Goal: Task Accomplishment & Management: Use online tool/utility

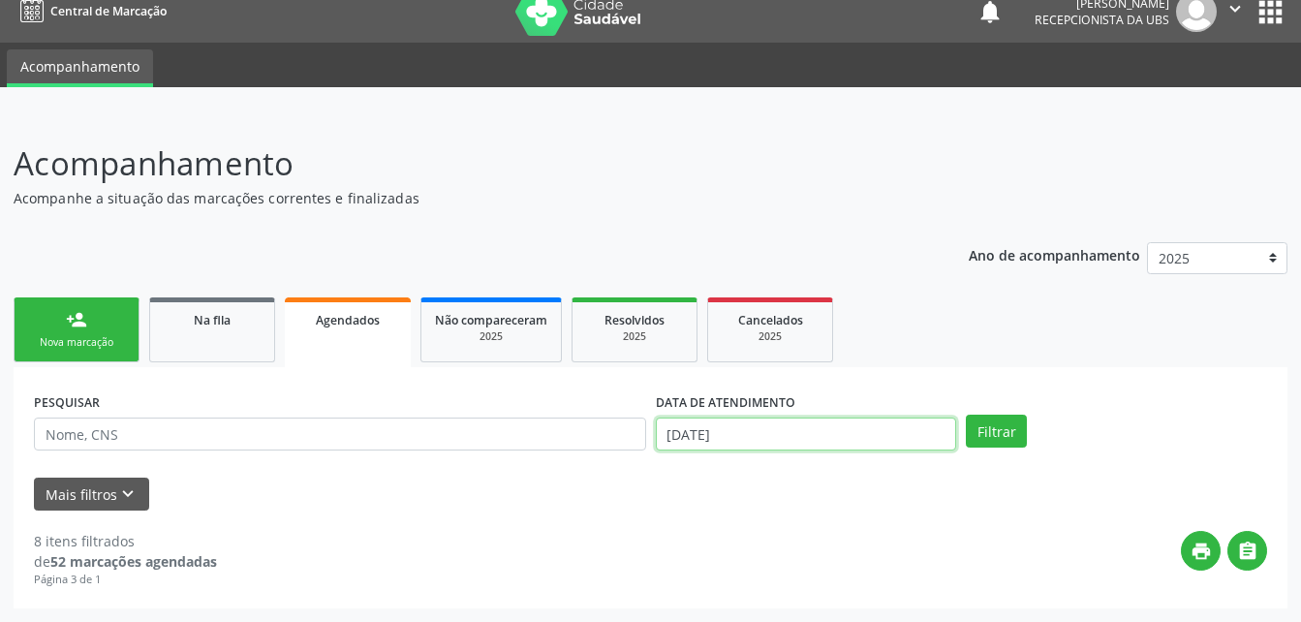
scroll to position [123, 0]
click at [799, 445] on body "Central de Marcação notifications Evelin Maria Santos Silva Recepcionista da UB…" at bounding box center [650, 292] width 1301 height 622
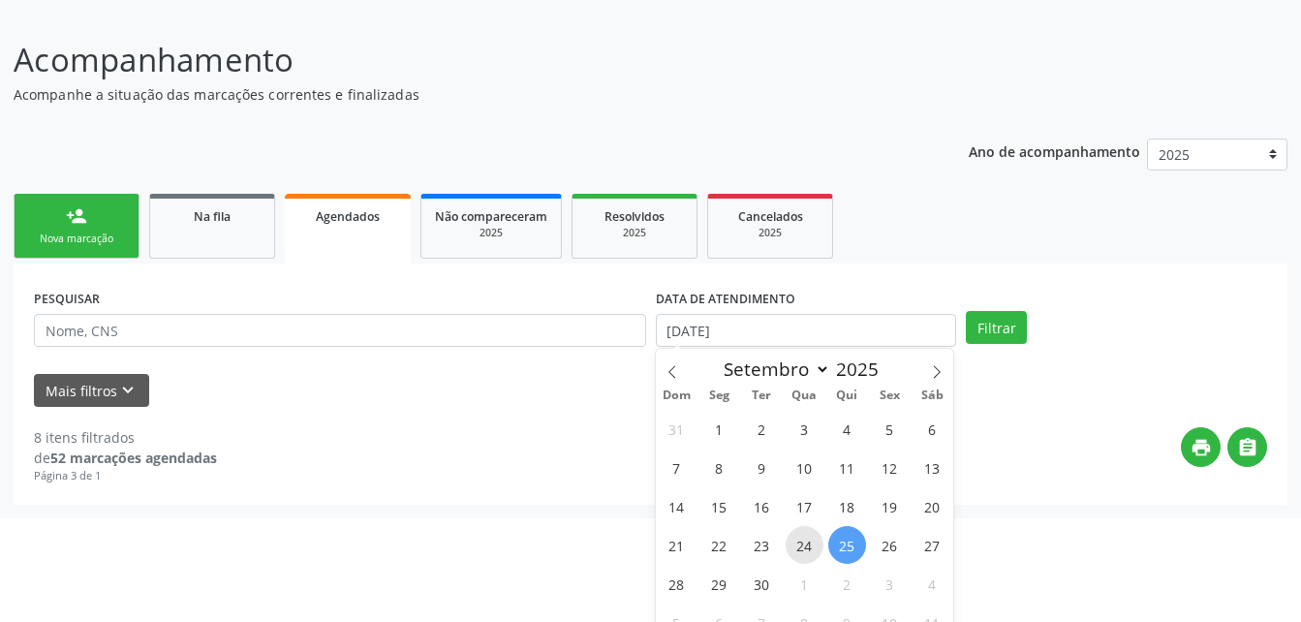
click at [809, 540] on span "24" at bounding box center [805, 545] width 38 height 38
type input "[DATE]"
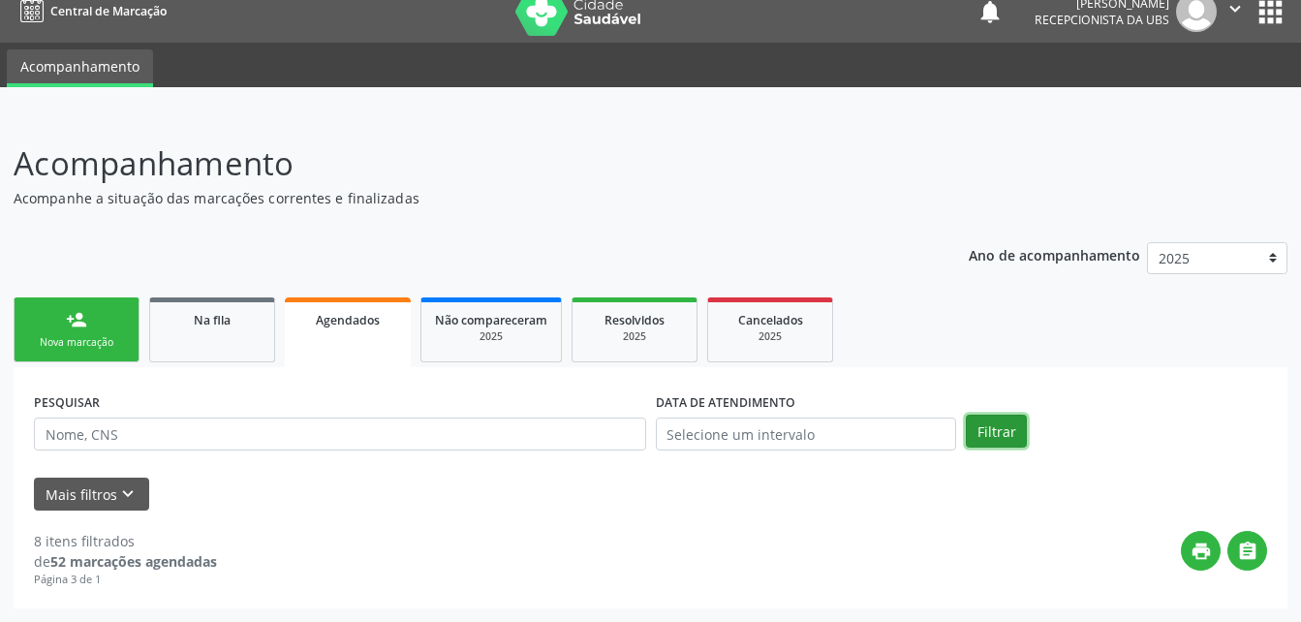
click at [999, 340] on div "person_add Nova marcação Na fila Agendados Não compareceram 2025 Resolvidos 202…" at bounding box center [651, 451] width 1274 height 316
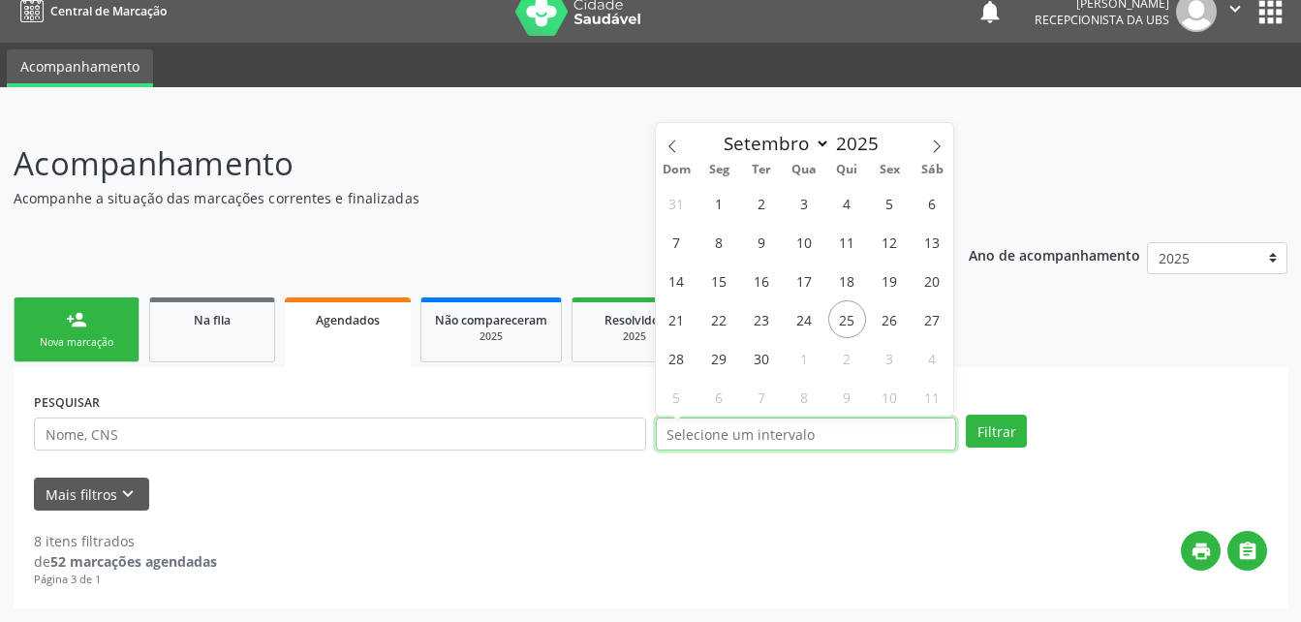
click at [894, 426] on input "text" at bounding box center [806, 434] width 301 height 33
click at [806, 316] on span "24" at bounding box center [805, 319] width 38 height 38
type input "[DATE]"
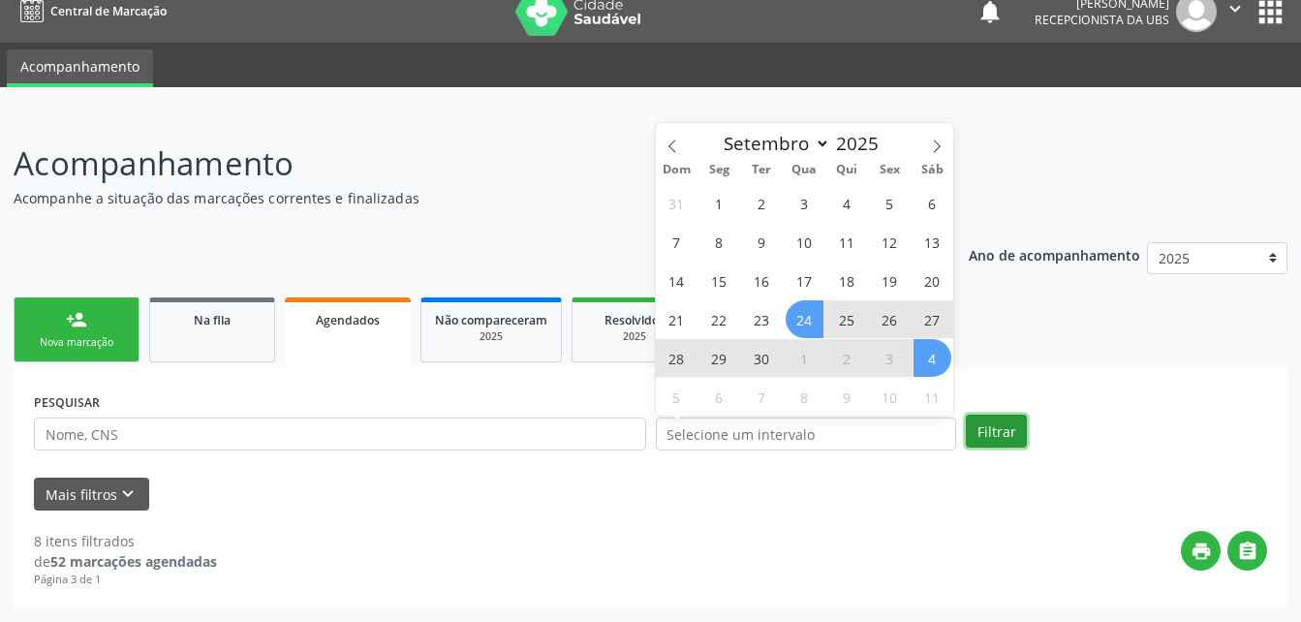
click at [1021, 437] on button "Filtrar" at bounding box center [996, 431] width 61 height 33
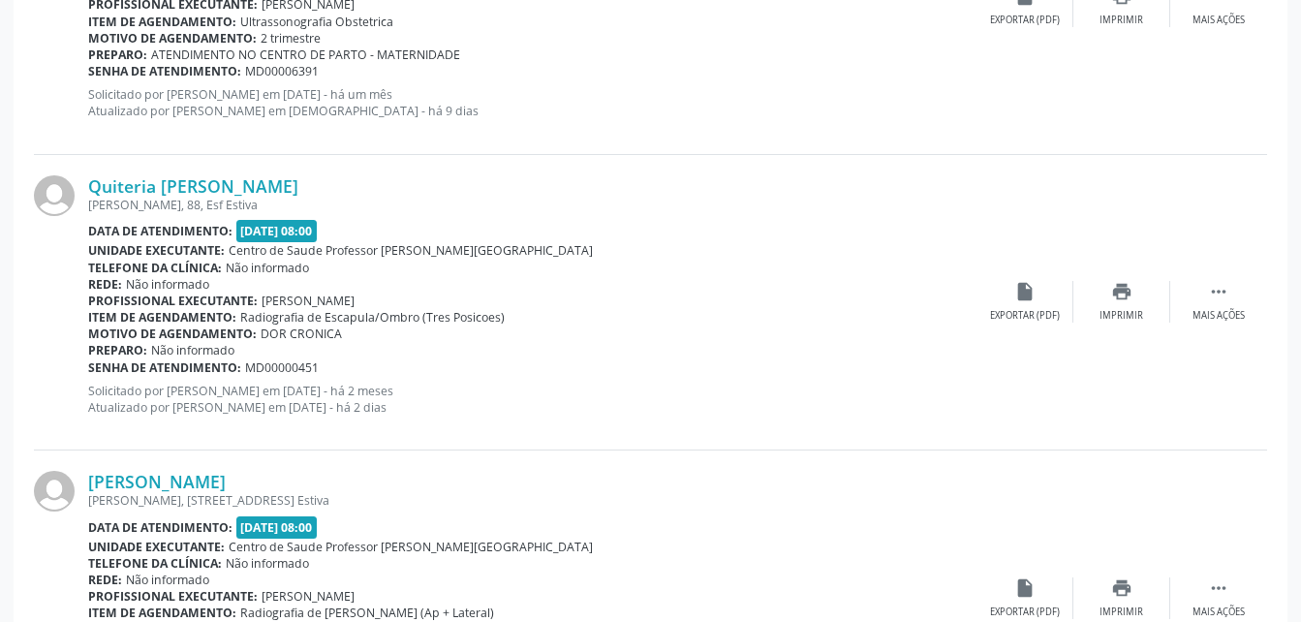
scroll to position [4495, 0]
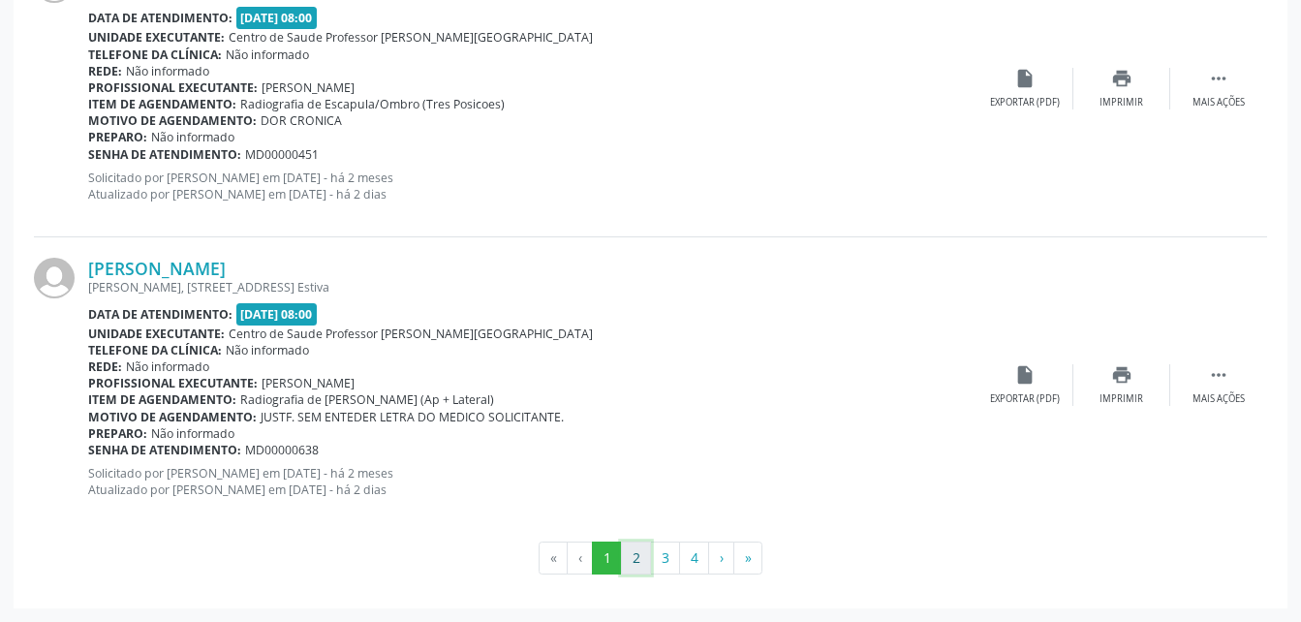
click at [643, 563] on button "2" at bounding box center [636, 558] width 30 height 33
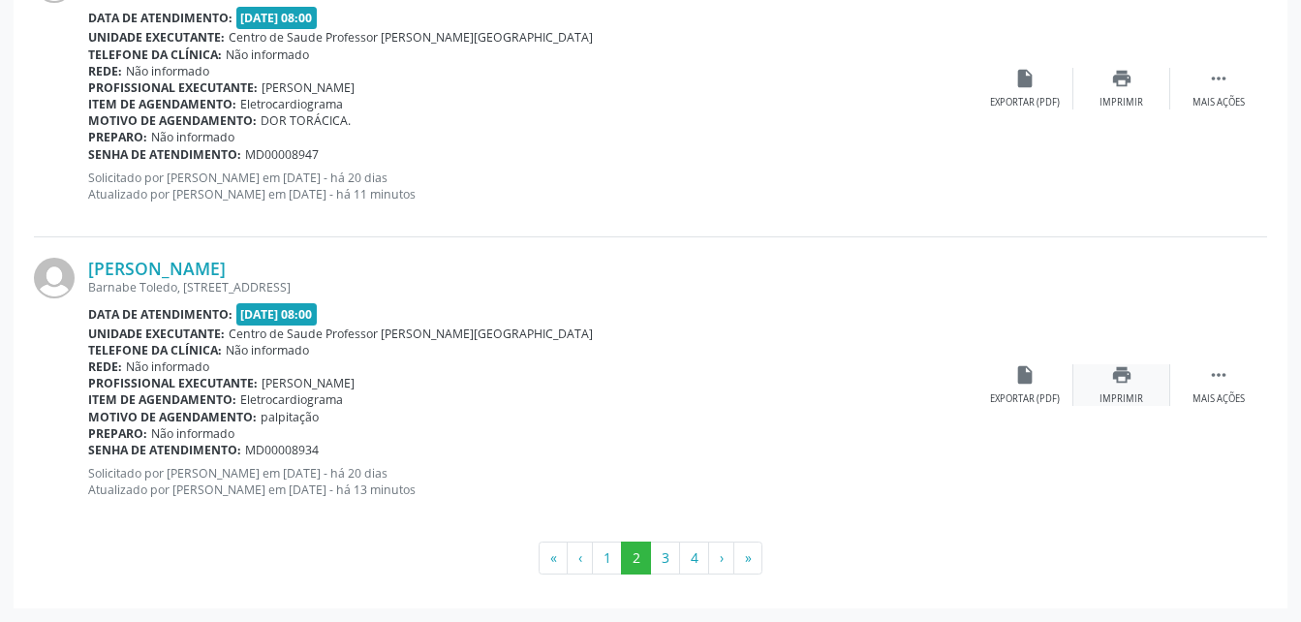
click at [1123, 385] on icon "print" at bounding box center [1121, 374] width 21 height 21
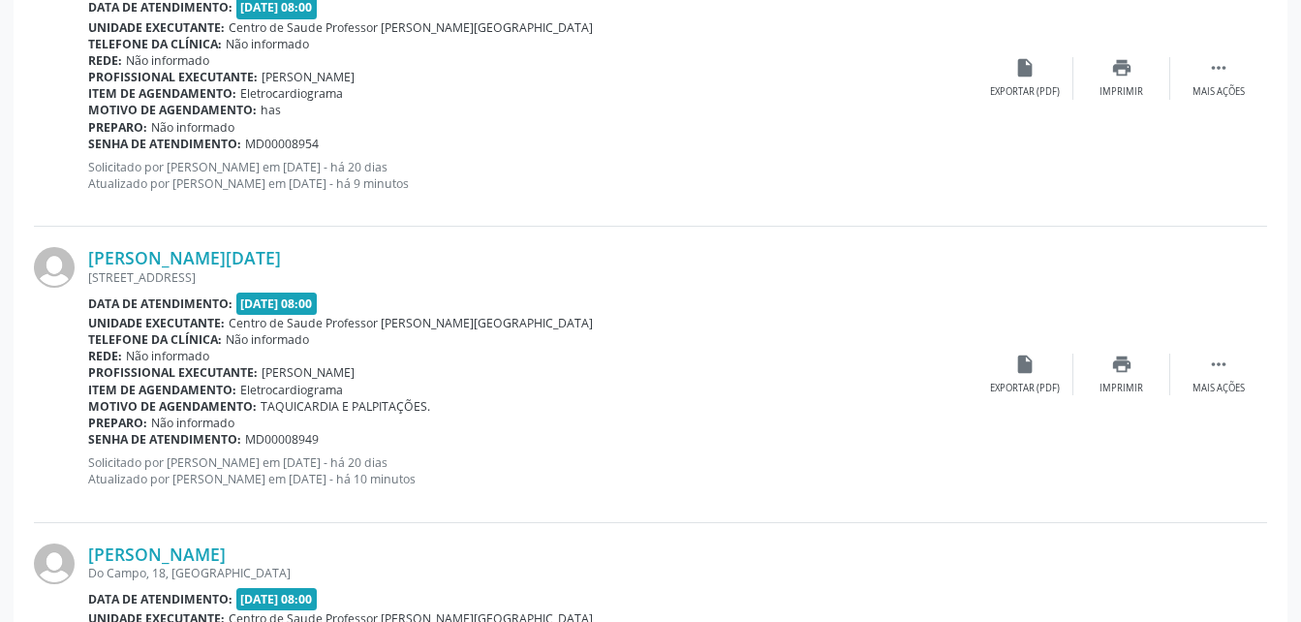
scroll to position [3817, 0]
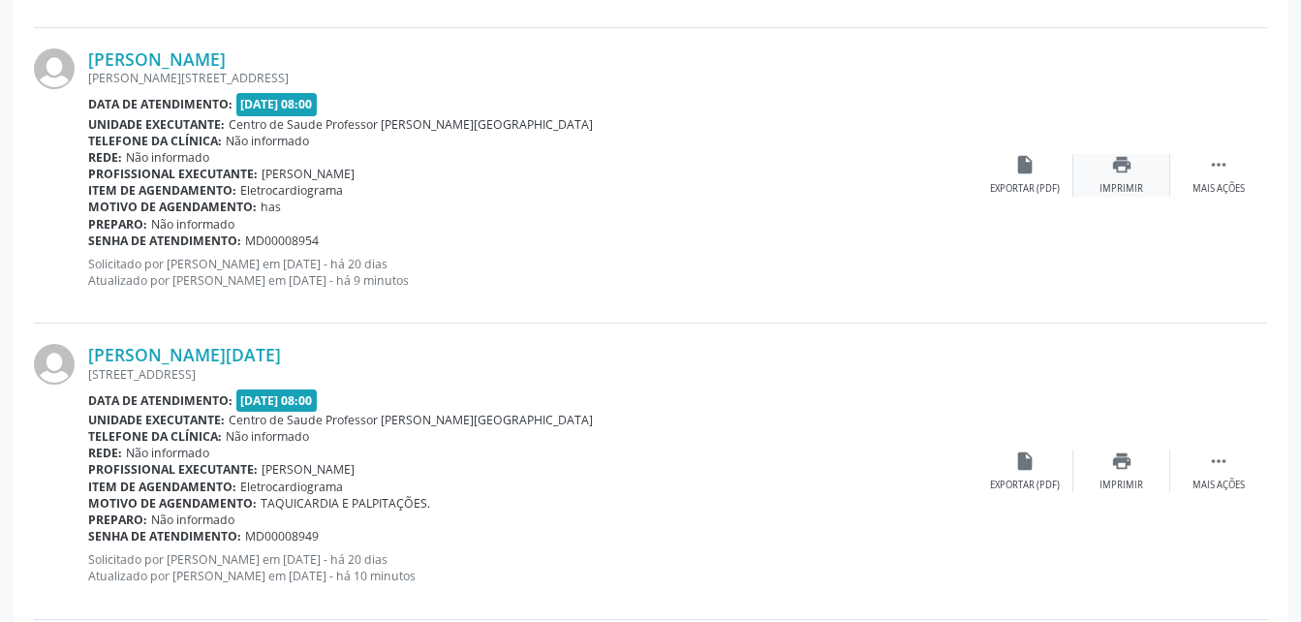
click at [1137, 182] on div "Imprimir" at bounding box center [1122, 189] width 44 height 14
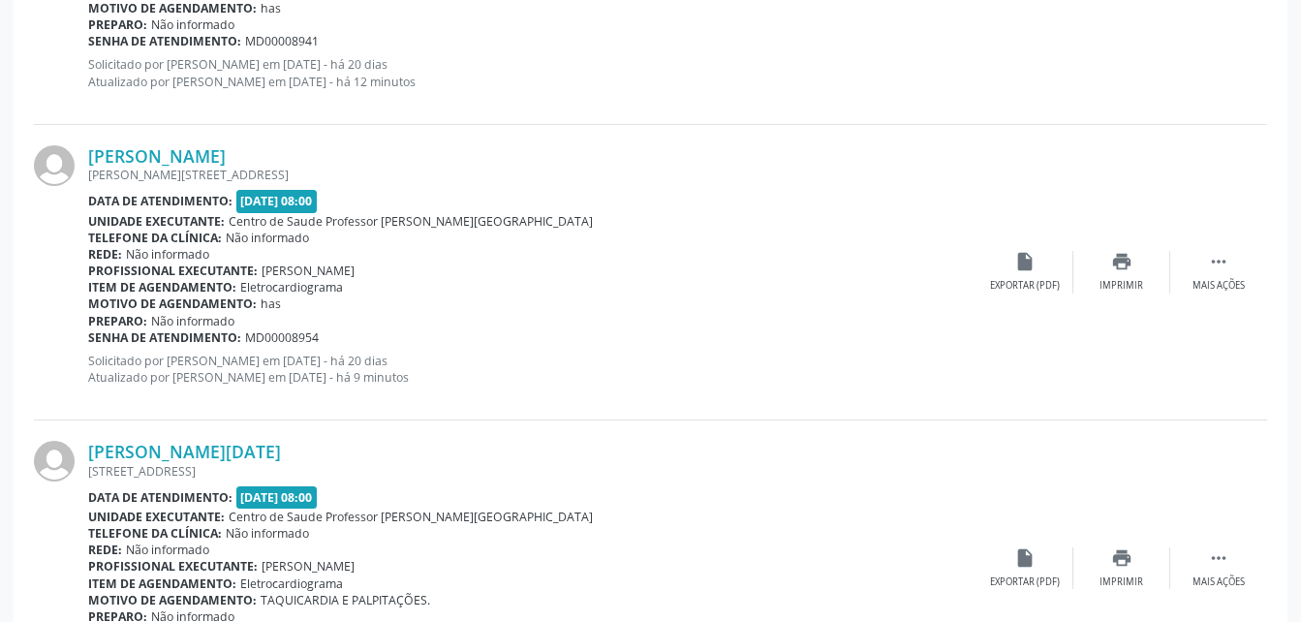
scroll to position [3527, 0]
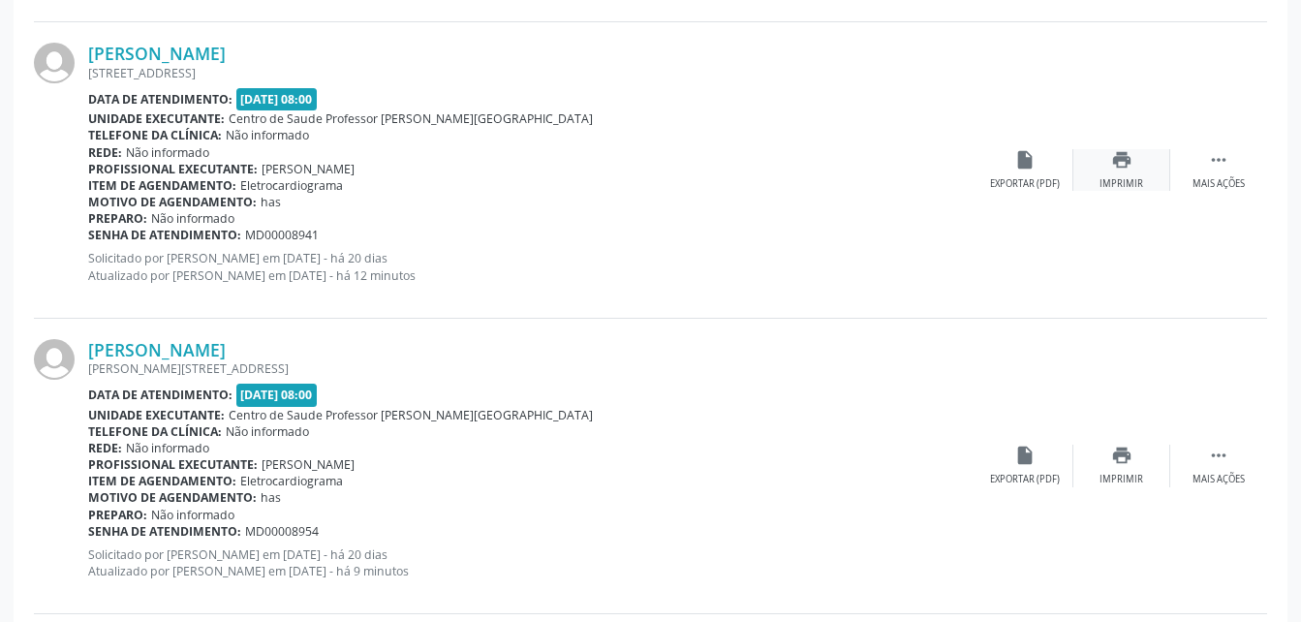
click at [1133, 179] on div "Imprimir" at bounding box center [1122, 184] width 44 height 14
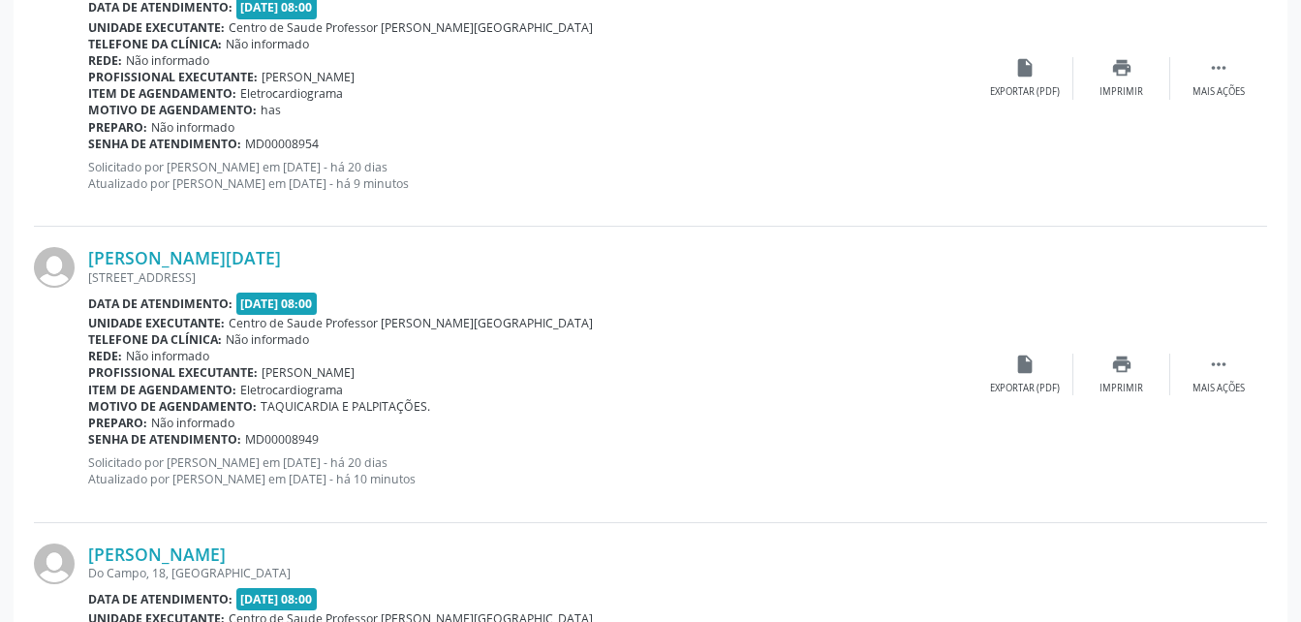
scroll to position [4495, 0]
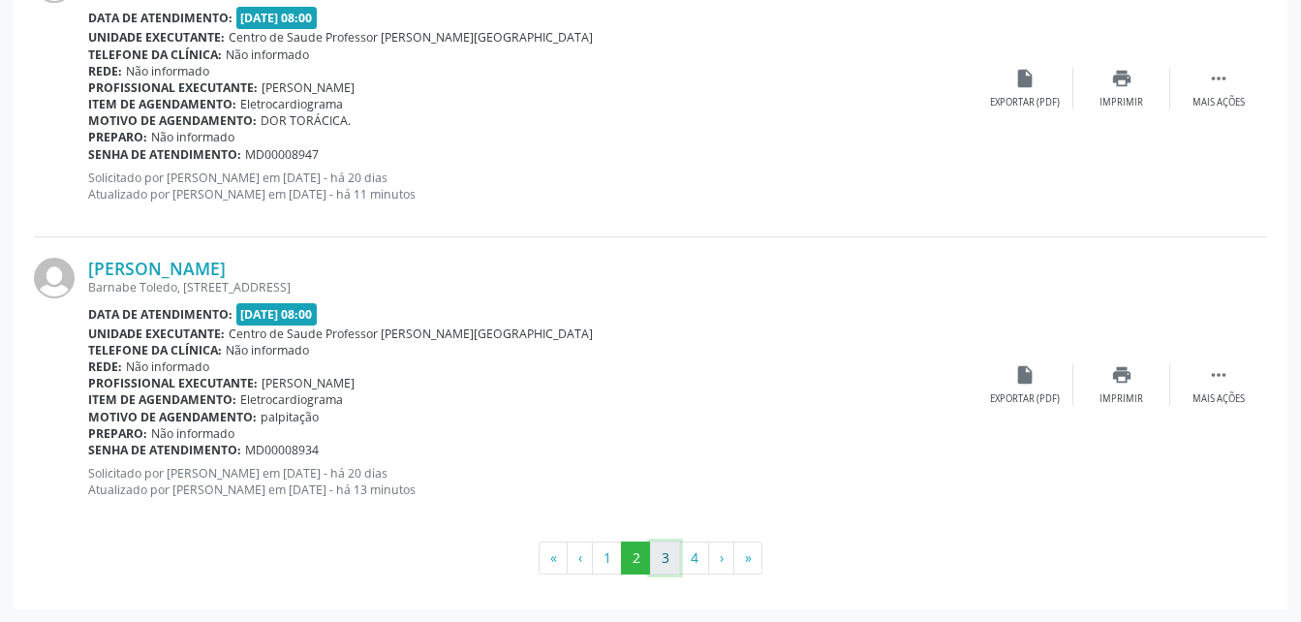
click at [667, 565] on button "3" at bounding box center [665, 558] width 30 height 33
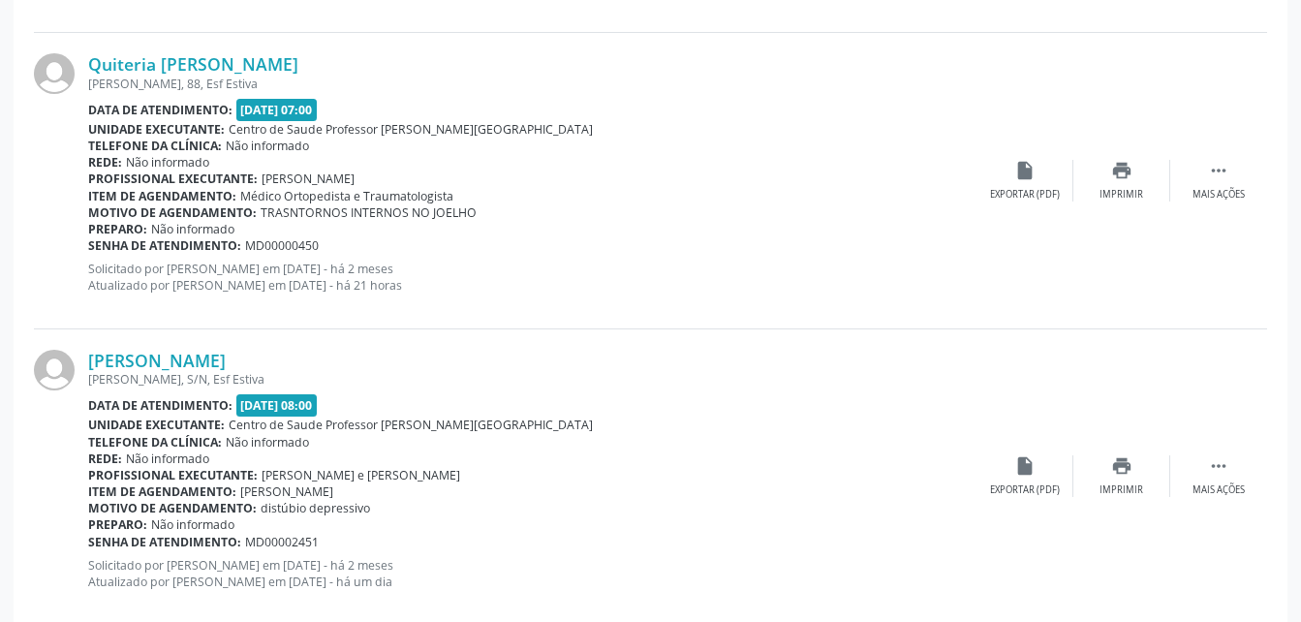
scroll to position [4011, 0]
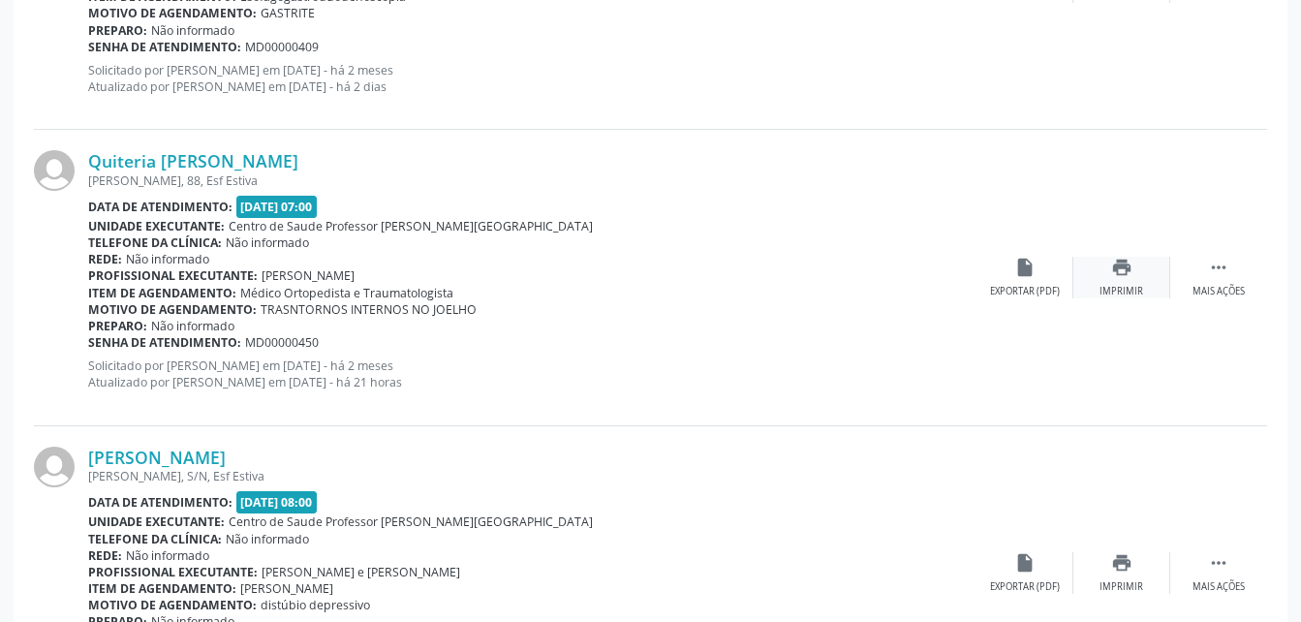
click at [1101, 272] on div "print Imprimir" at bounding box center [1121, 278] width 97 height 42
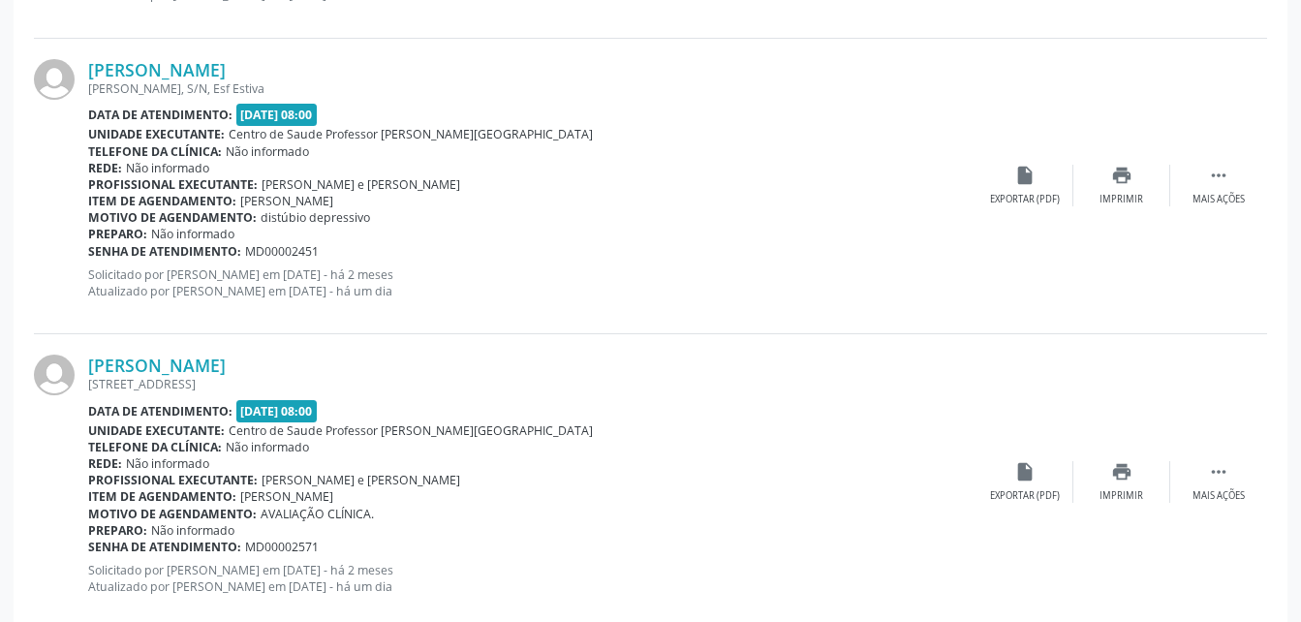
scroll to position [4495, 0]
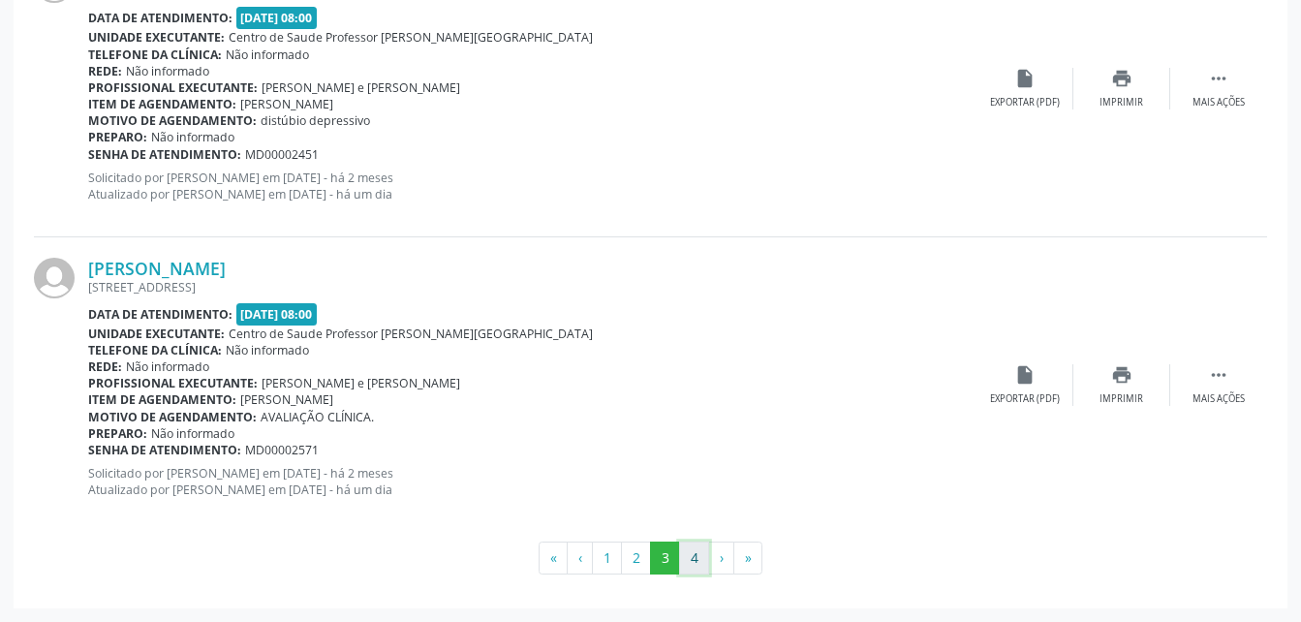
click at [687, 557] on button "4" at bounding box center [694, 558] width 30 height 33
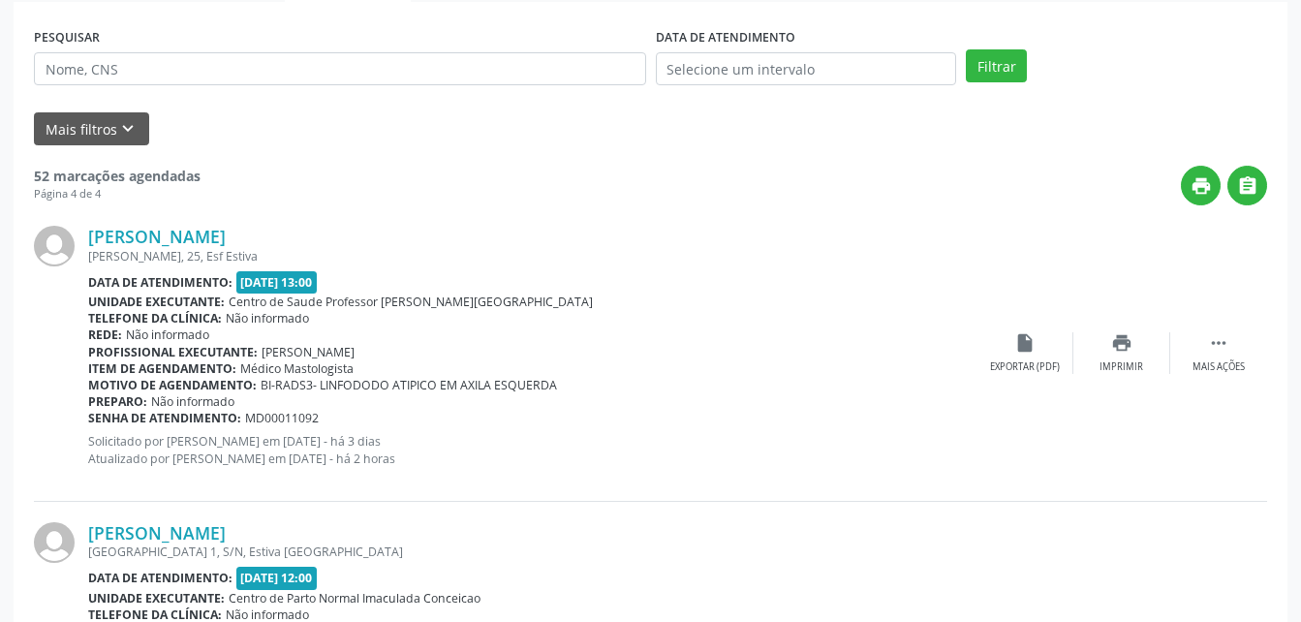
scroll to position [191, 0]
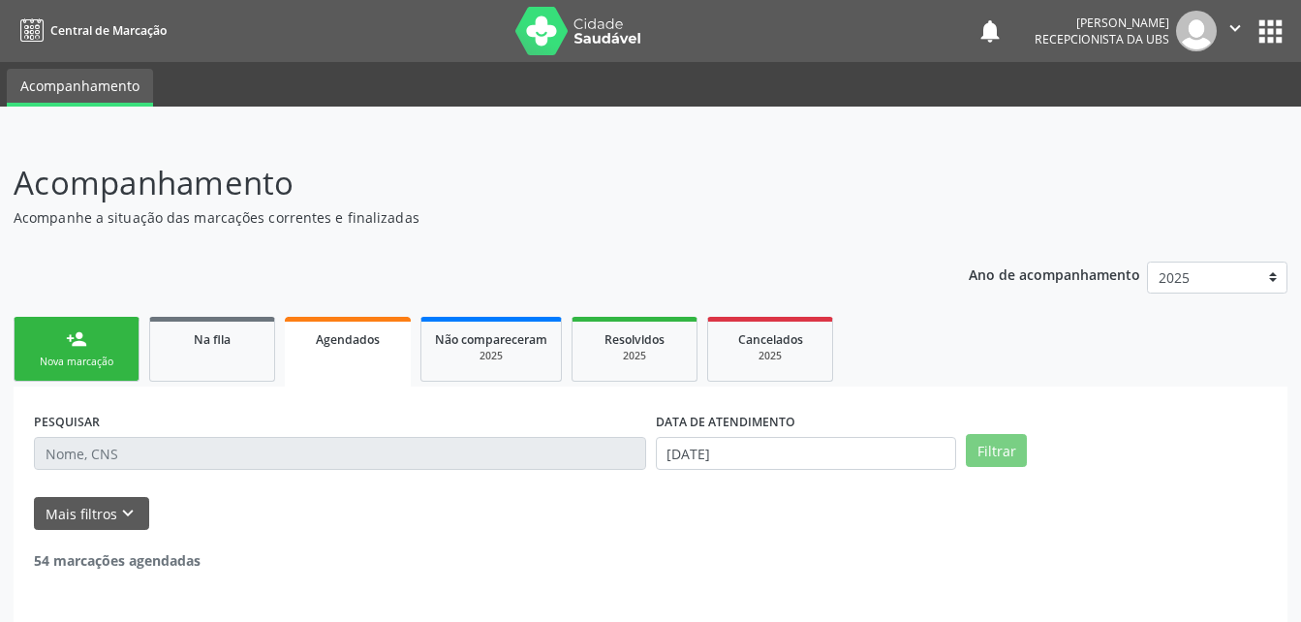
select select "8"
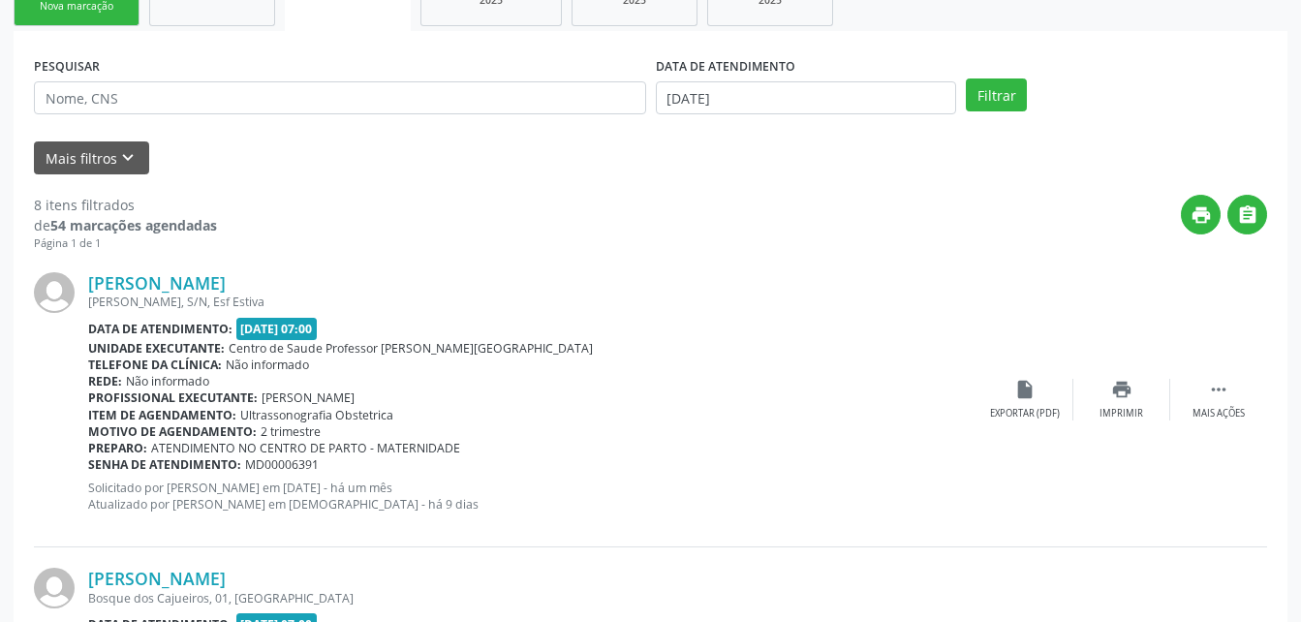
scroll to position [452, 0]
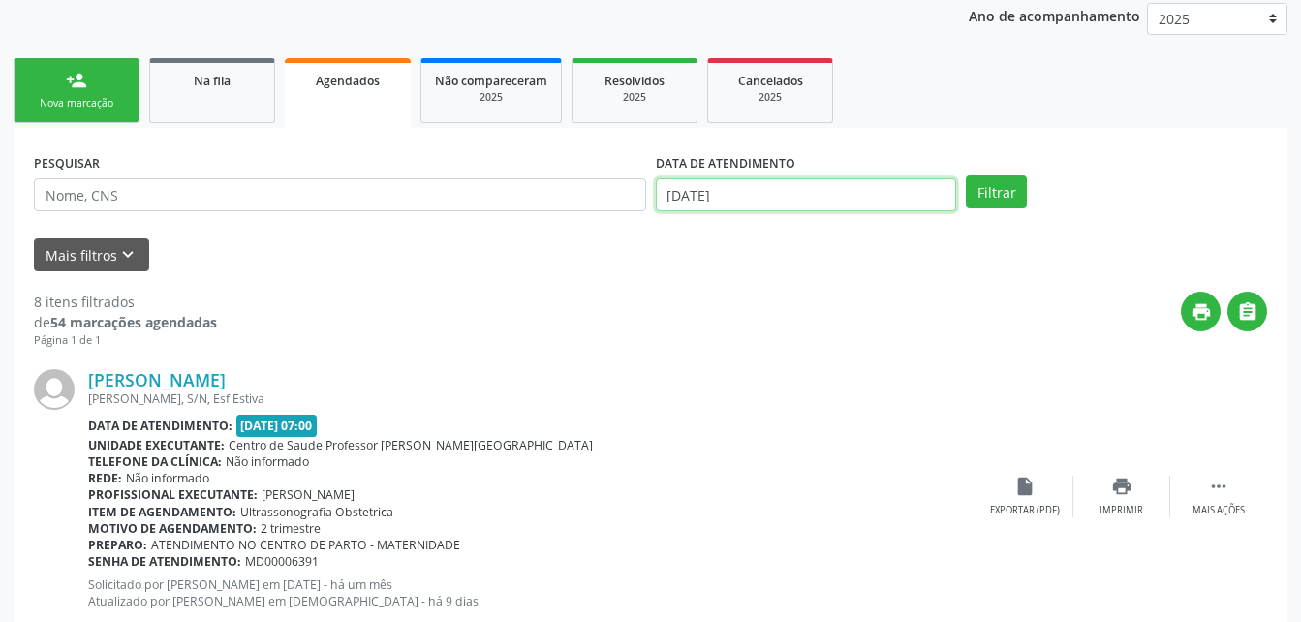
click at [748, 198] on input "[DATE]" at bounding box center [806, 194] width 301 height 33
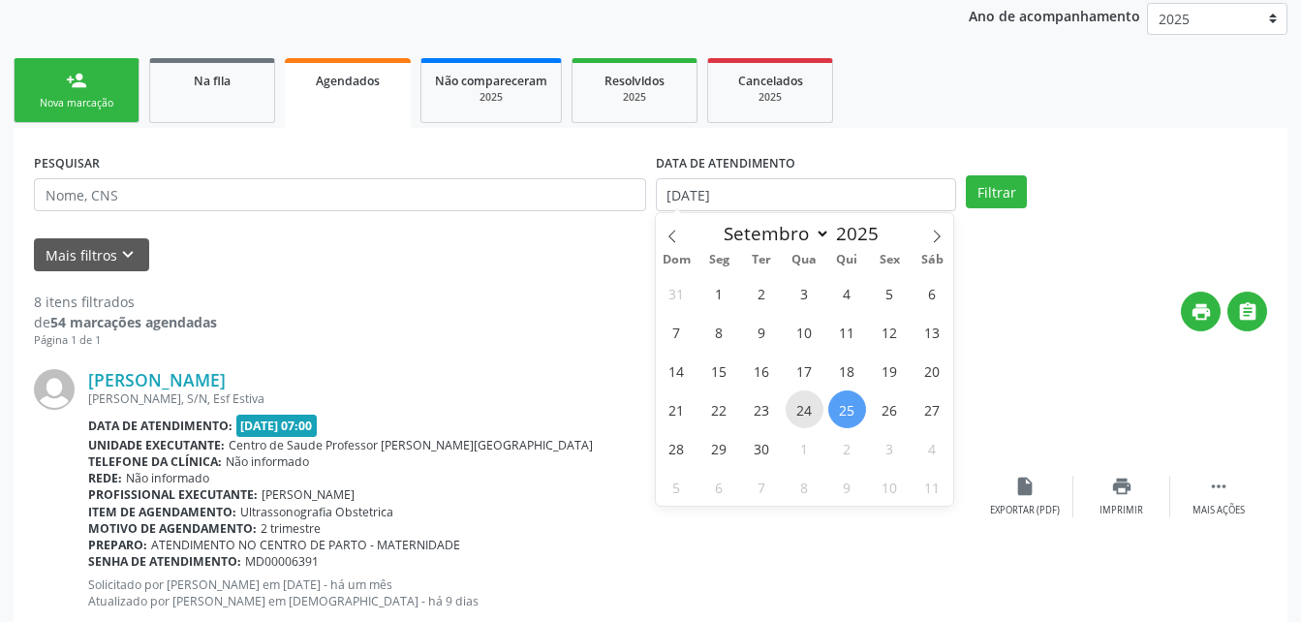
click at [807, 413] on span "24" at bounding box center [805, 409] width 38 height 38
type input "[DATE]"
click at [807, 413] on span "24" at bounding box center [805, 409] width 38 height 38
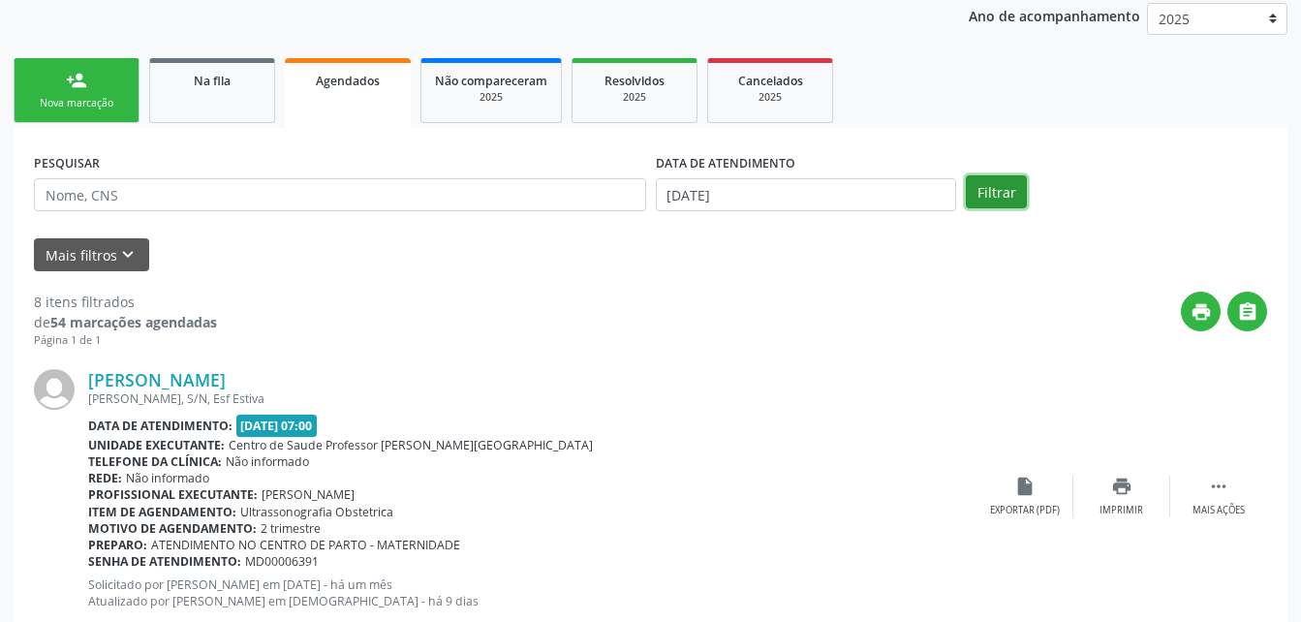
click at [1005, 181] on button "Filtrar" at bounding box center [996, 191] width 61 height 33
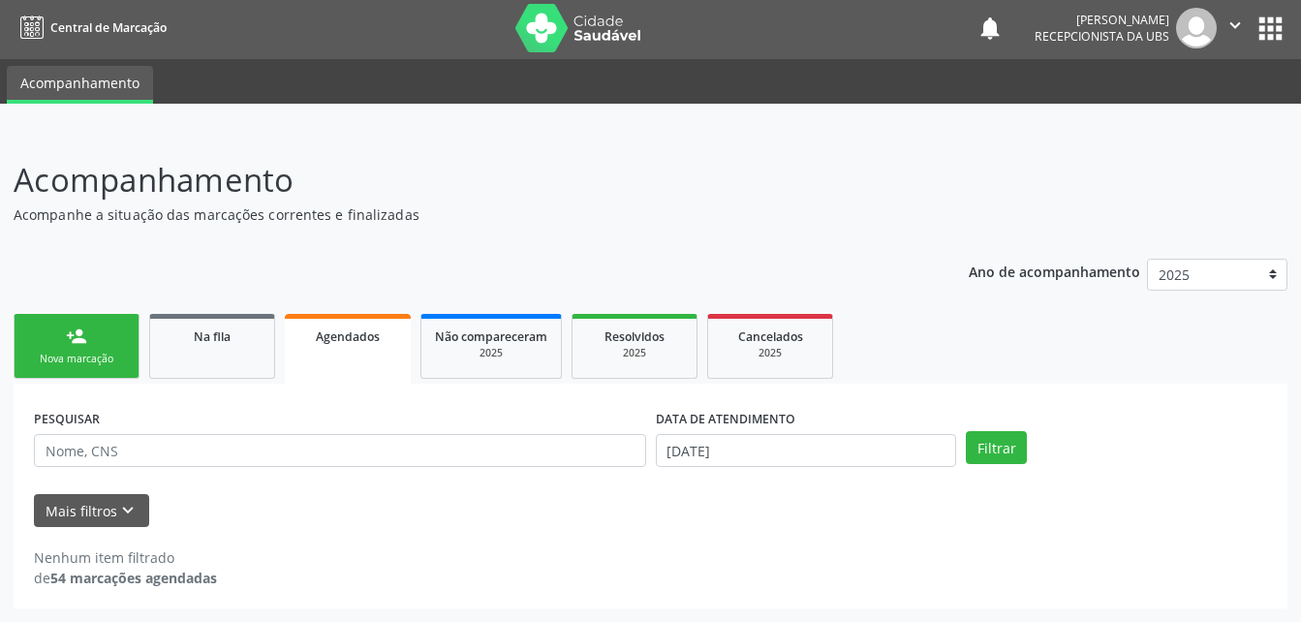
scroll to position [3, 0]
click at [763, 467] on div "DATA DE ATENDIMENTO [DATE]" at bounding box center [806, 442] width 311 height 76
click at [766, 441] on body "Central de Marcação notifications [PERSON_NAME] Recepcionista da UBS  Configur…" at bounding box center [650, 308] width 1301 height 622
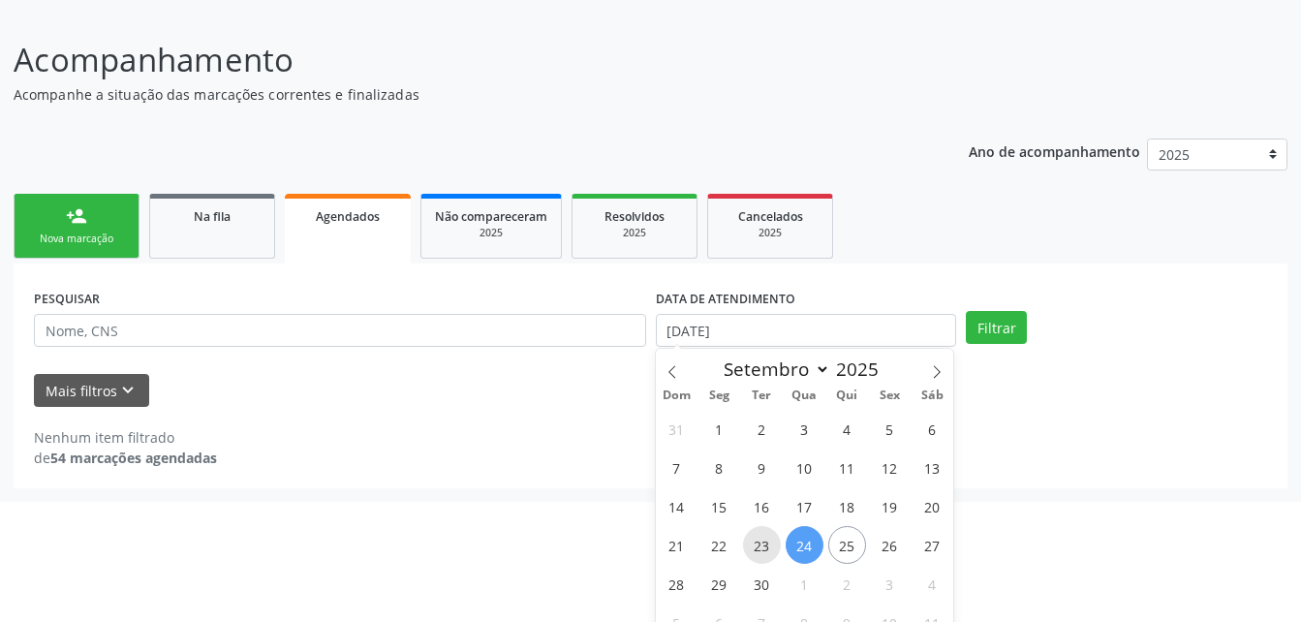
click at [773, 544] on span "23" at bounding box center [762, 545] width 38 height 38
type input "23/09/2025"
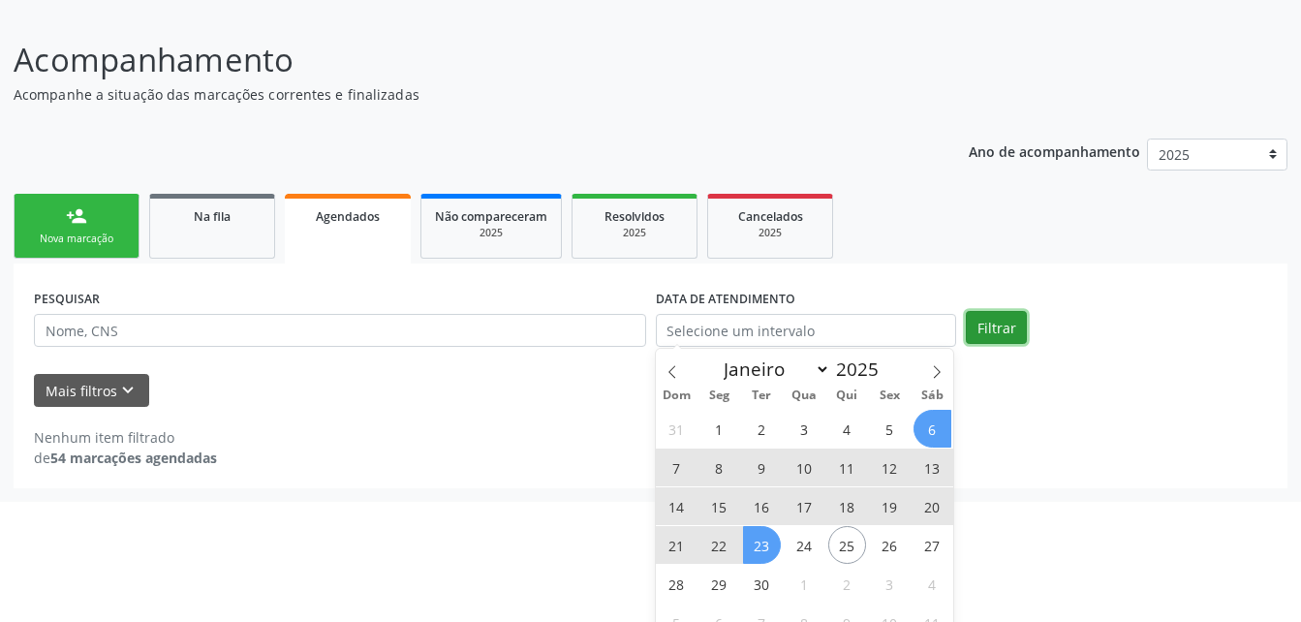
click at [995, 328] on div "person_add Nova marcação Na fila Agendados Não compareceram 2025 Resolvidos 202…" at bounding box center [651, 338] width 1274 height 299
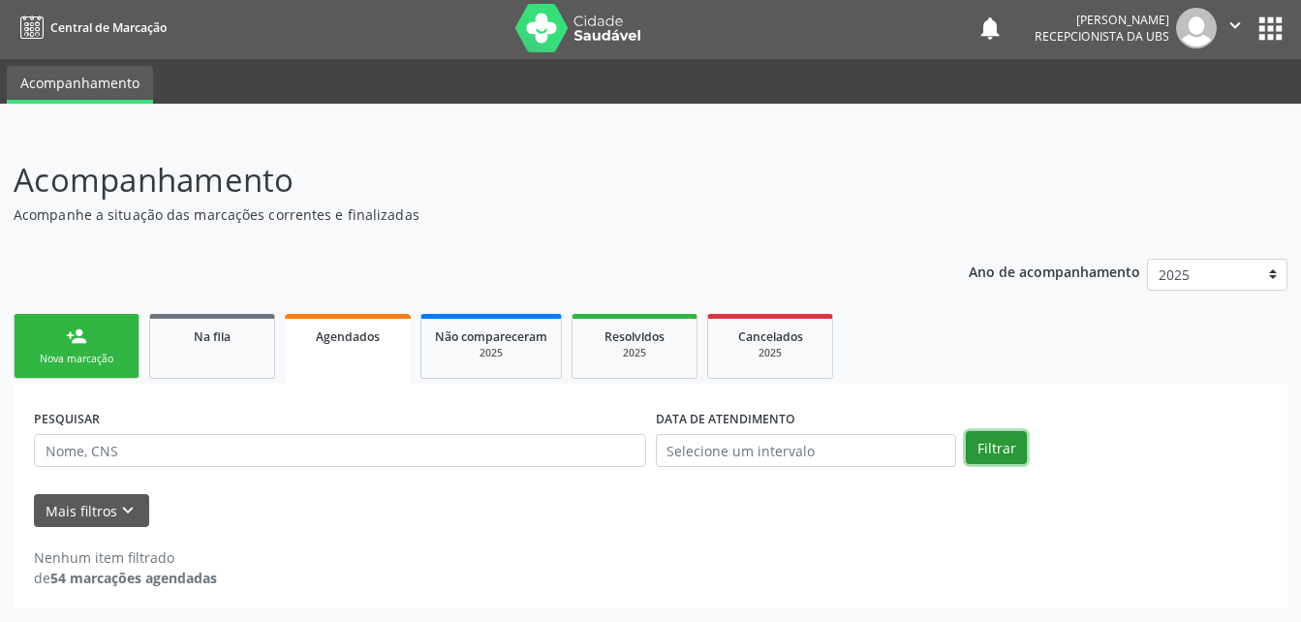
click at [995, 444] on button "Filtrar" at bounding box center [996, 447] width 61 height 33
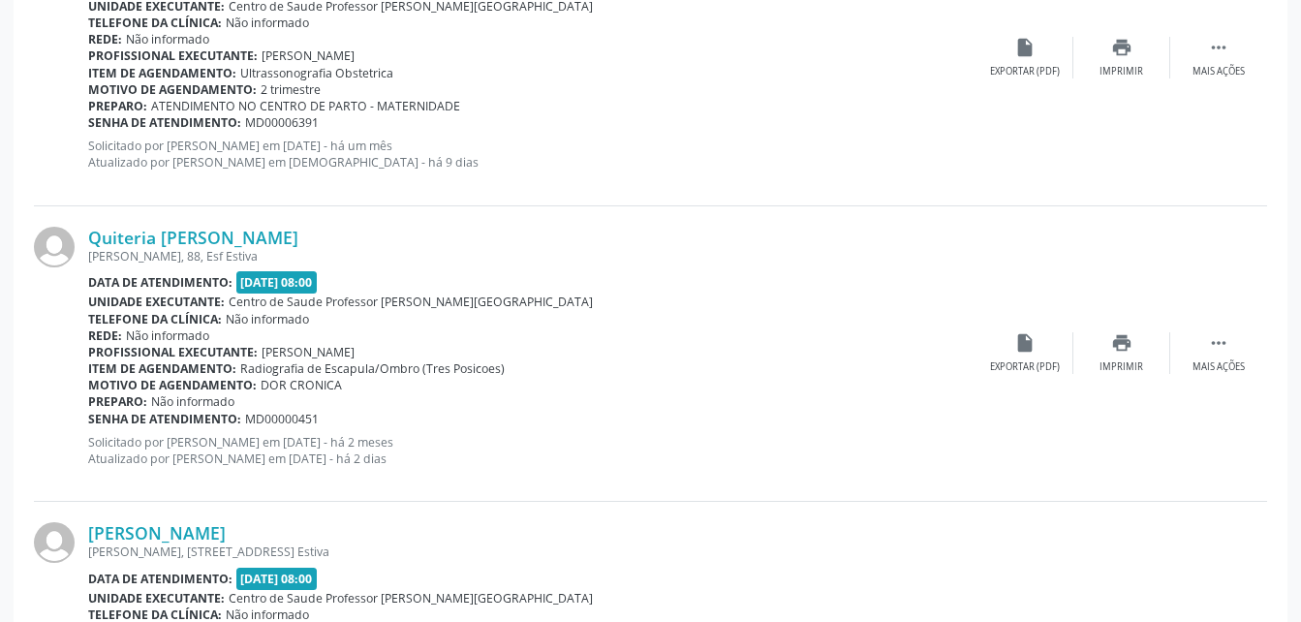
scroll to position [4495, 0]
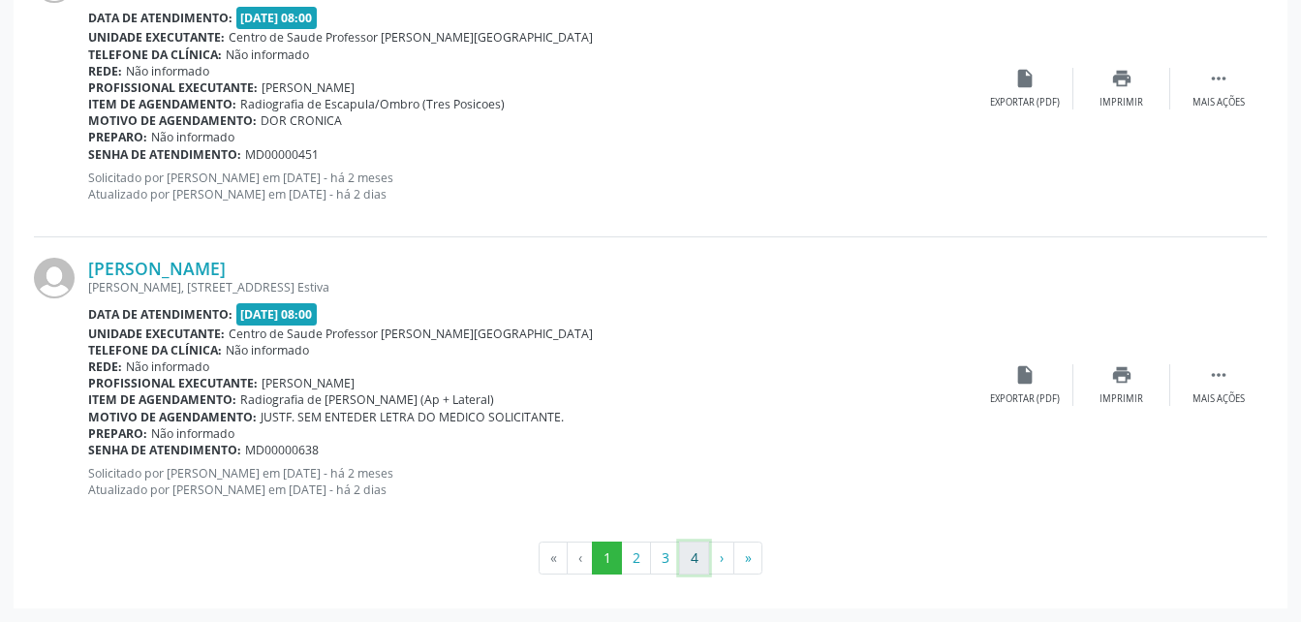
click at [696, 560] on button "4" at bounding box center [694, 558] width 30 height 33
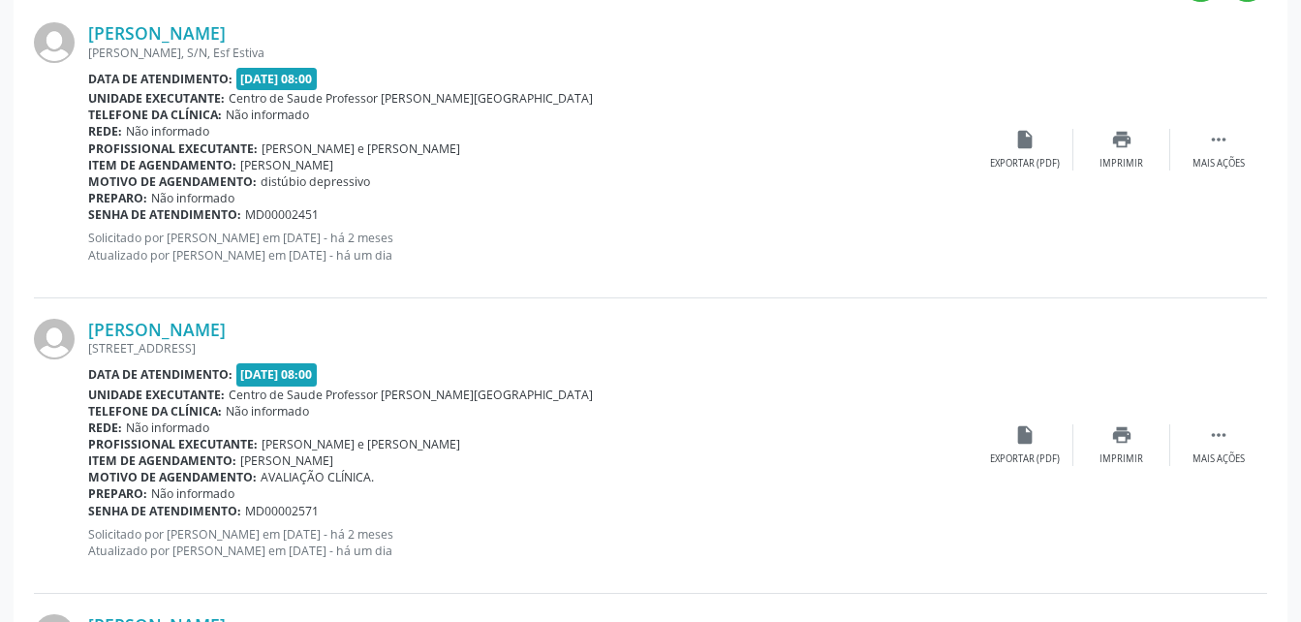
scroll to position [491, 0]
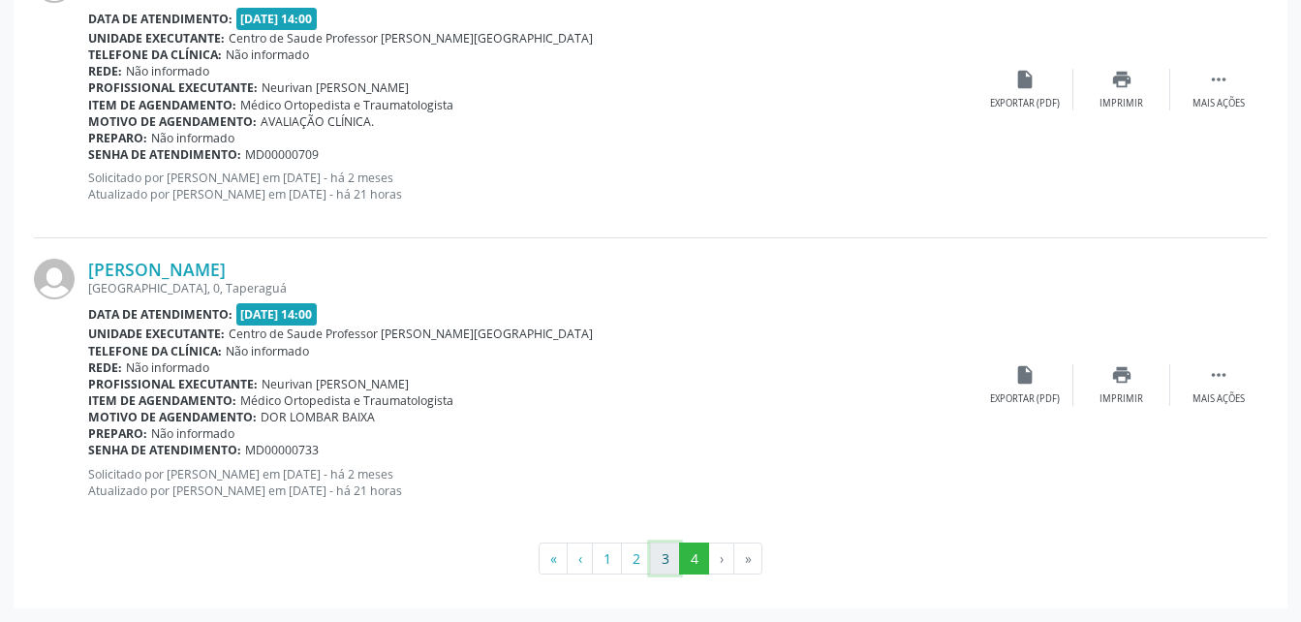
click at [665, 566] on button "3" at bounding box center [665, 559] width 30 height 33
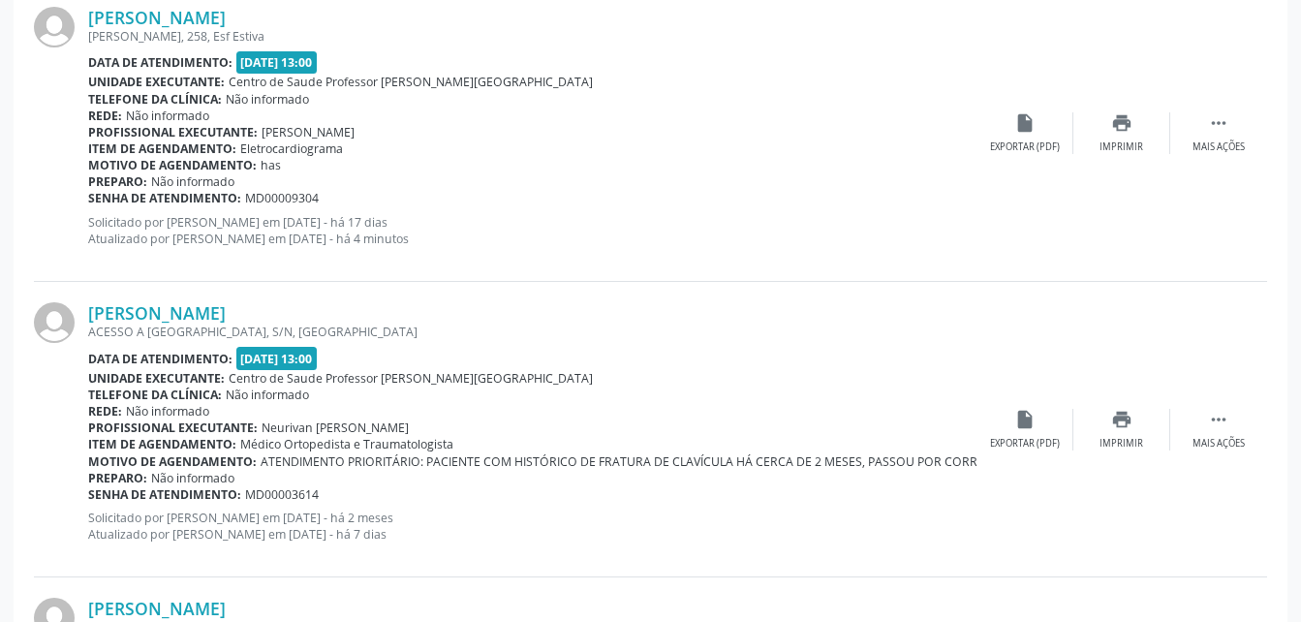
scroll to position [1298, 0]
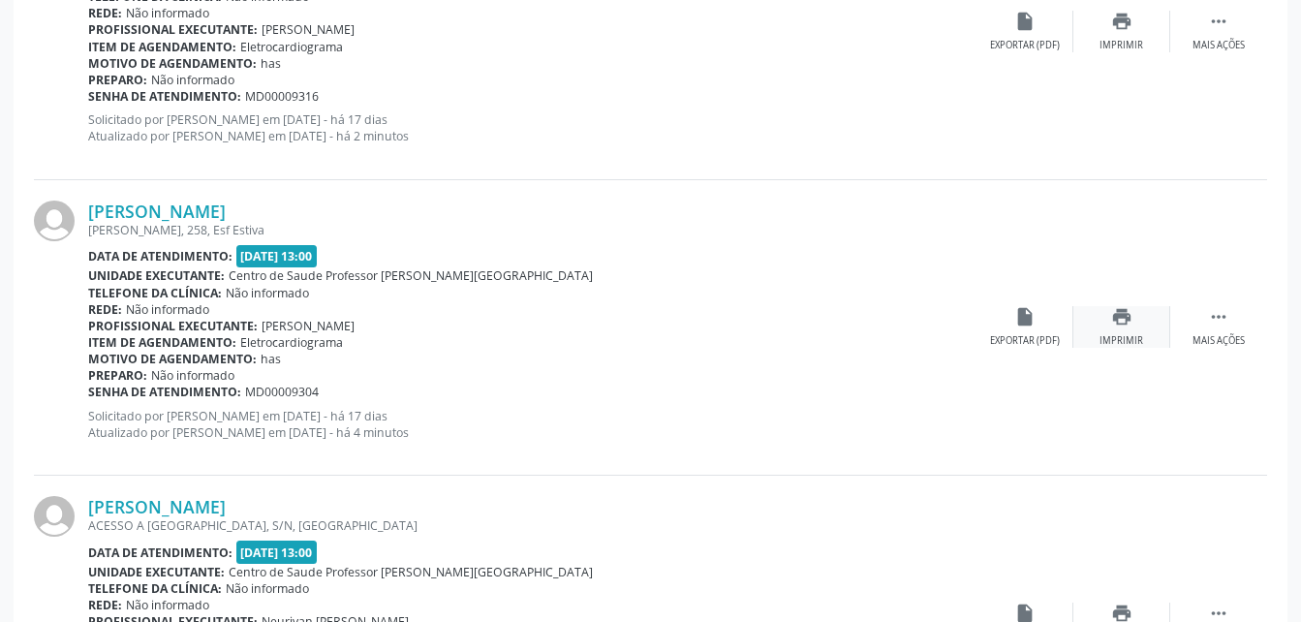
click at [1123, 324] on icon "print" at bounding box center [1121, 316] width 21 height 21
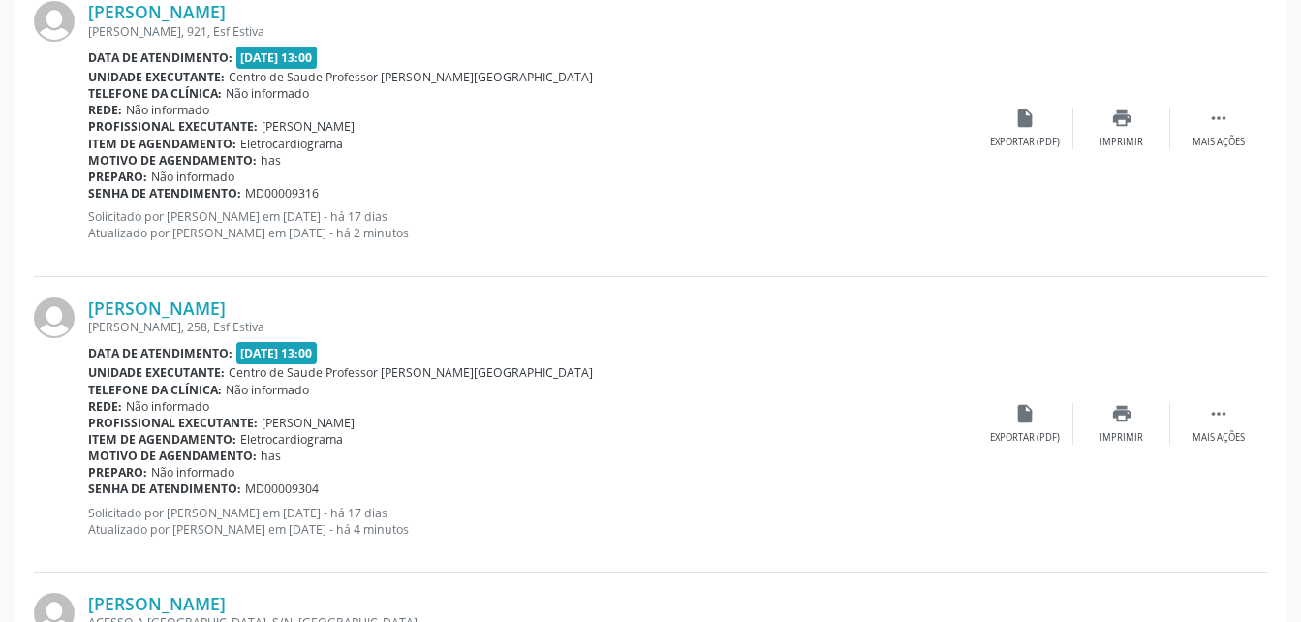
scroll to position [1104, 0]
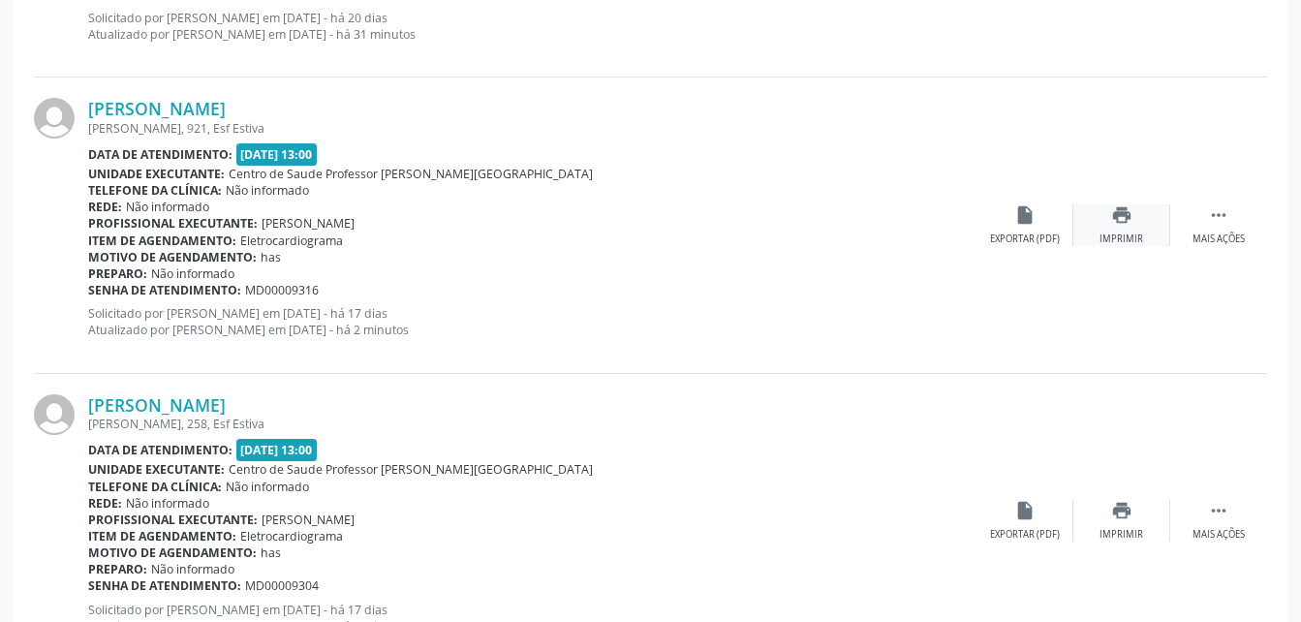
click at [1140, 224] on div "print Imprimir" at bounding box center [1121, 225] width 97 height 42
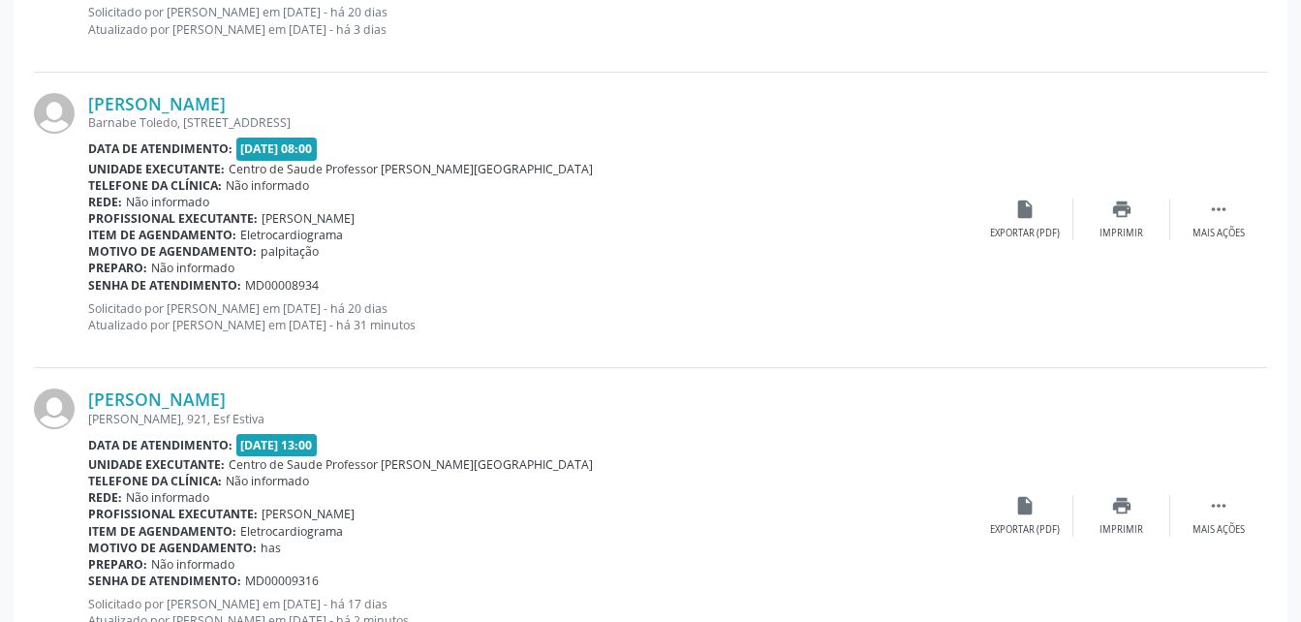
scroll to position [1008, 0]
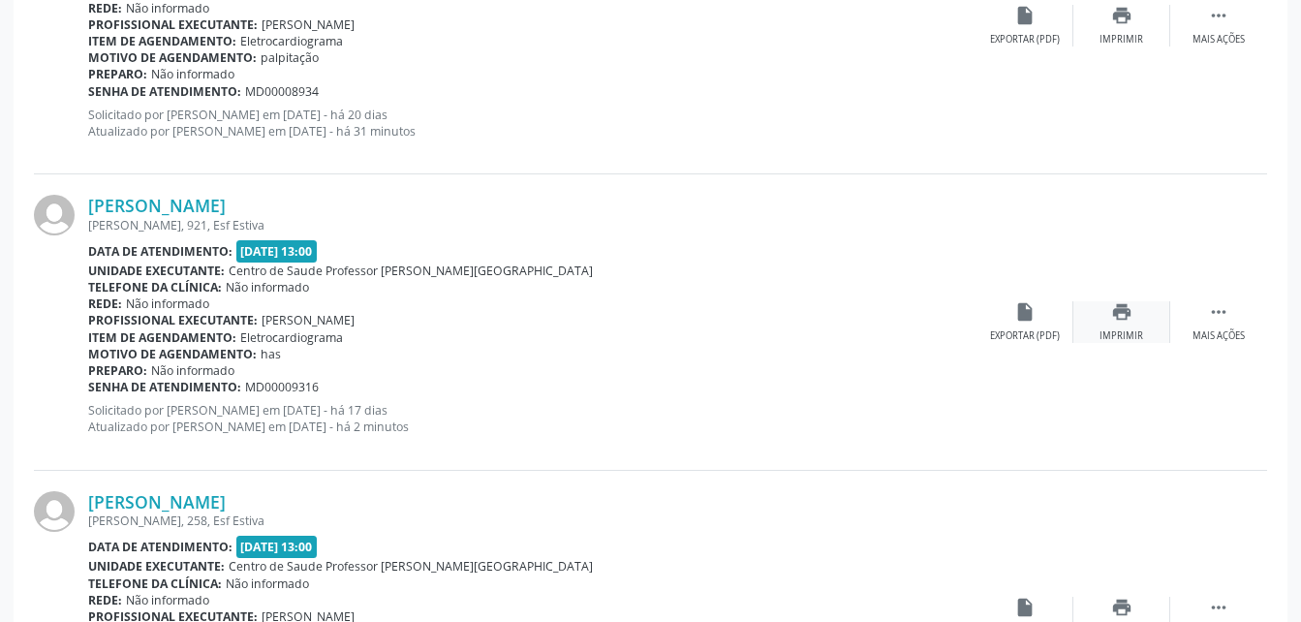
click at [1113, 311] on icon "print" at bounding box center [1121, 311] width 21 height 21
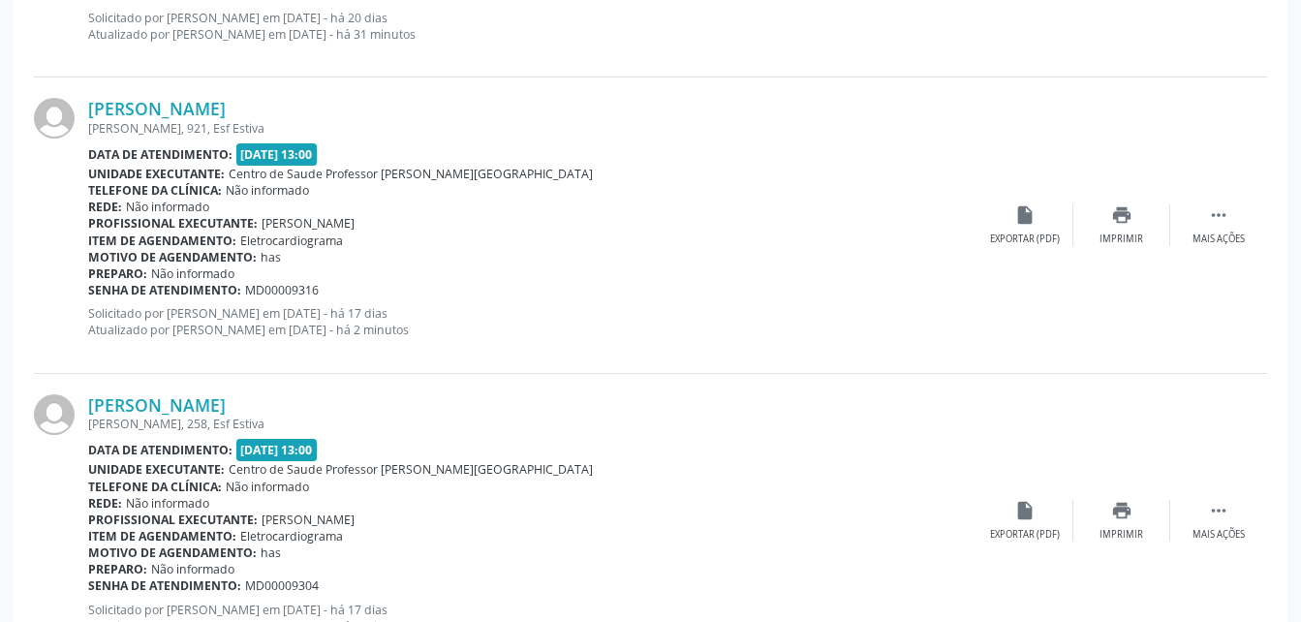
scroll to position [1201, 0]
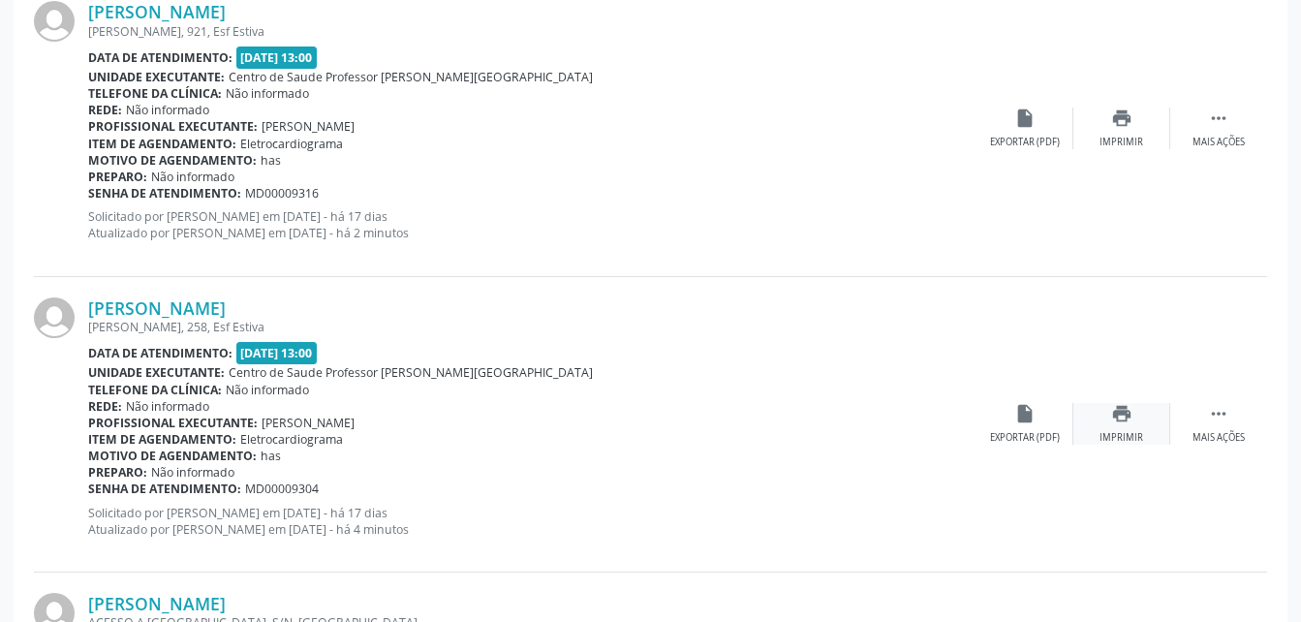
click at [1123, 419] on icon "print" at bounding box center [1121, 413] width 21 height 21
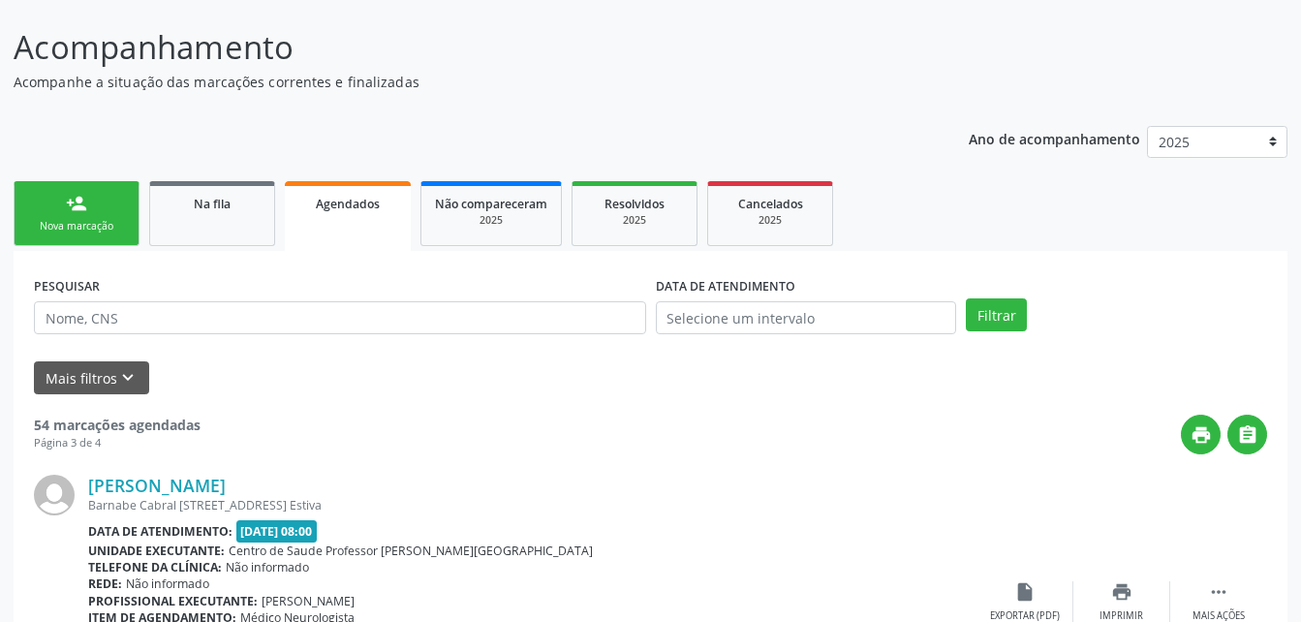
scroll to position [0, 0]
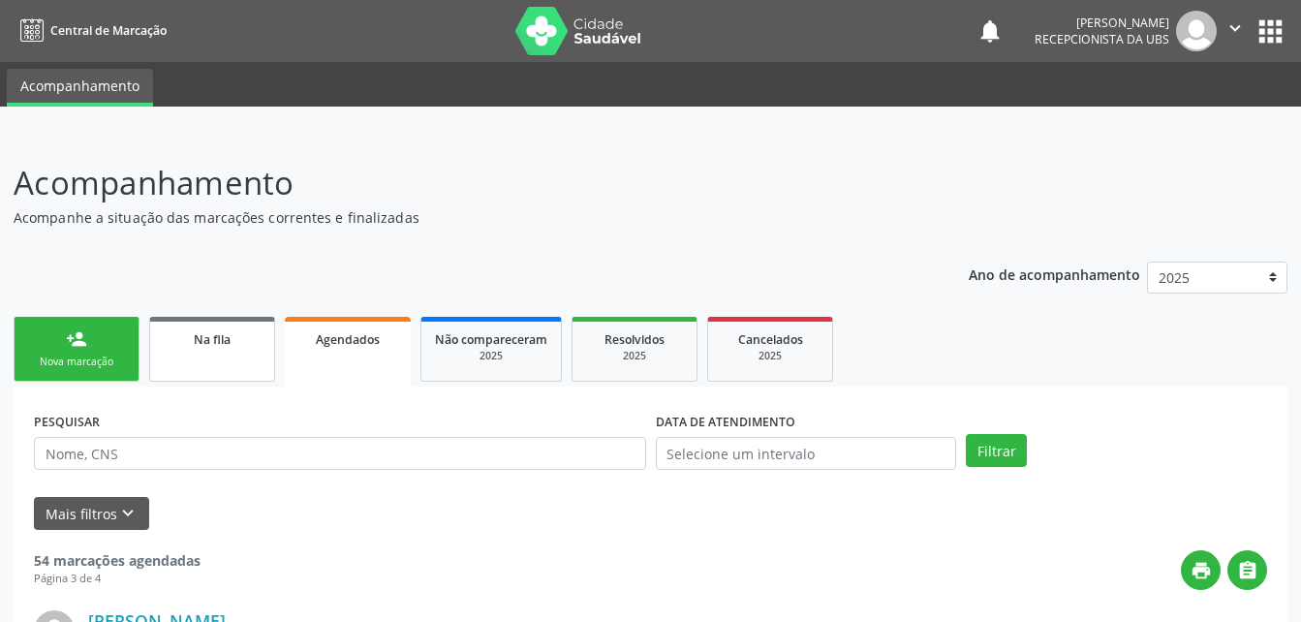
click at [191, 374] on link "Na fila" at bounding box center [212, 349] width 126 height 65
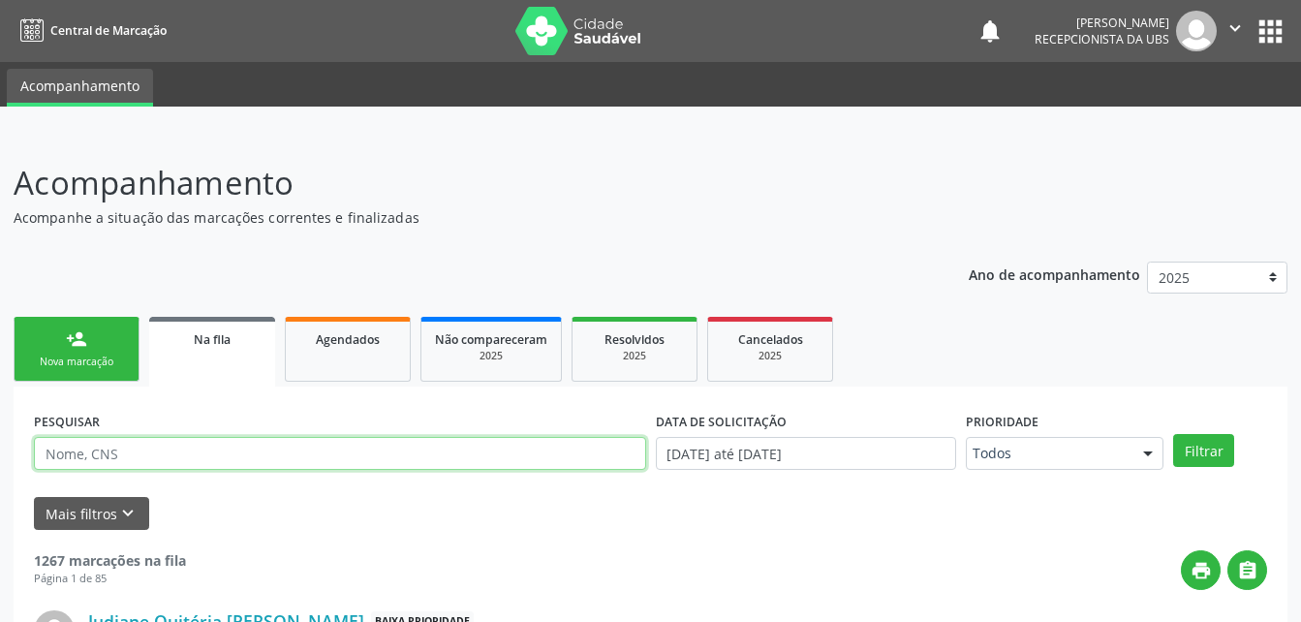
click at [234, 456] on input "text" at bounding box center [340, 453] width 612 height 33
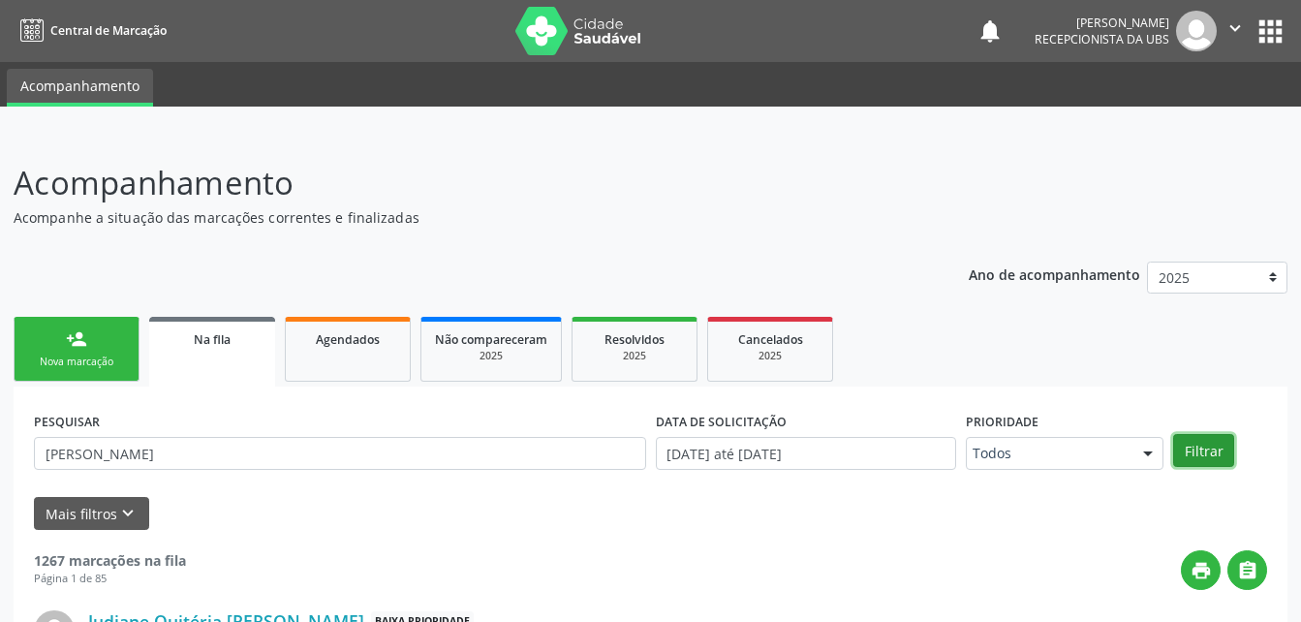
click at [1212, 453] on button "Filtrar" at bounding box center [1203, 450] width 61 height 33
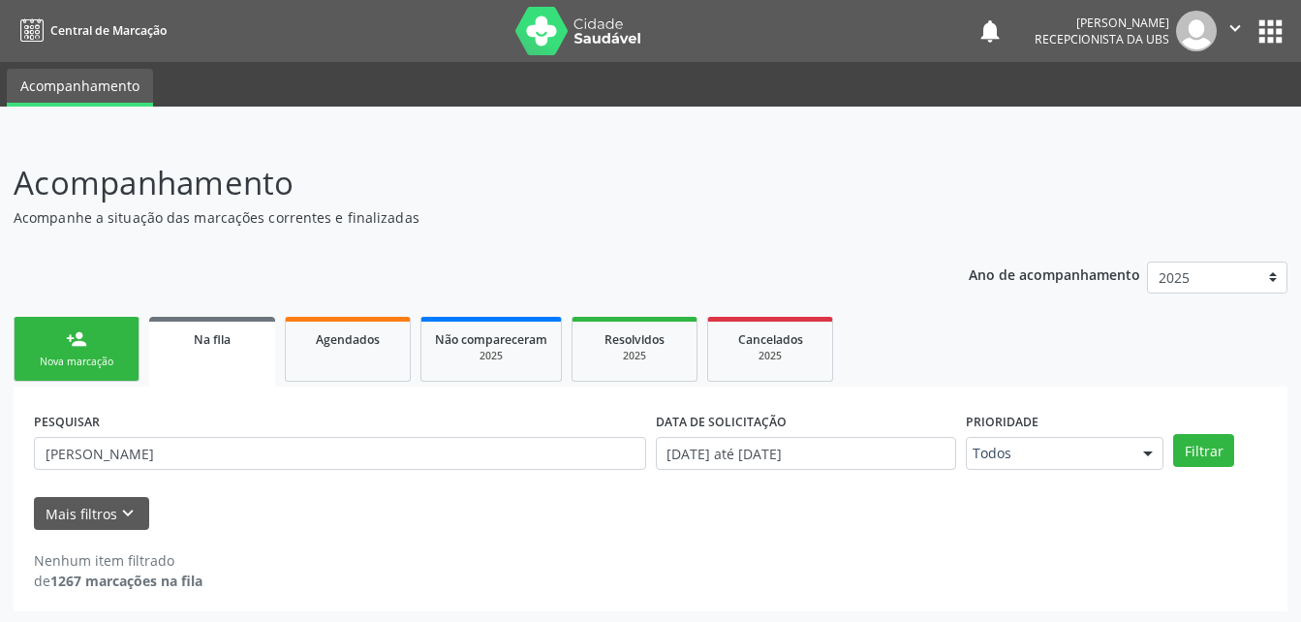
scroll to position [3, 0]
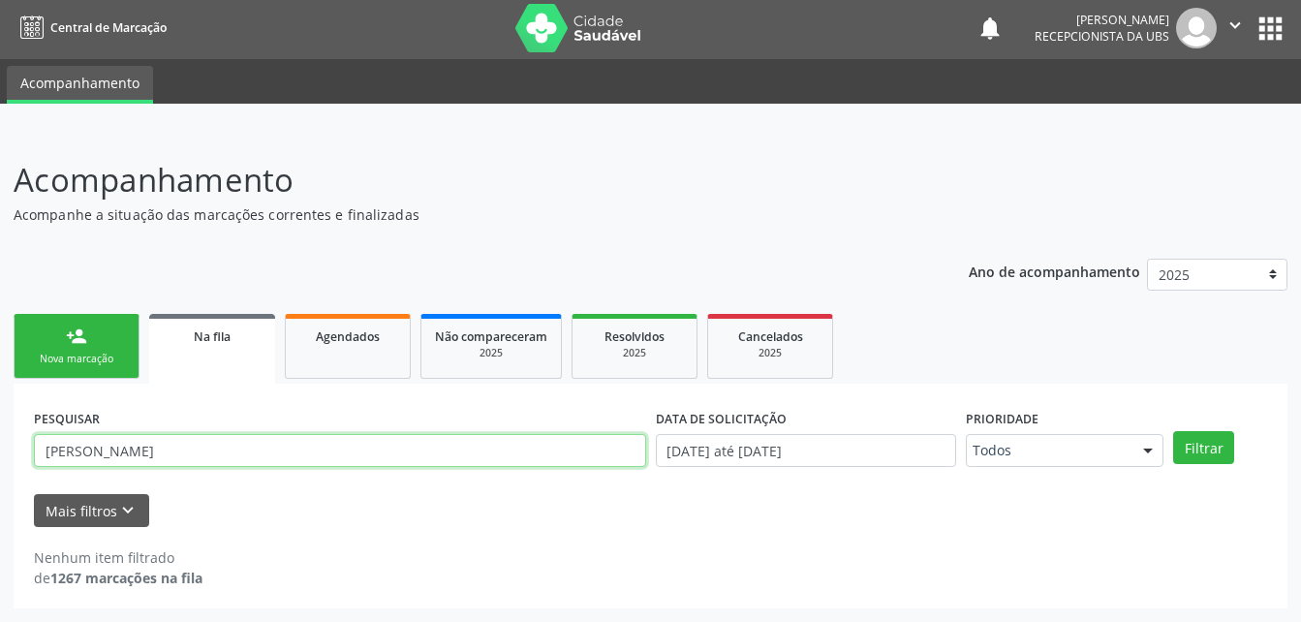
click at [88, 457] on input "[PERSON_NAME]" at bounding box center [340, 450] width 612 height 33
click at [83, 454] on input "[PERSON_NAME]" at bounding box center [340, 450] width 612 height 33
click at [305, 458] on input "[PERSON_NAME]" at bounding box center [340, 450] width 612 height 33
type input "[PERSON_NAME]"
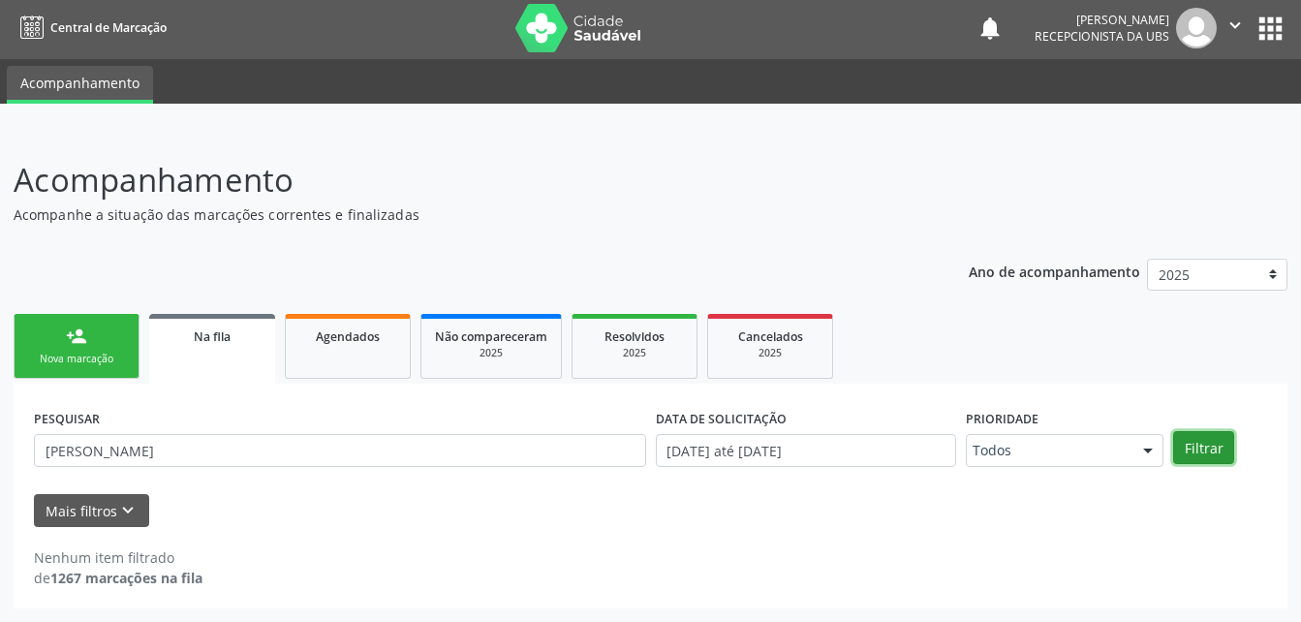
click at [1225, 440] on button "Filtrar" at bounding box center [1203, 447] width 61 height 33
click at [1217, 445] on button "Filtrar" at bounding box center [1203, 447] width 61 height 33
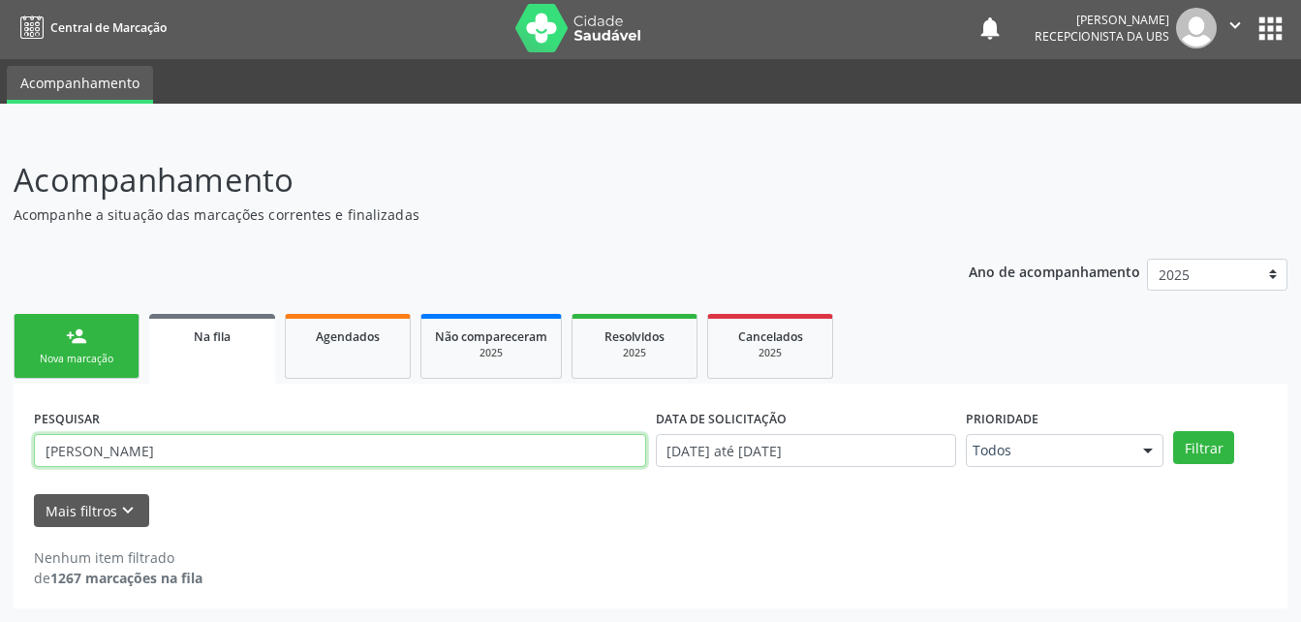
click at [346, 446] on input "[PERSON_NAME]" at bounding box center [340, 450] width 612 height 33
drag, startPoint x: 40, startPoint y: 449, endPoint x: 278, endPoint y: 451, distance: 238.3
click at [278, 451] on input "[PERSON_NAME]" at bounding box center [340, 450] width 612 height 33
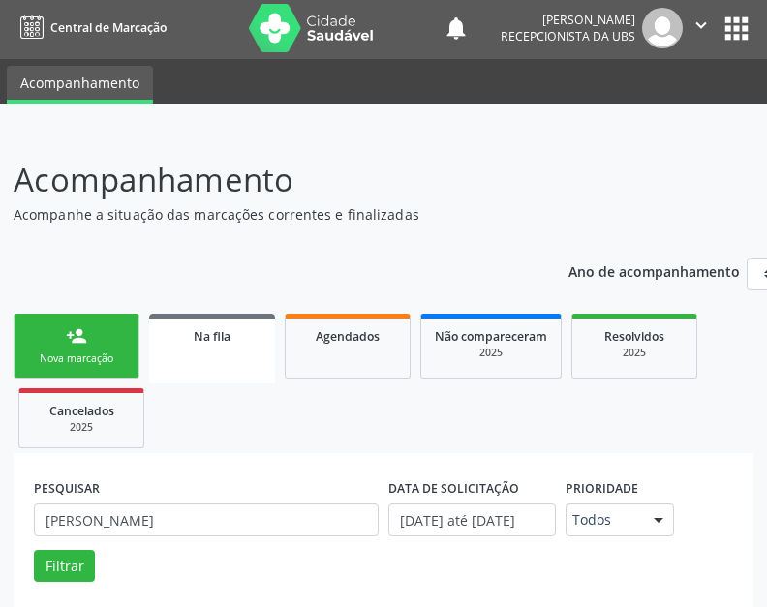
click at [257, 337] on div "Na fila" at bounding box center [212, 336] width 99 height 20
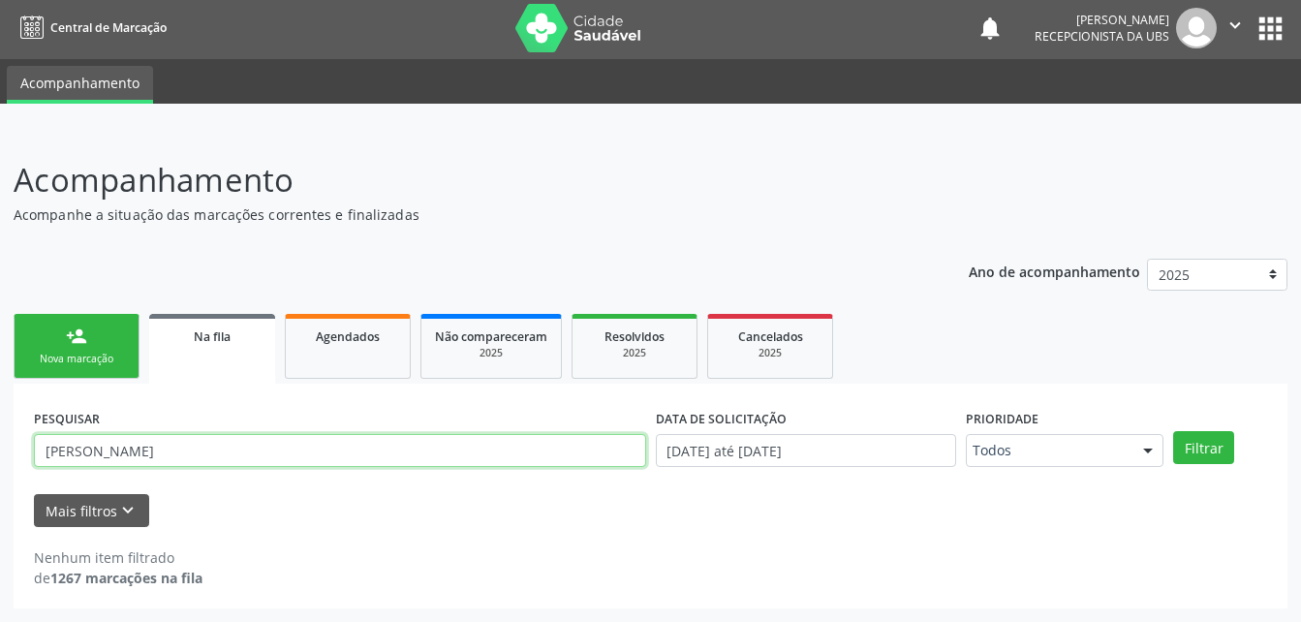
click at [310, 451] on input "[PERSON_NAME]" at bounding box center [340, 450] width 612 height 33
click at [310, 451] on input "text" at bounding box center [340, 450] width 612 height 33
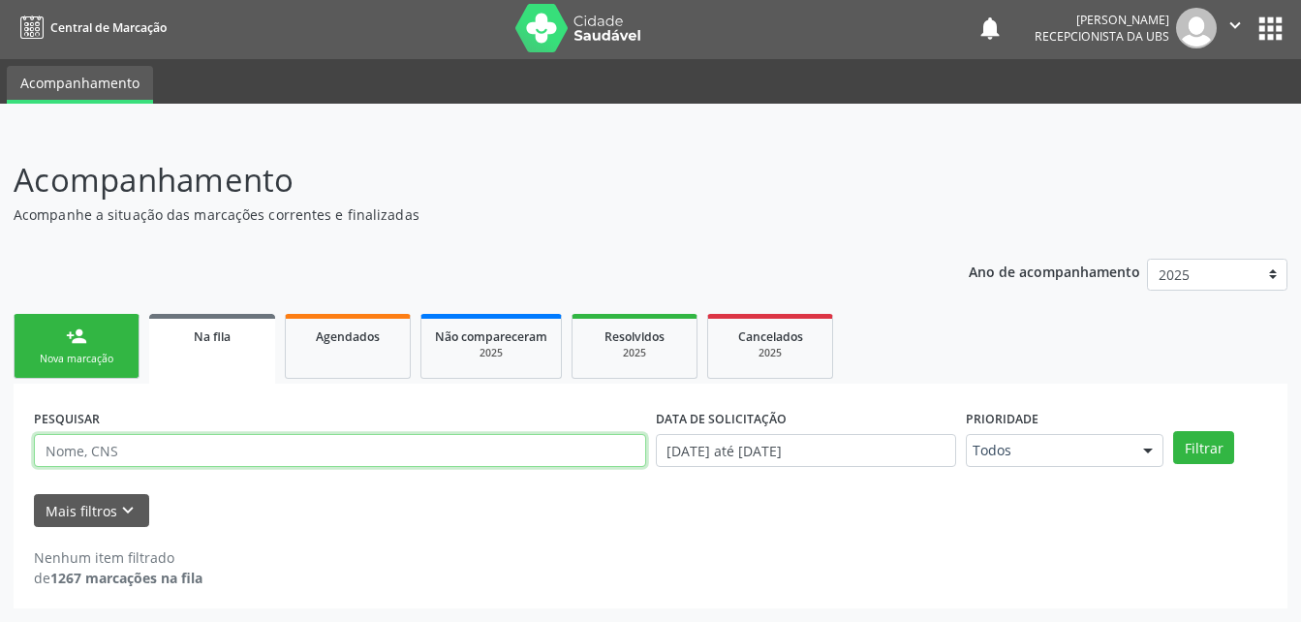
paste input "708005358420622"
type input "708005358420622"
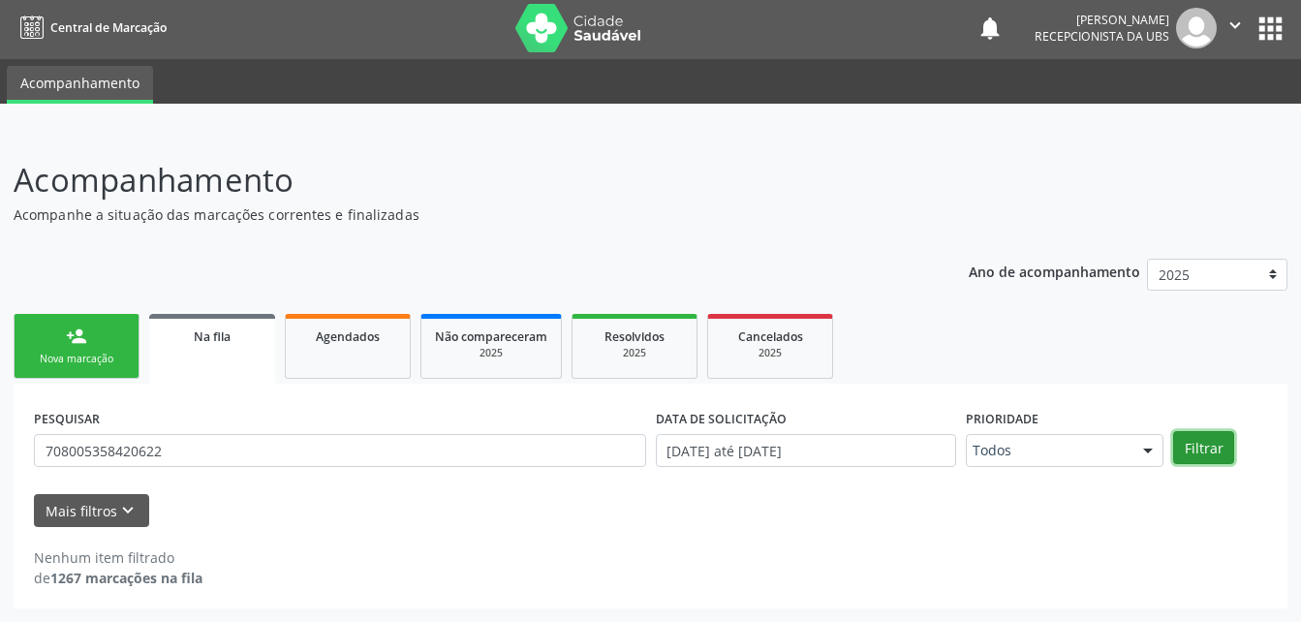
click at [1192, 440] on button "Filtrar" at bounding box center [1203, 447] width 61 height 33
click at [1107, 122] on div at bounding box center [650, 117] width 1301 height 27
click at [789, 340] on span "Cancelados" at bounding box center [770, 336] width 65 height 16
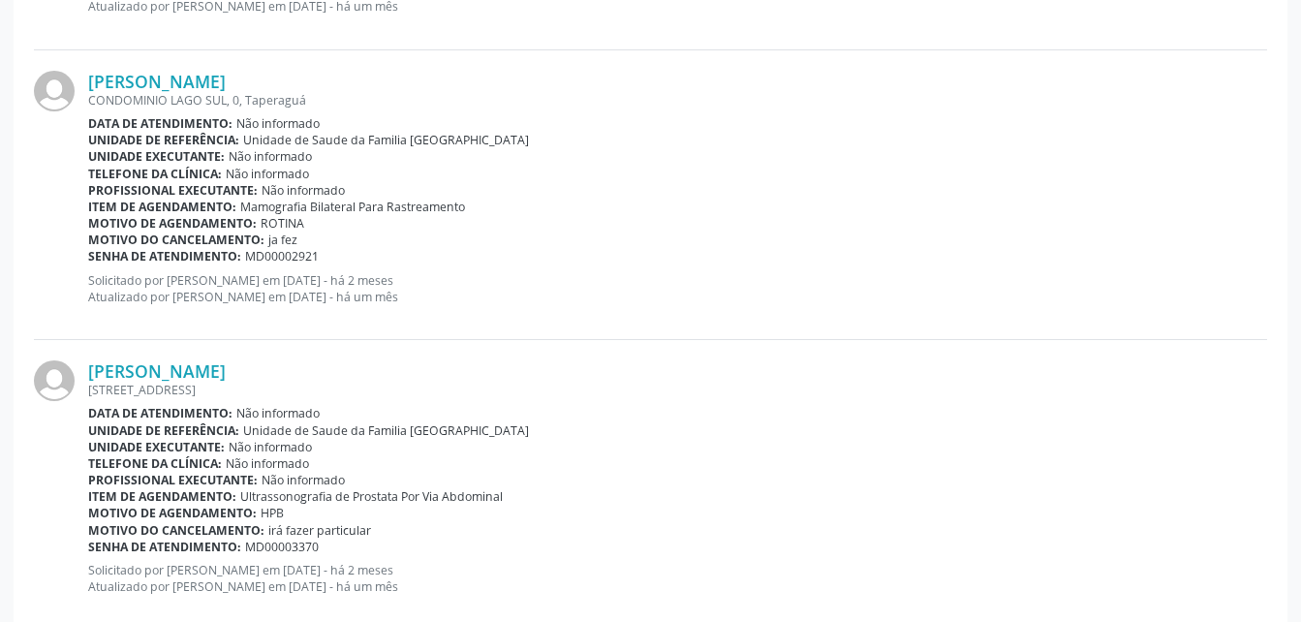
scroll to position [4367, 0]
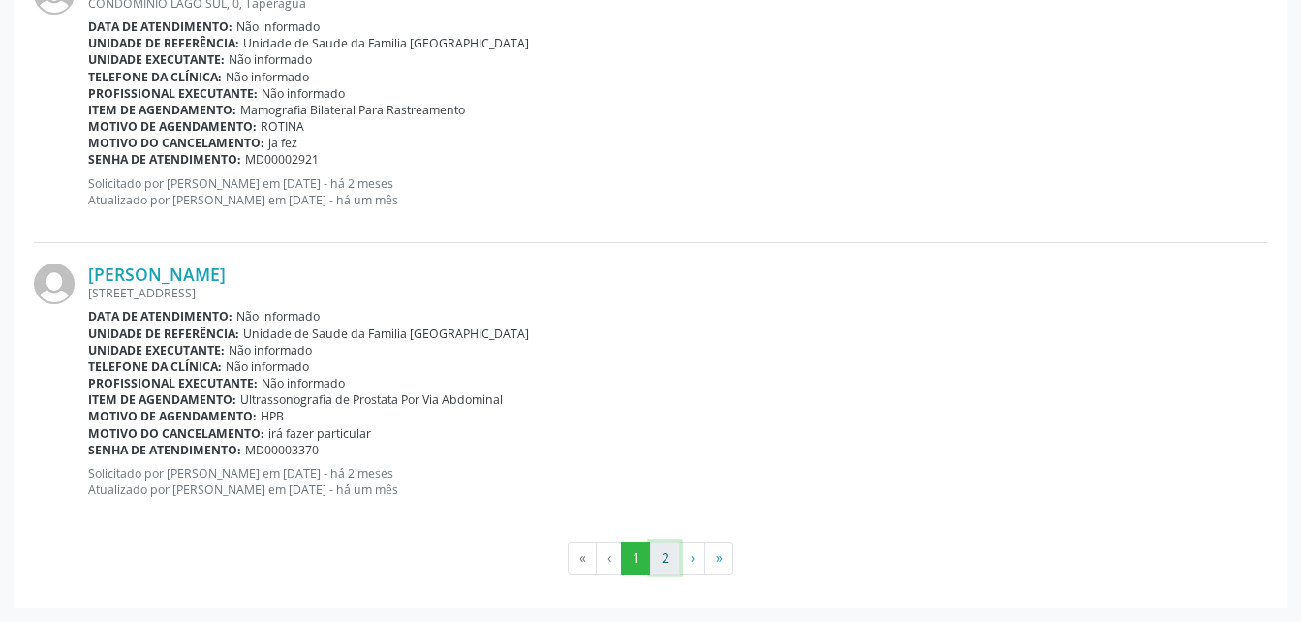
click at [666, 563] on button "2" at bounding box center [665, 558] width 30 height 33
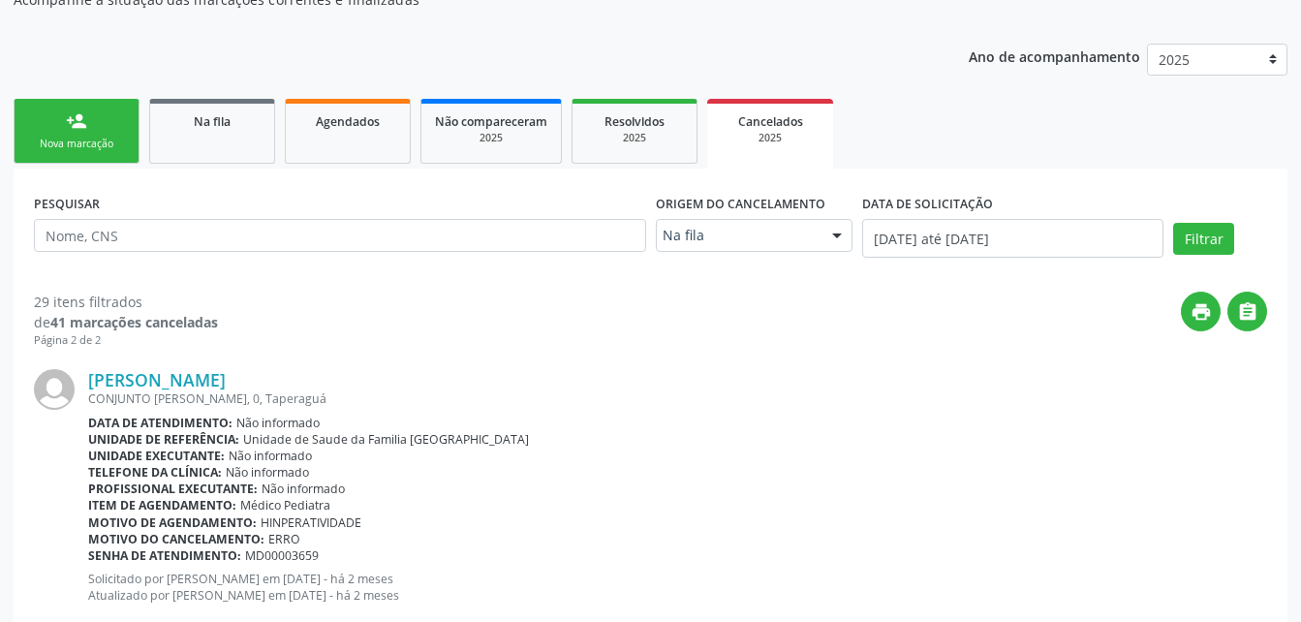
scroll to position [0, 0]
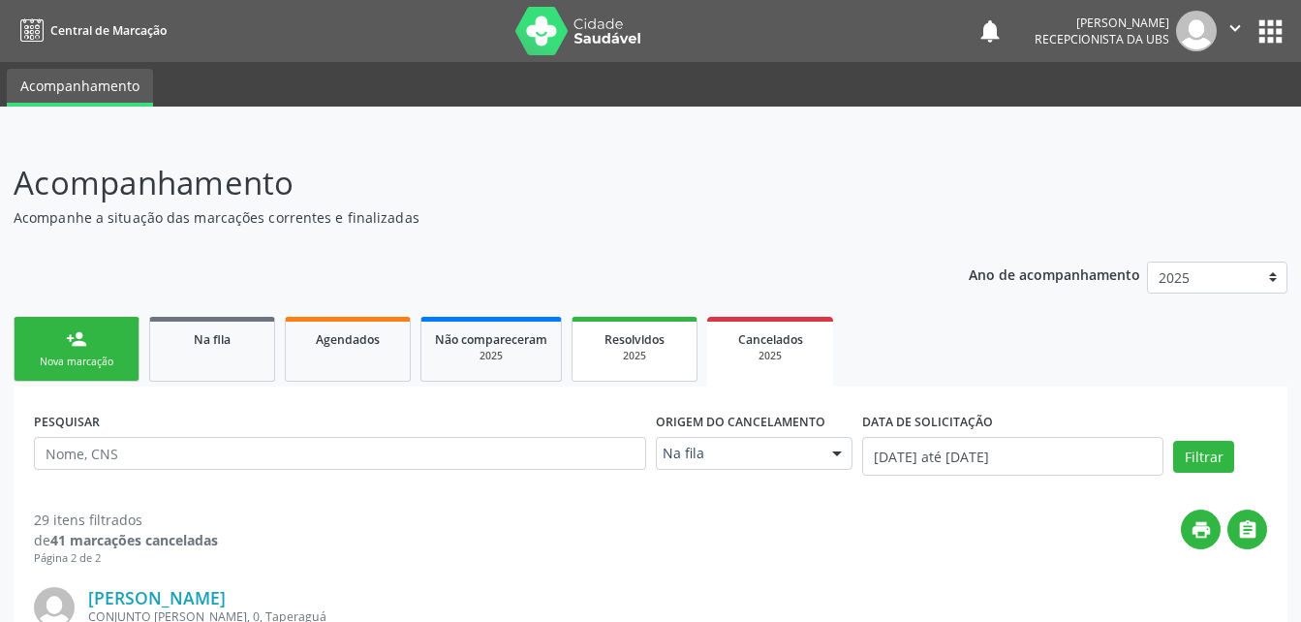
click at [642, 349] on div "2025" at bounding box center [634, 356] width 97 height 15
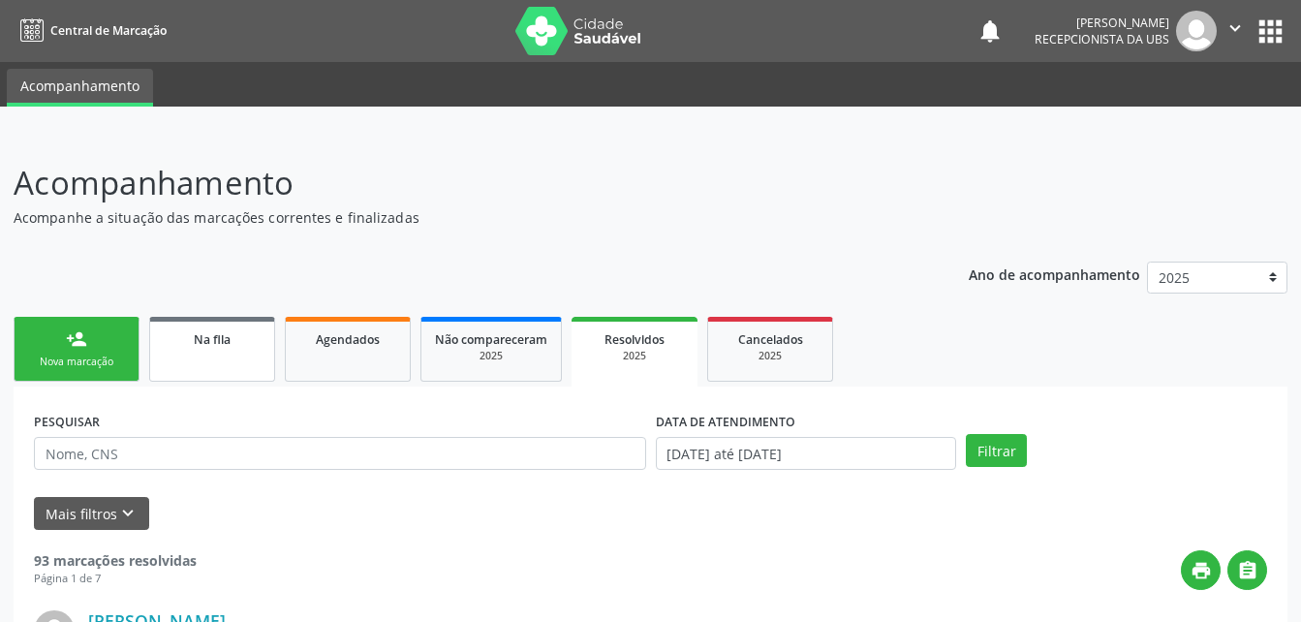
click at [161, 359] on link "Na fila" at bounding box center [212, 349] width 126 height 65
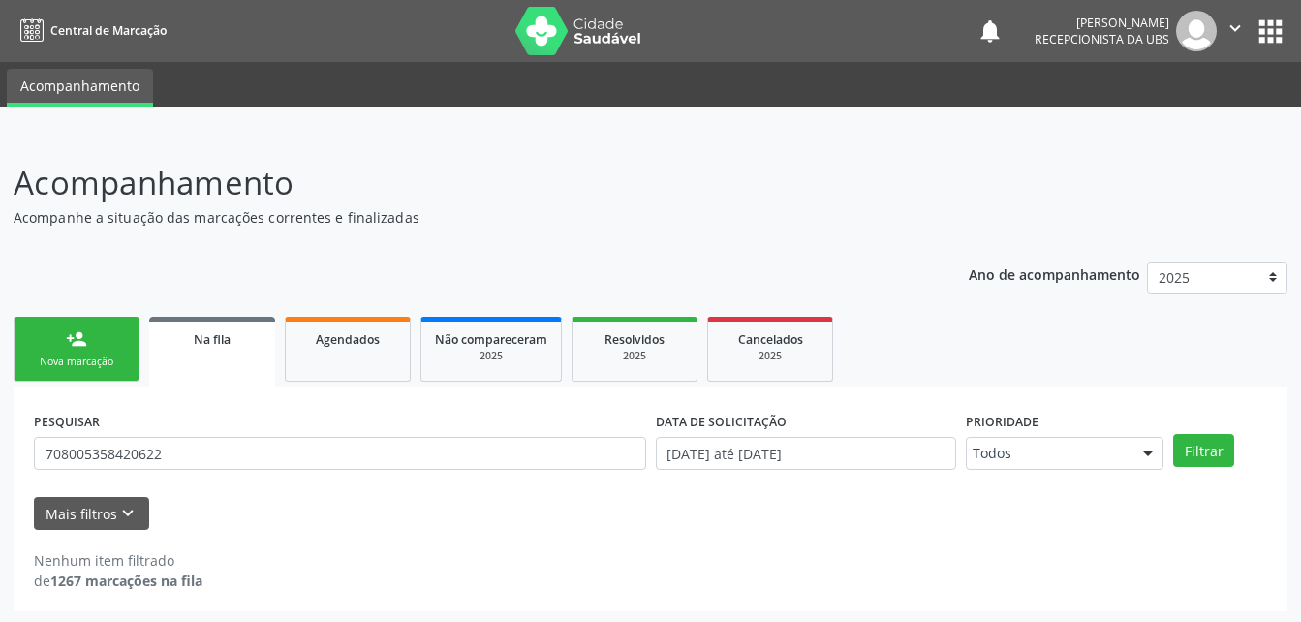
scroll to position [3, 0]
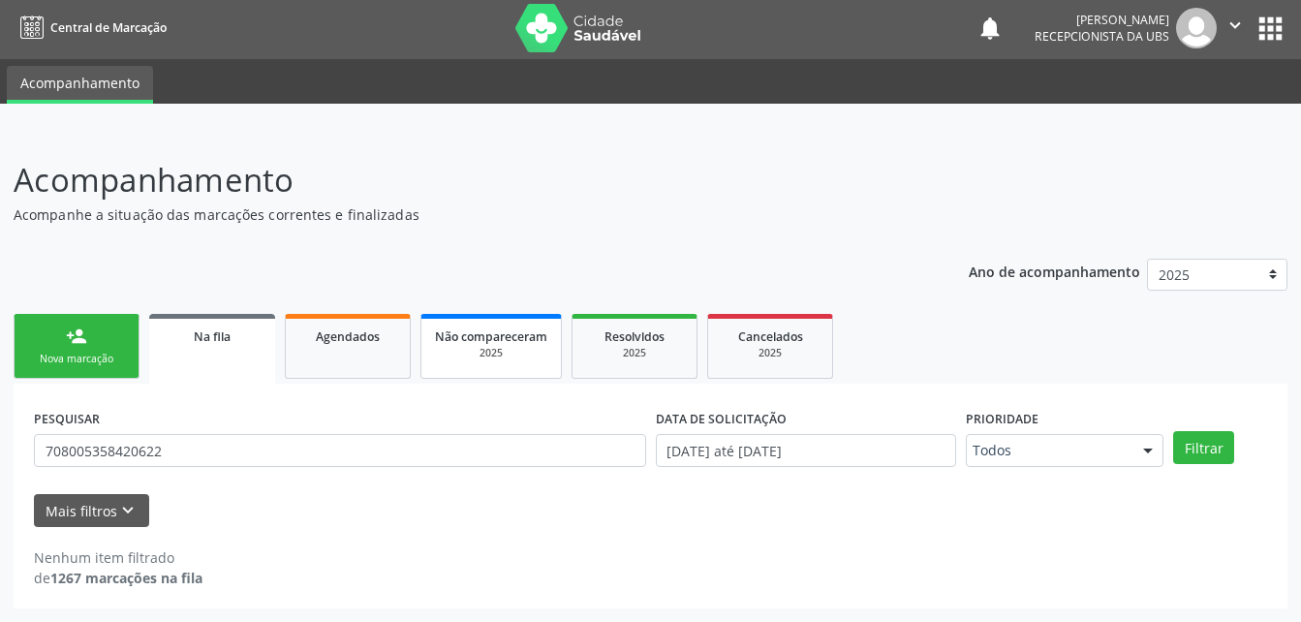
click at [496, 335] on span "Não compareceram" at bounding box center [491, 336] width 112 height 16
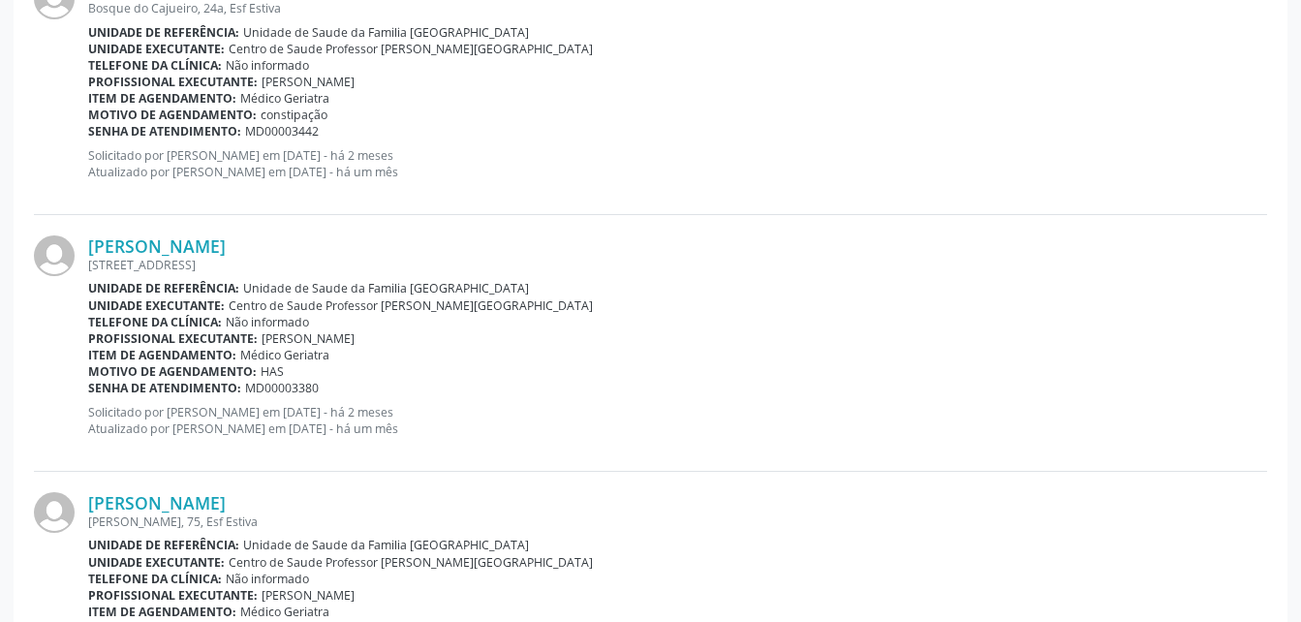
scroll to position [3907, 0]
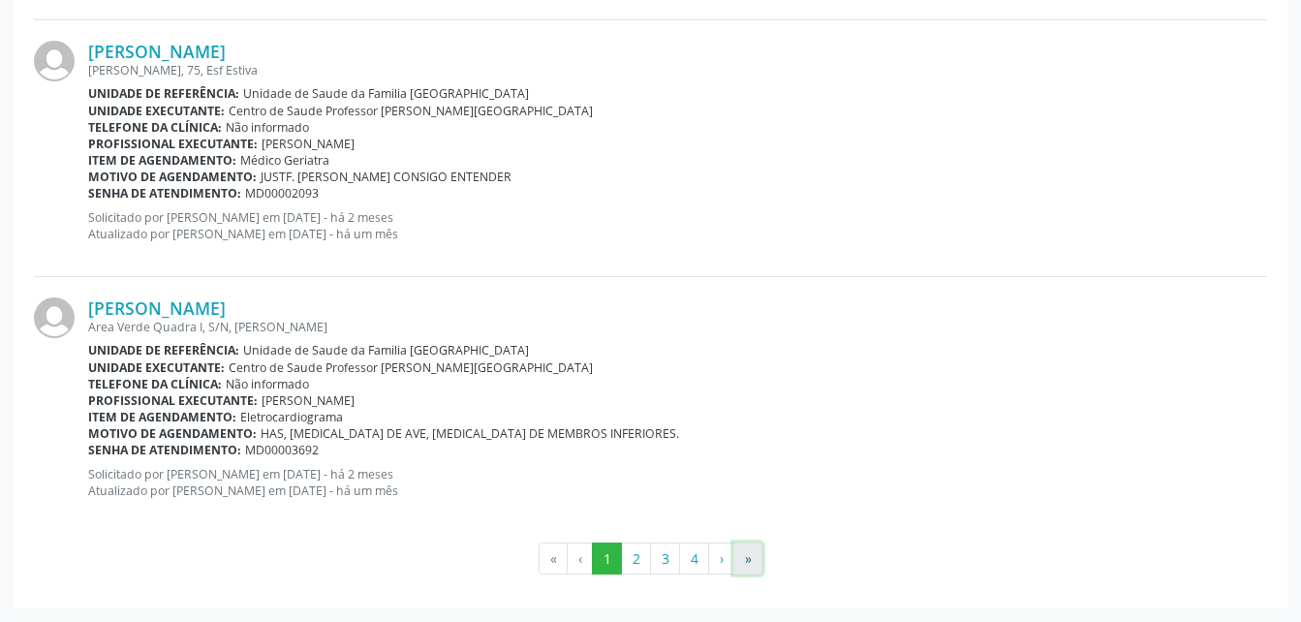
click at [745, 563] on button "»" at bounding box center [747, 559] width 29 height 33
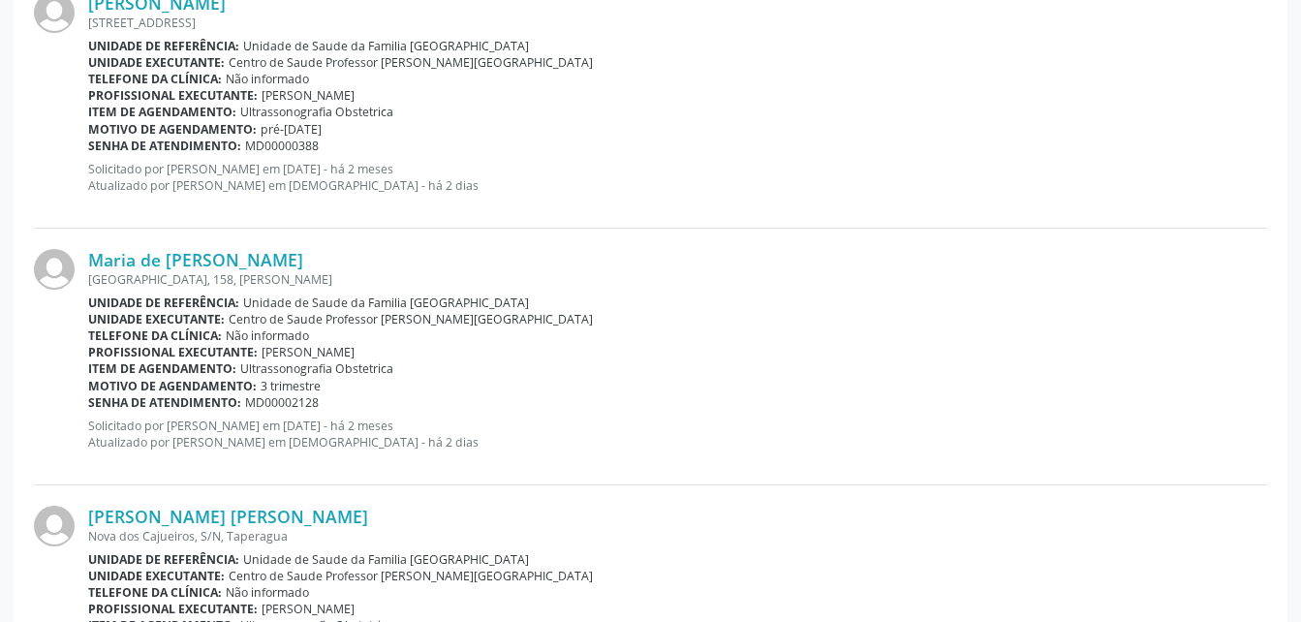
scroll to position [197, 0]
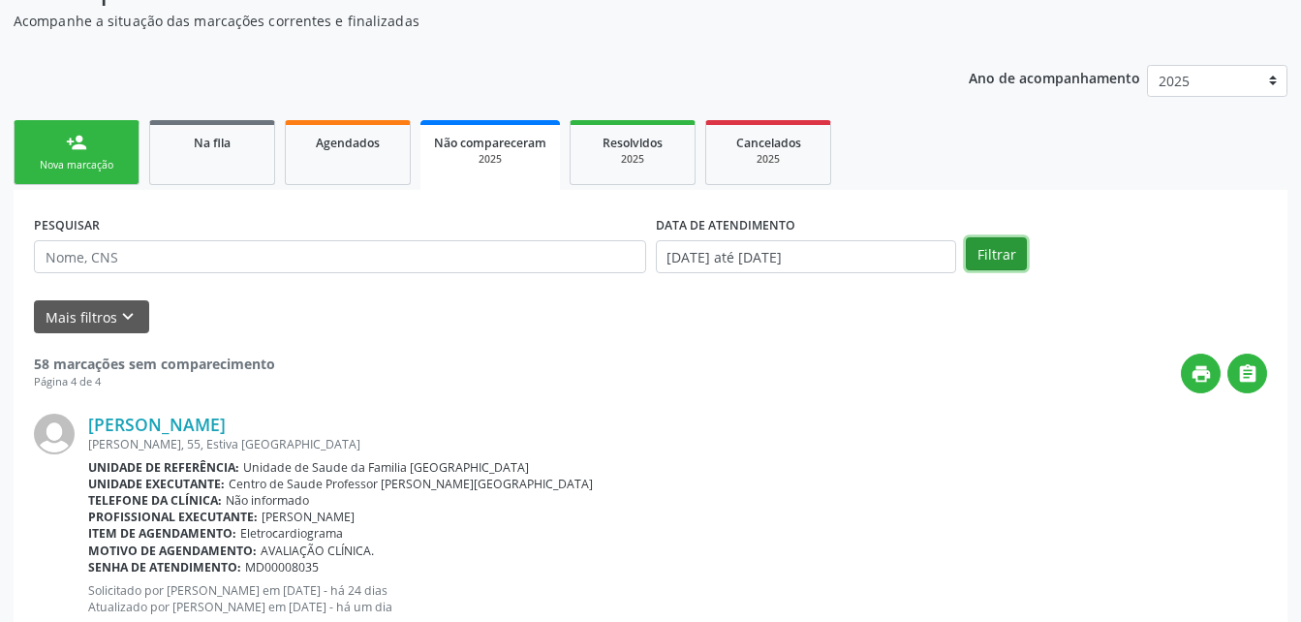
click at [983, 252] on button "Filtrar" at bounding box center [996, 253] width 61 height 33
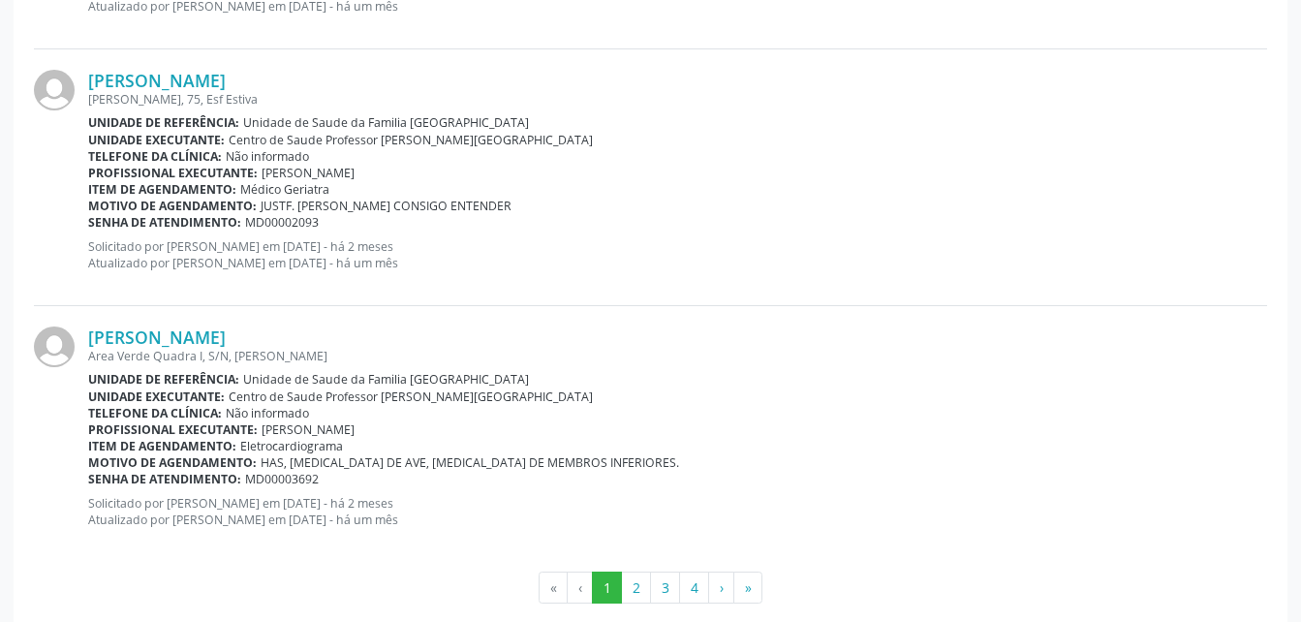
scroll to position [3907, 0]
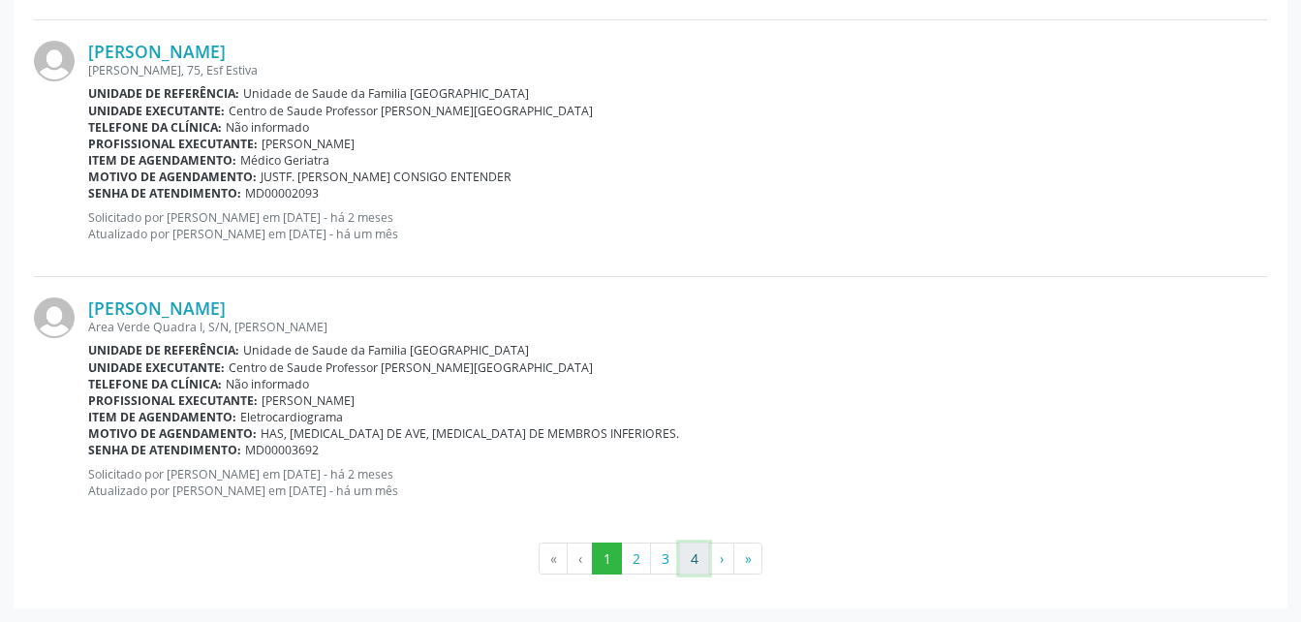
click at [691, 564] on button "4" at bounding box center [694, 559] width 30 height 33
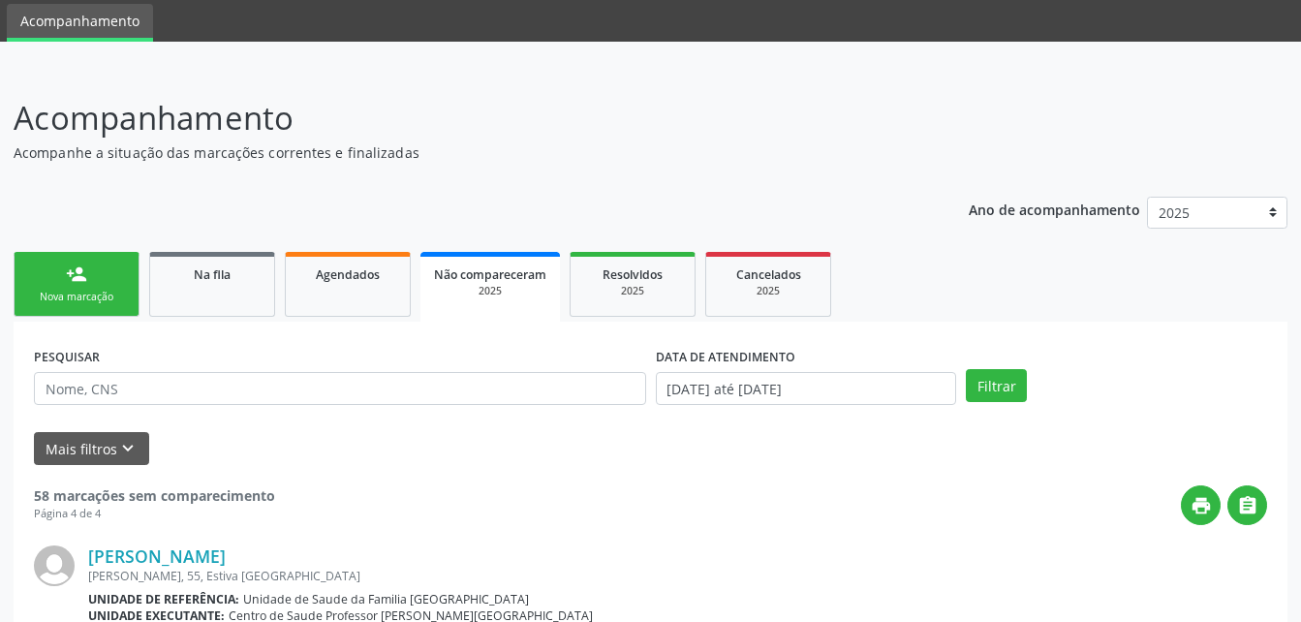
scroll to position [3394, 0]
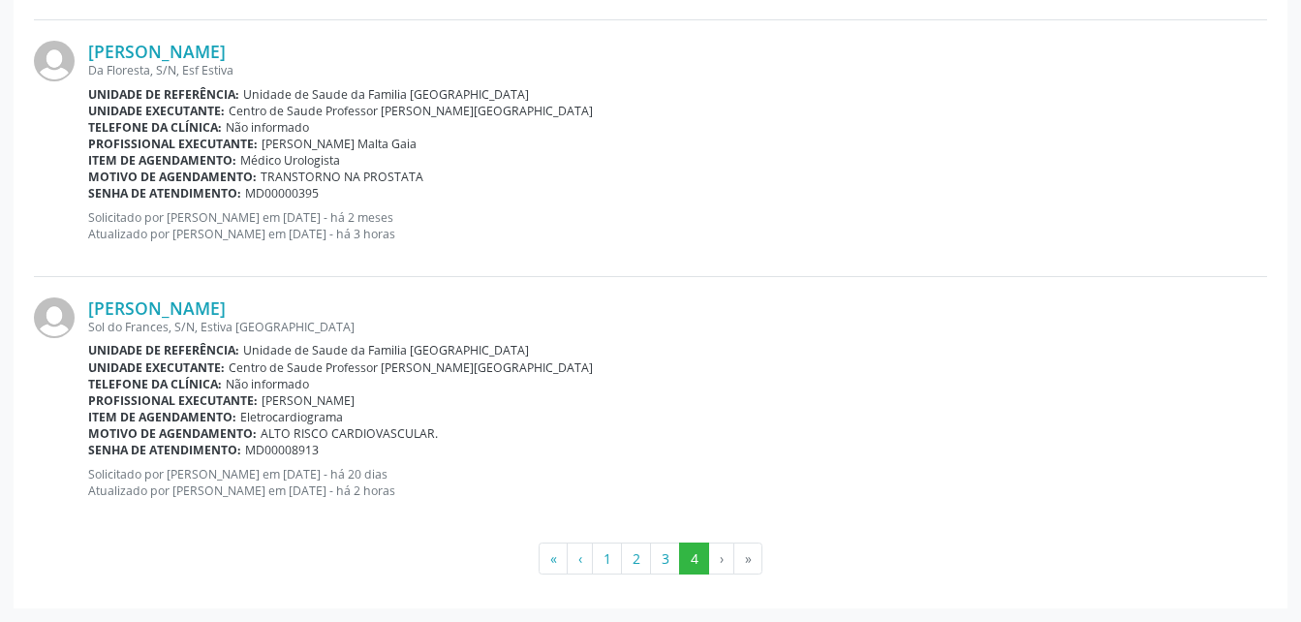
click at [717, 560] on li "›" at bounding box center [721, 559] width 25 height 33
click at [606, 562] on button "1" at bounding box center [607, 559] width 30 height 33
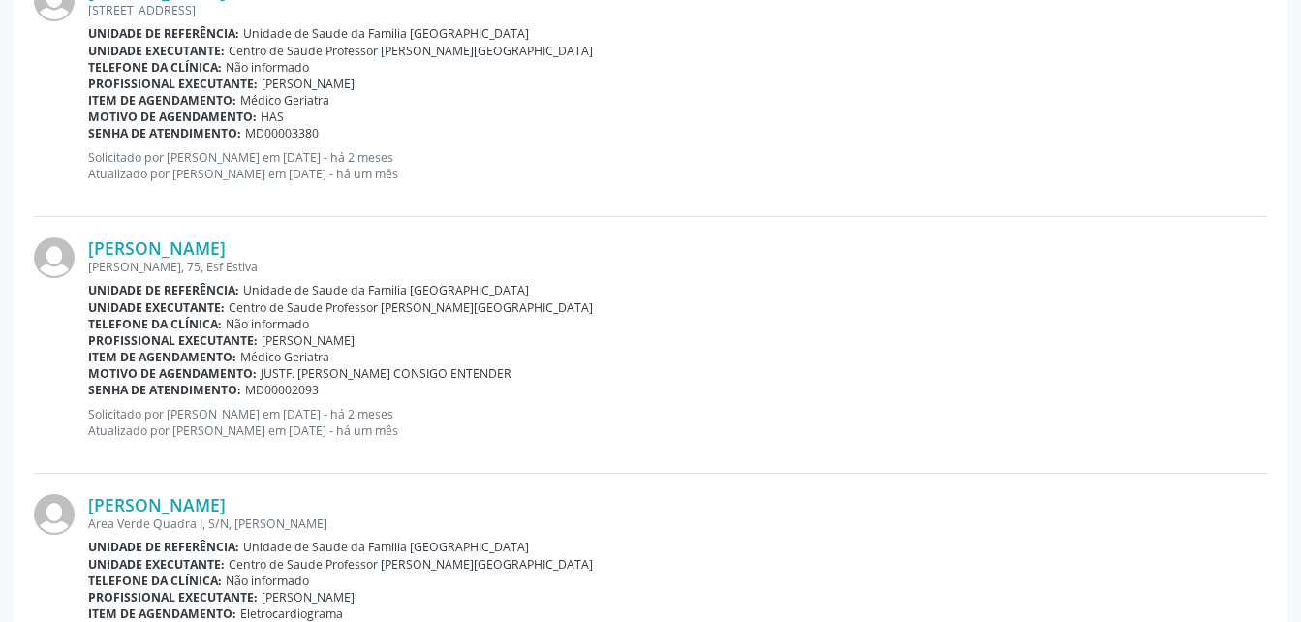
scroll to position [3904, 0]
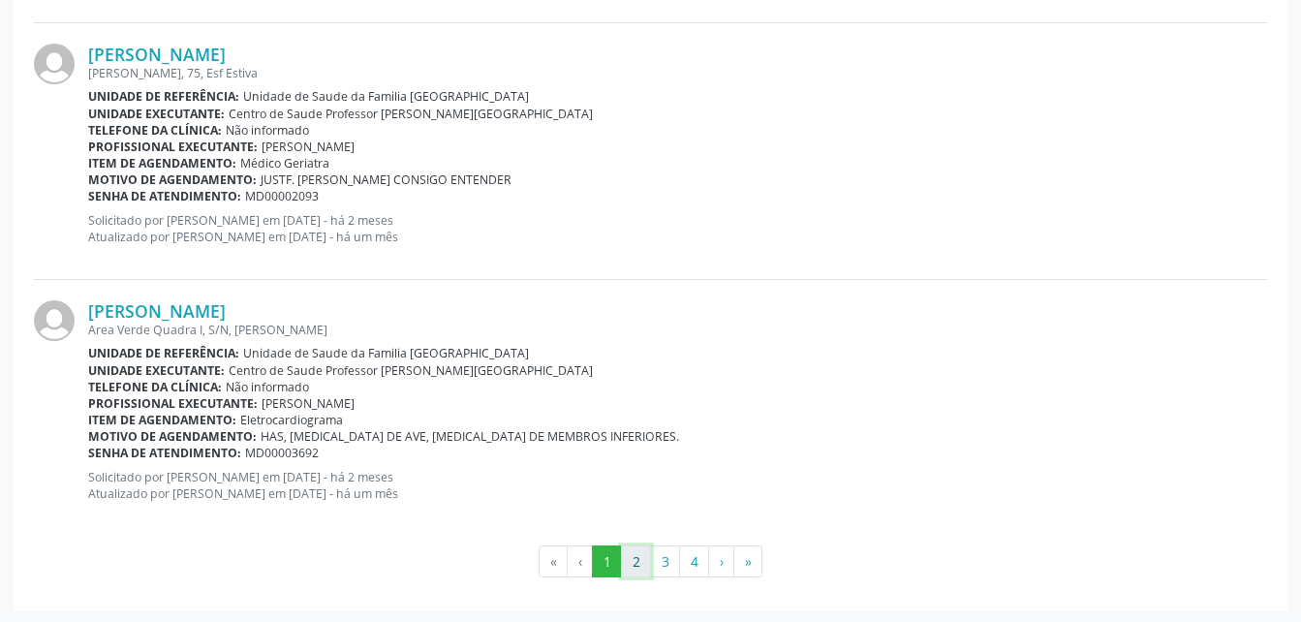
click at [637, 549] on button "2" at bounding box center [636, 561] width 30 height 33
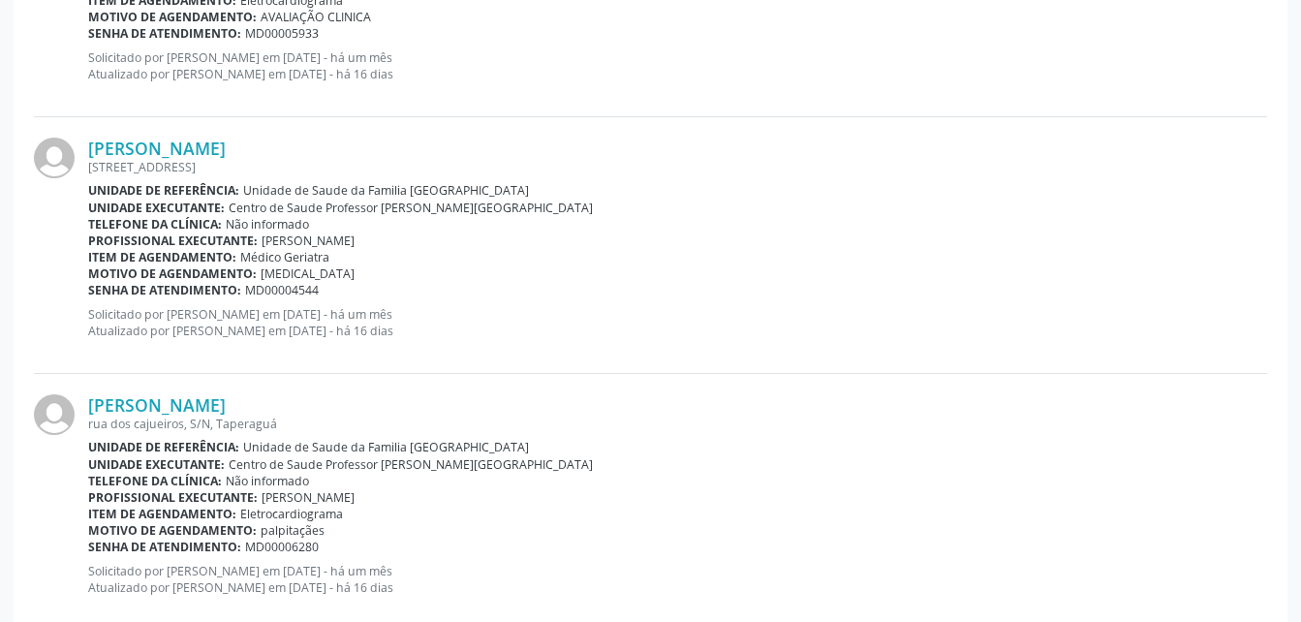
scroll to position [3907, 0]
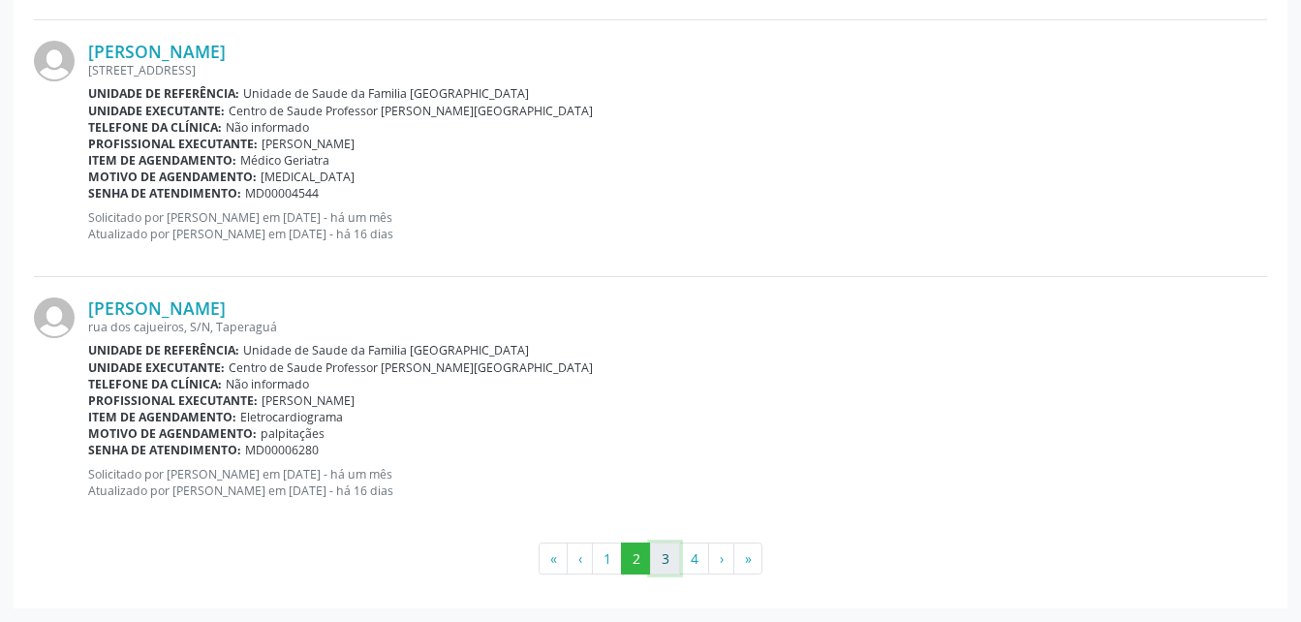
click at [664, 553] on button "3" at bounding box center [665, 559] width 30 height 33
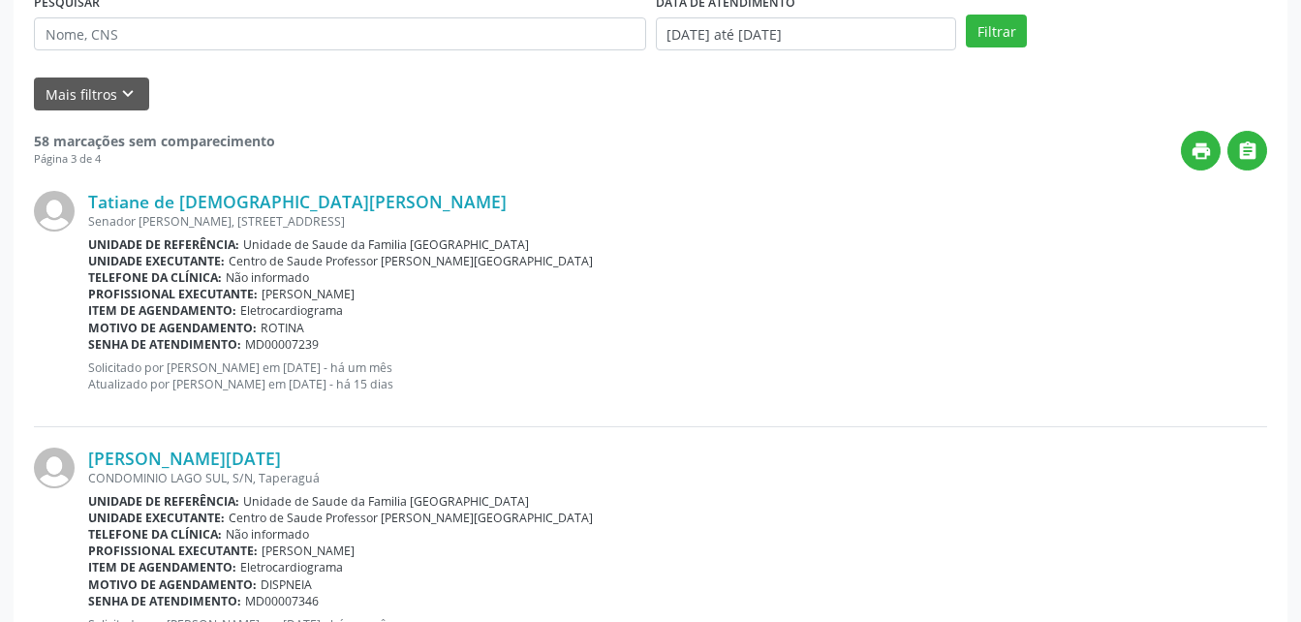
scroll to position [0, 0]
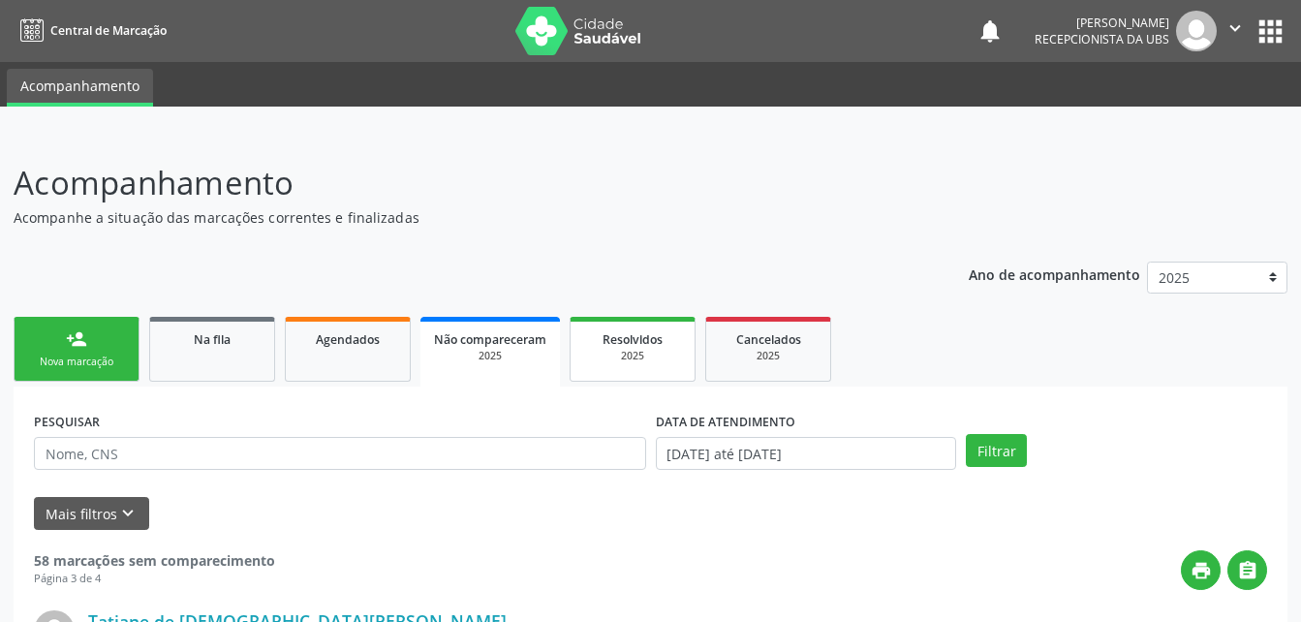
click at [613, 336] on span "Resolvidos" at bounding box center [633, 339] width 60 height 16
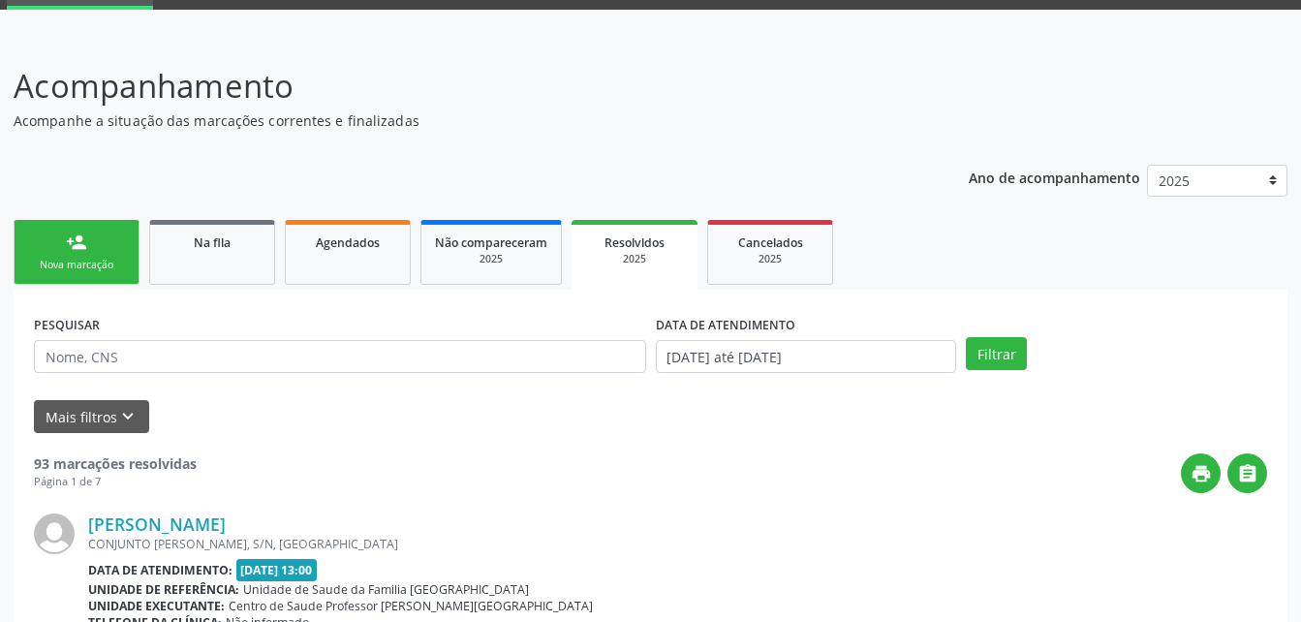
scroll to position [194, 0]
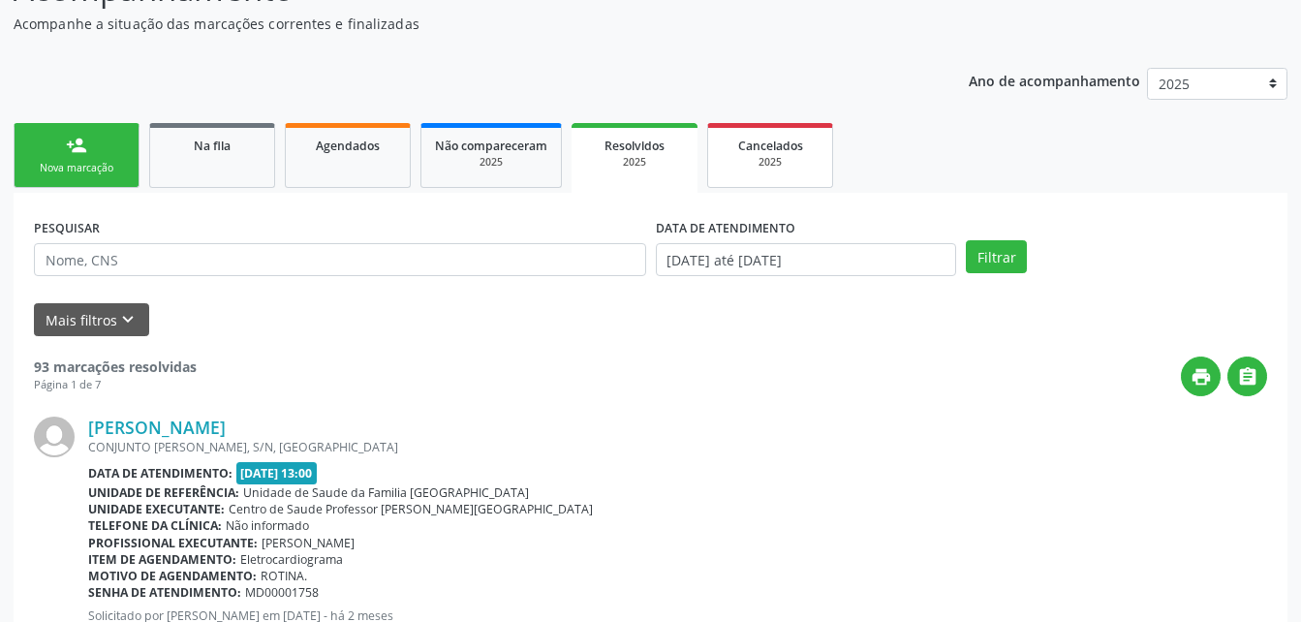
click at [792, 158] on div "2025" at bounding box center [770, 162] width 97 height 15
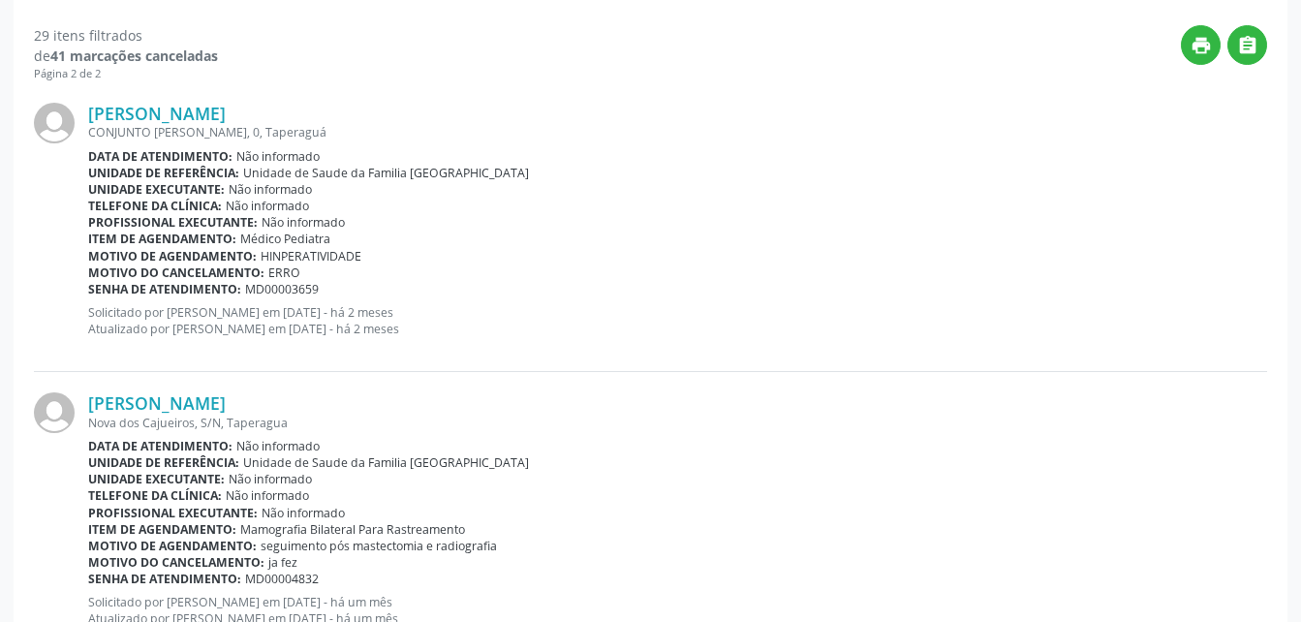
scroll to position [0, 0]
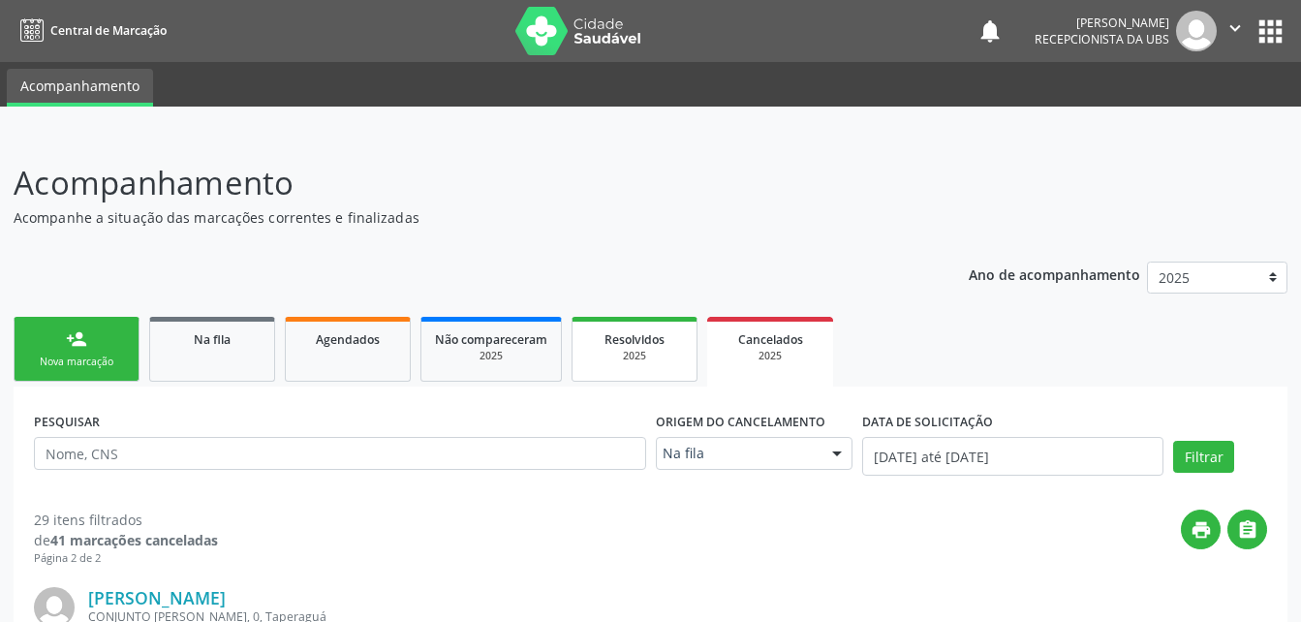
click at [645, 350] on div "2025" at bounding box center [634, 356] width 97 height 15
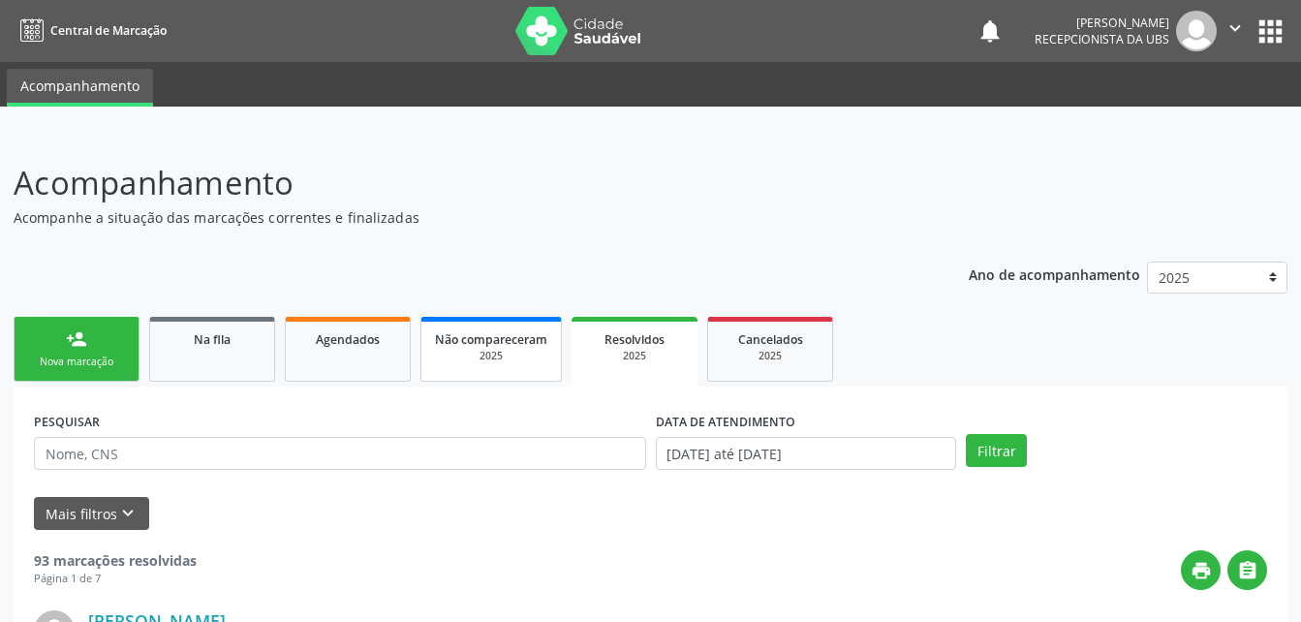
click at [509, 346] on span "Não compareceram" at bounding box center [491, 339] width 112 height 16
click at [381, 367] on link "Agendados" at bounding box center [348, 349] width 126 height 65
click at [198, 353] on link "Na fila" at bounding box center [212, 349] width 126 height 65
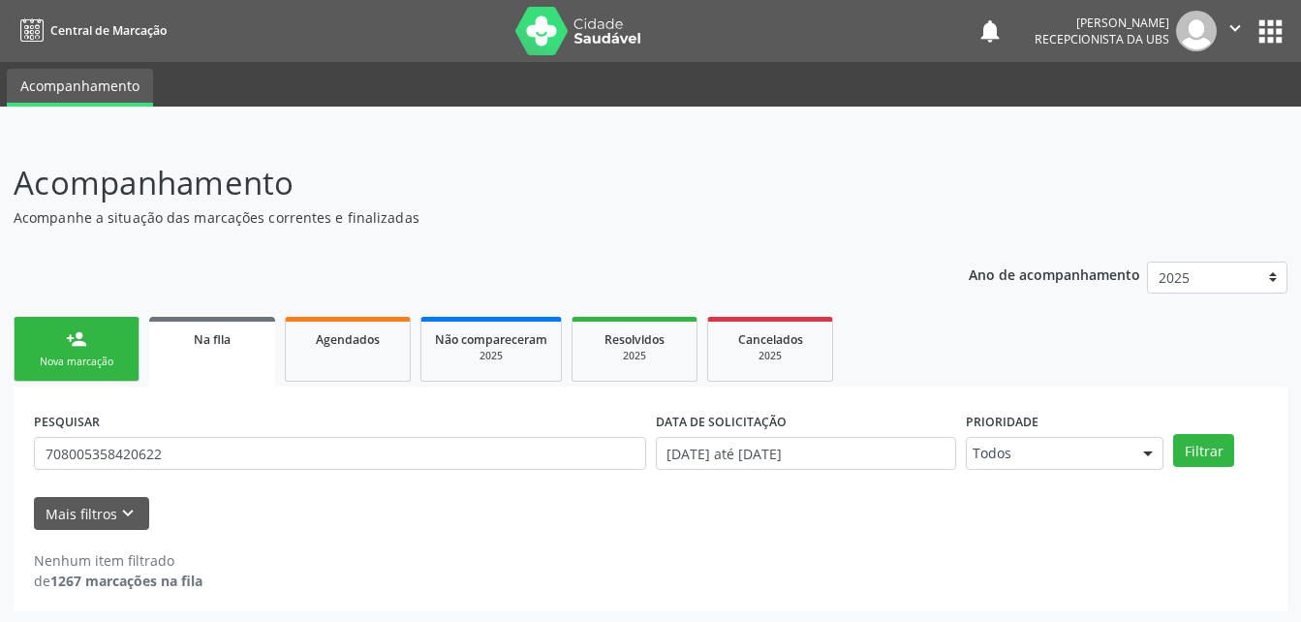
scroll to position [3, 0]
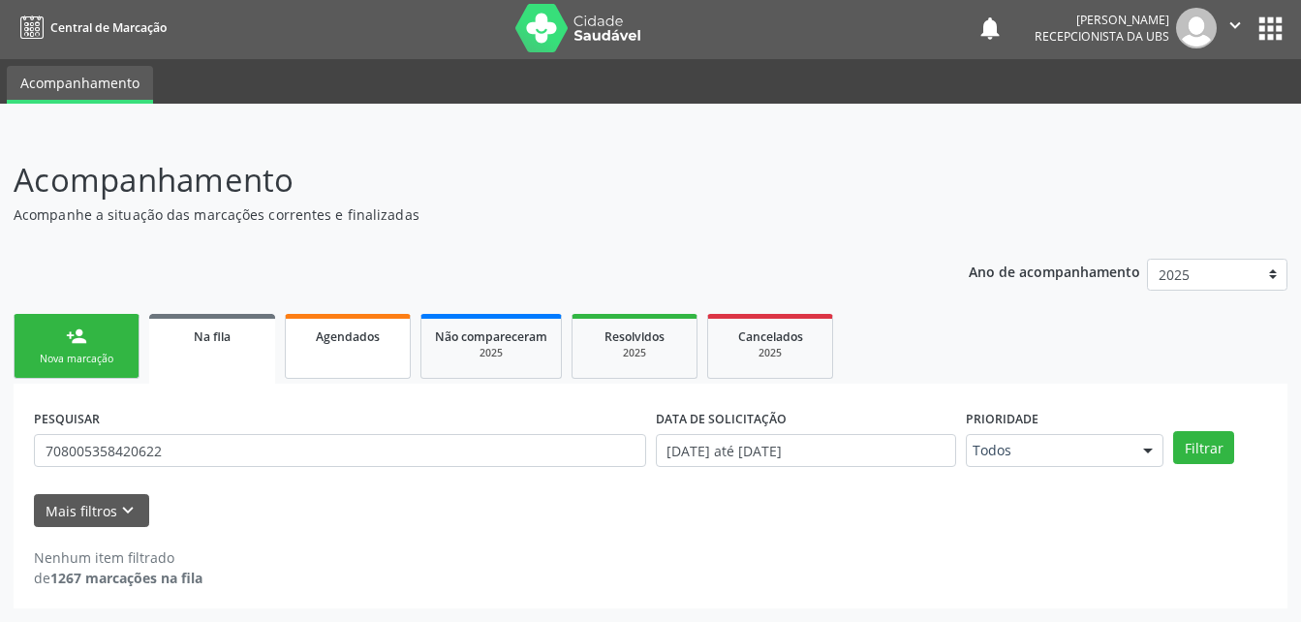
click at [324, 338] on span "Agendados" at bounding box center [348, 336] width 64 height 16
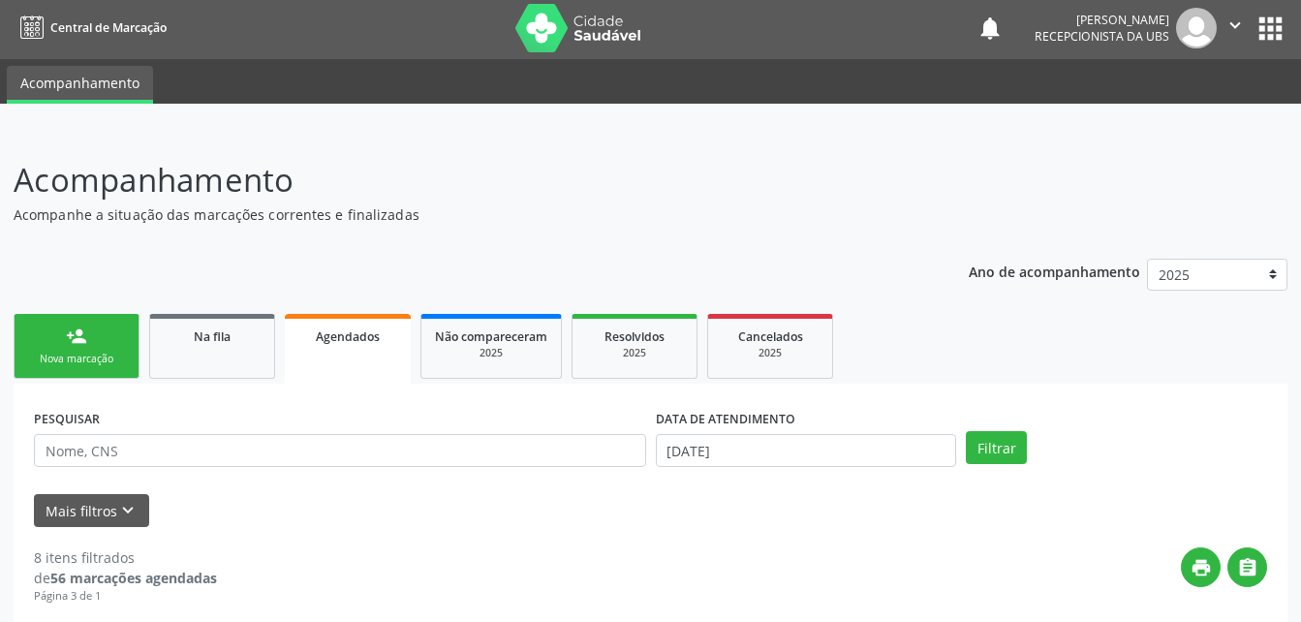
scroll to position [19, 0]
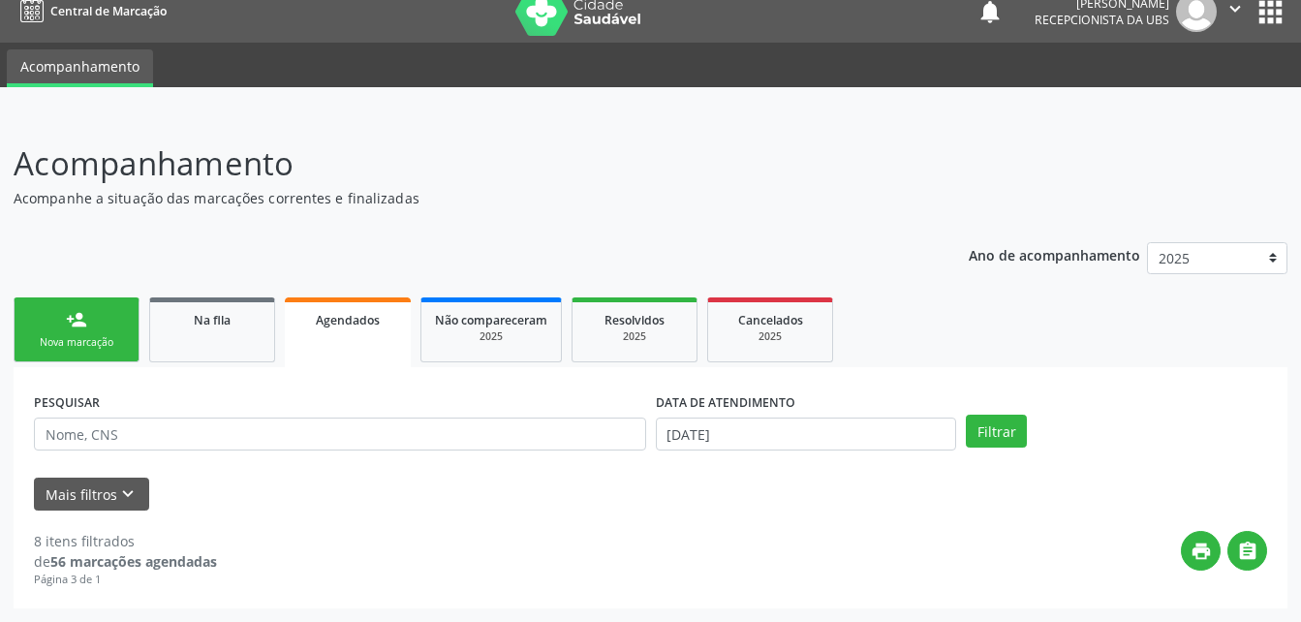
click at [676, 506] on div "Mais filtros keyboard_arrow_down" at bounding box center [650, 495] width 1243 height 34
click at [118, 490] on icon "keyboard_arrow_down" at bounding box center [127, 493] width 21 height 21
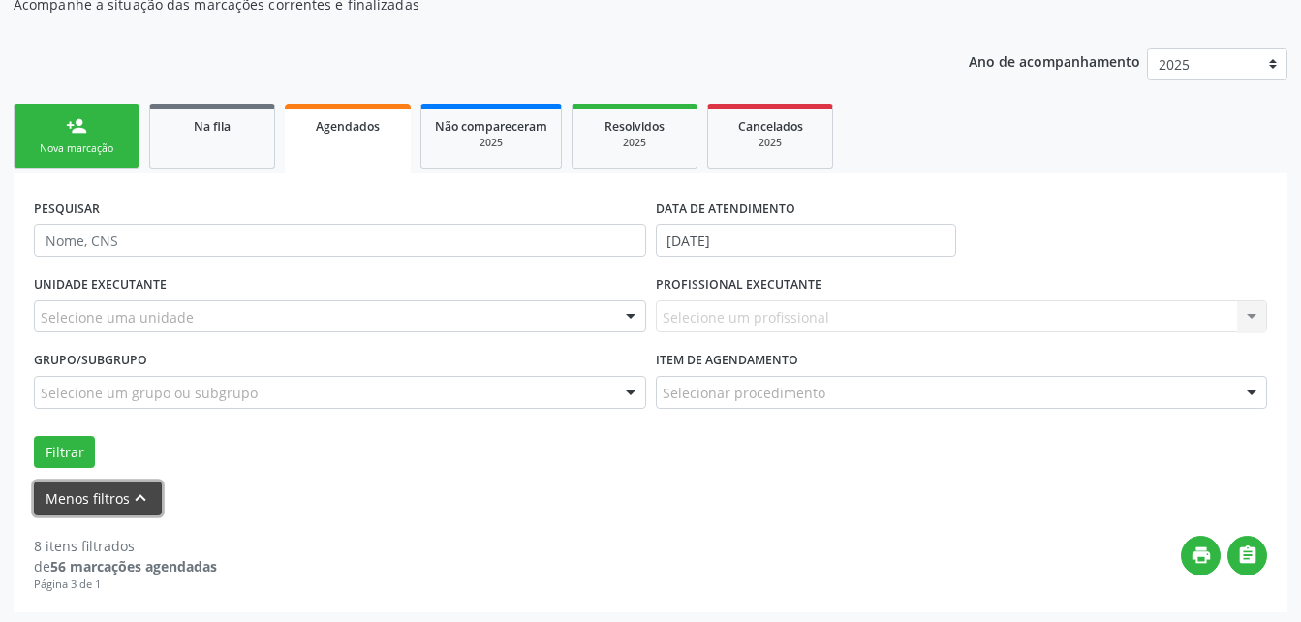
scroll to position [217, 0]
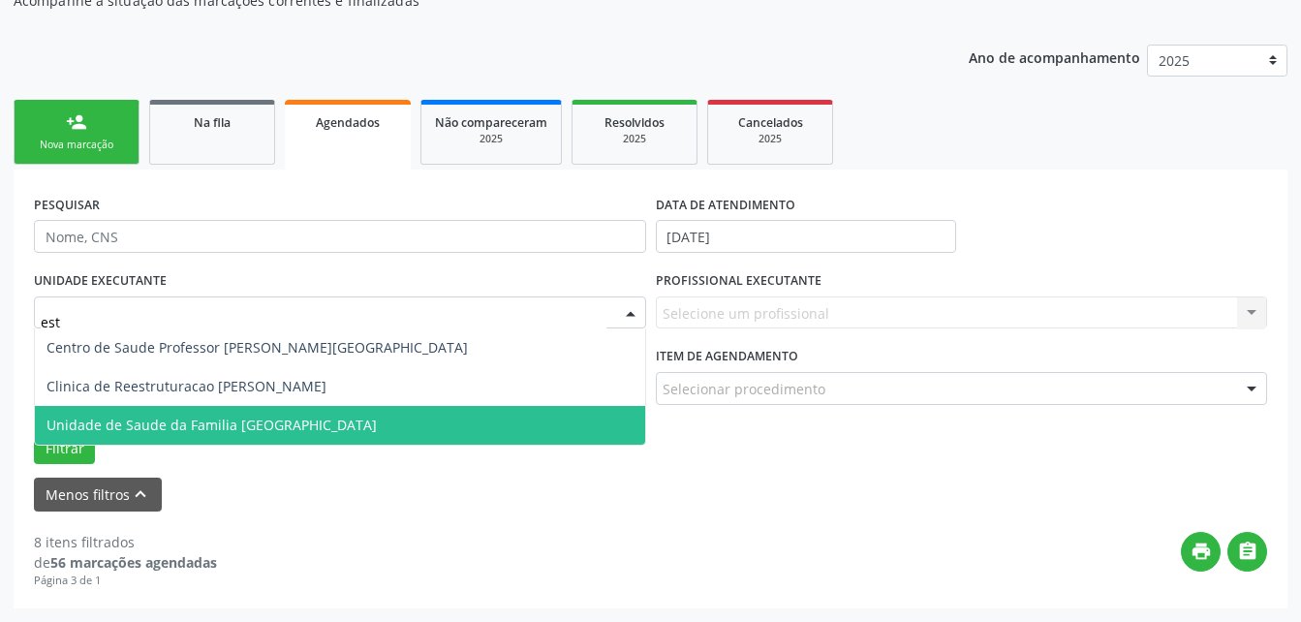
type input "est"
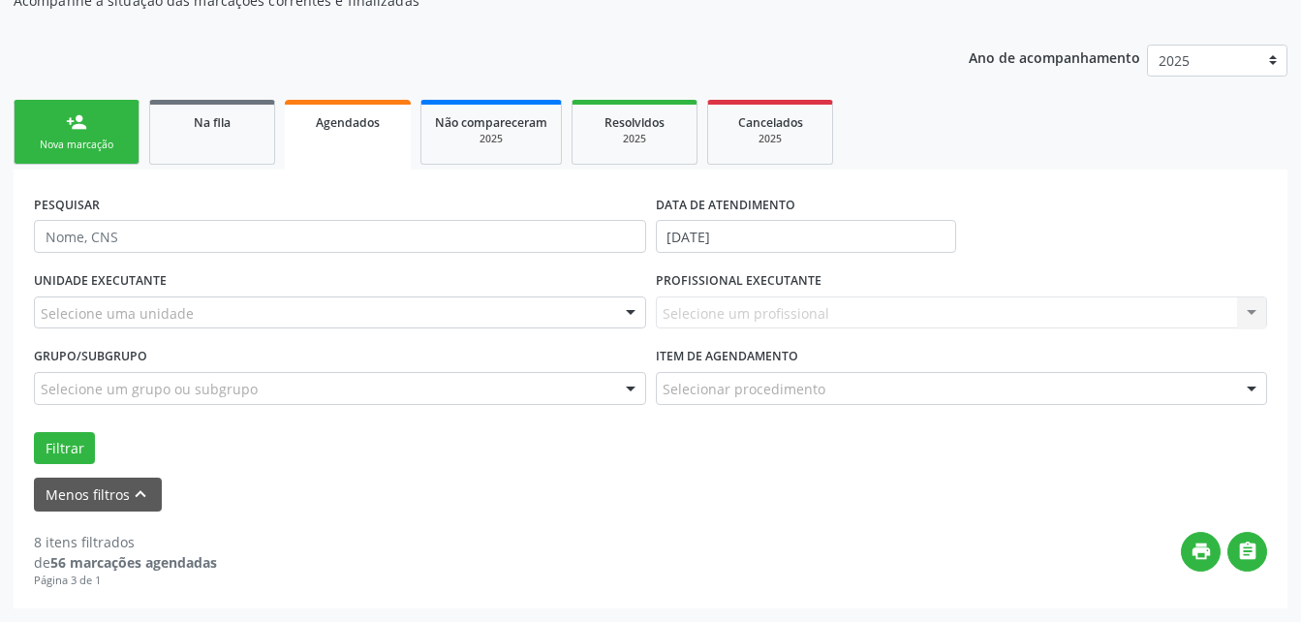
click at [9, 428] on div "Acompanhamento Acompanhe a situação das marcações correntes e finalizadas Relat…" at bounding box center [650, 269] width 1301 height 705
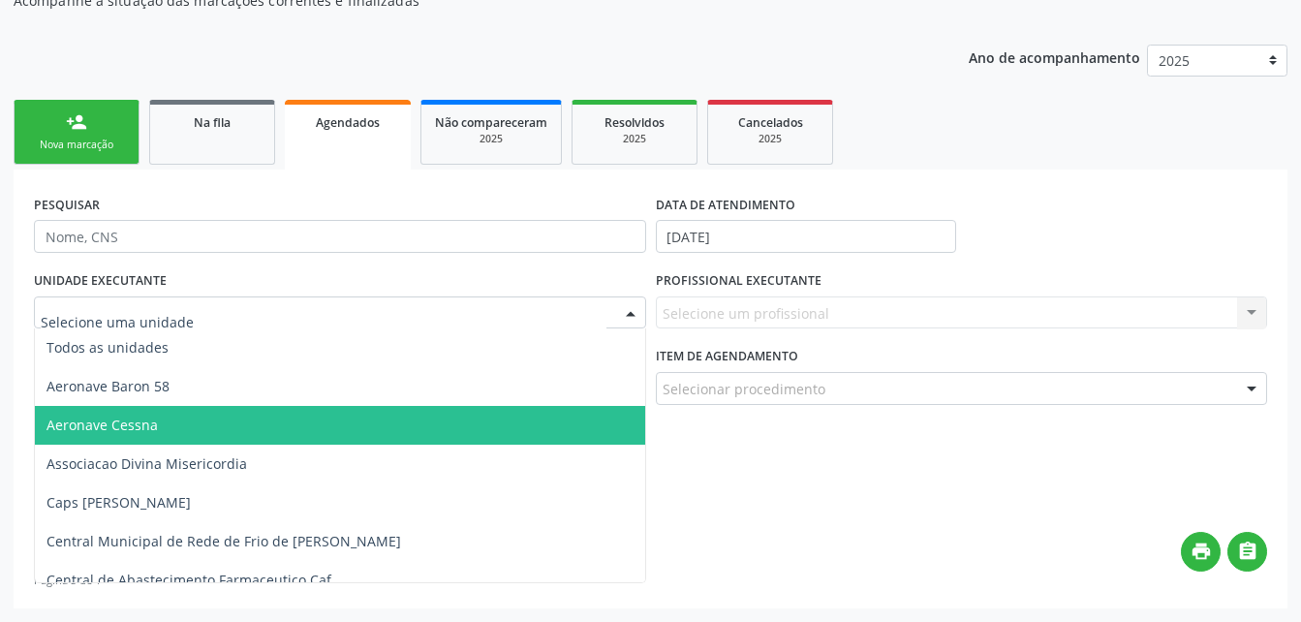
click at [199, 298] on div at bounding box center [340, 312] width 612 height 33
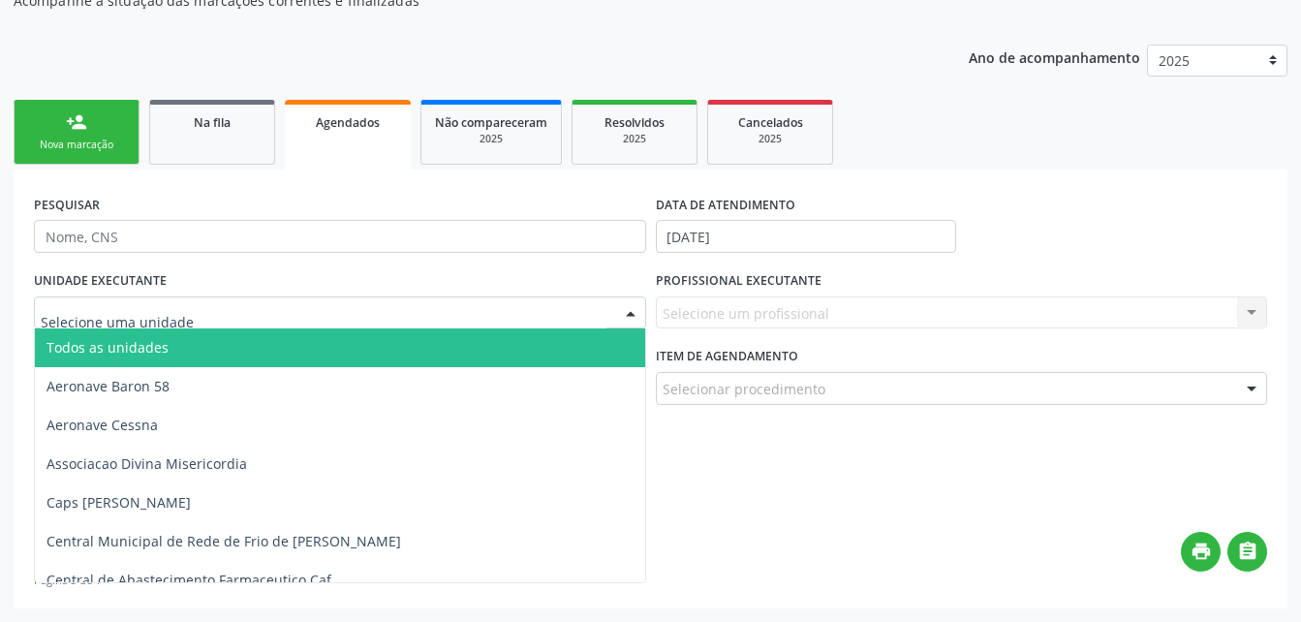
click at [141, 338] on span "Todos as unidades" at bounding box center [108, 347] width 122 height 18
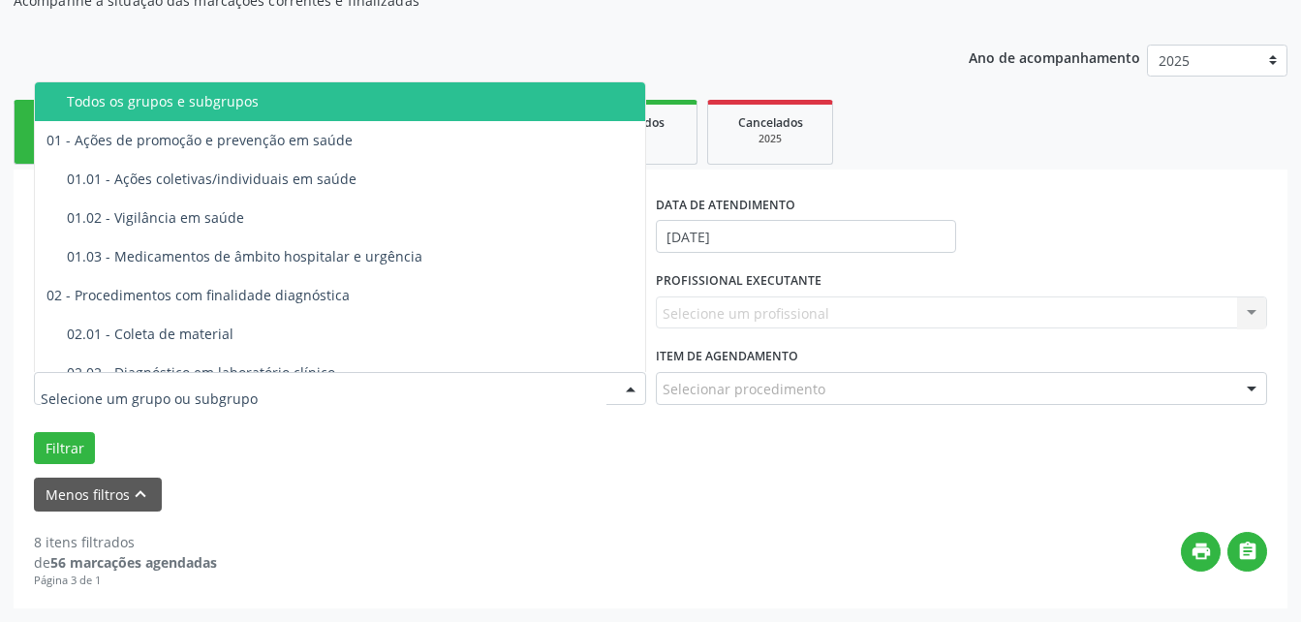
click at [315, 397] on div at bounding box center [340, 388] width 612 height 33
click at [420, 501] on div "Menos filtros keyboard_arrow_up" at bounding box center [650, 495] width 1243 height 34
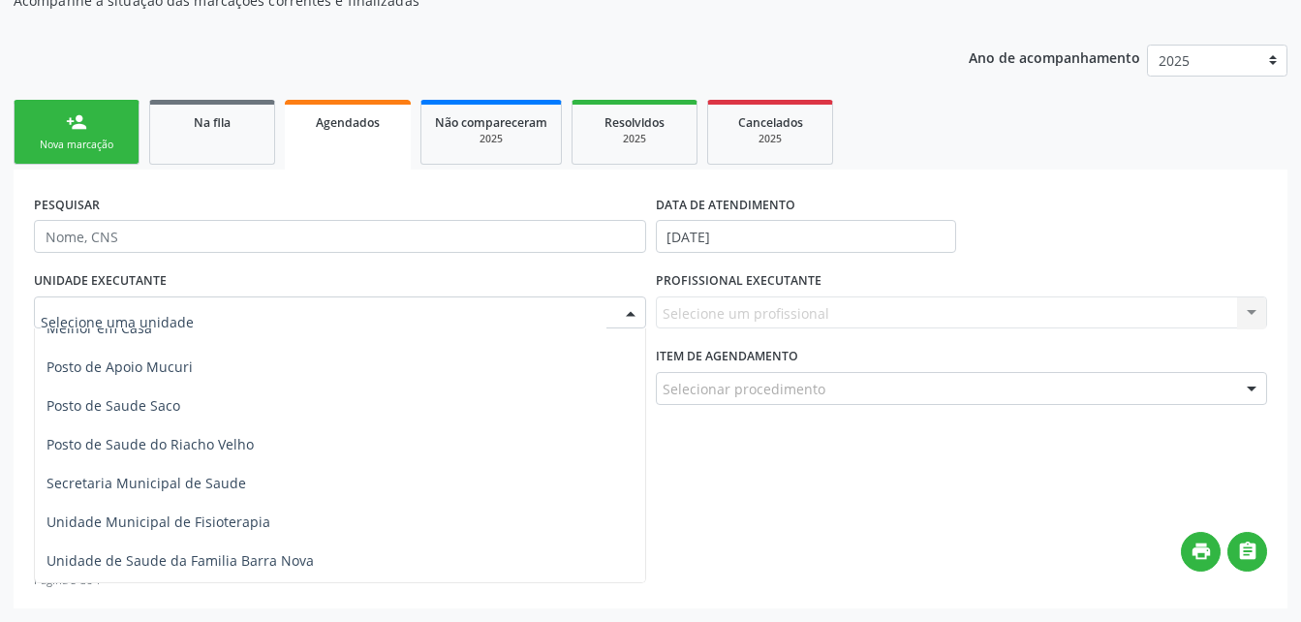
scroll to position [1259, 0]
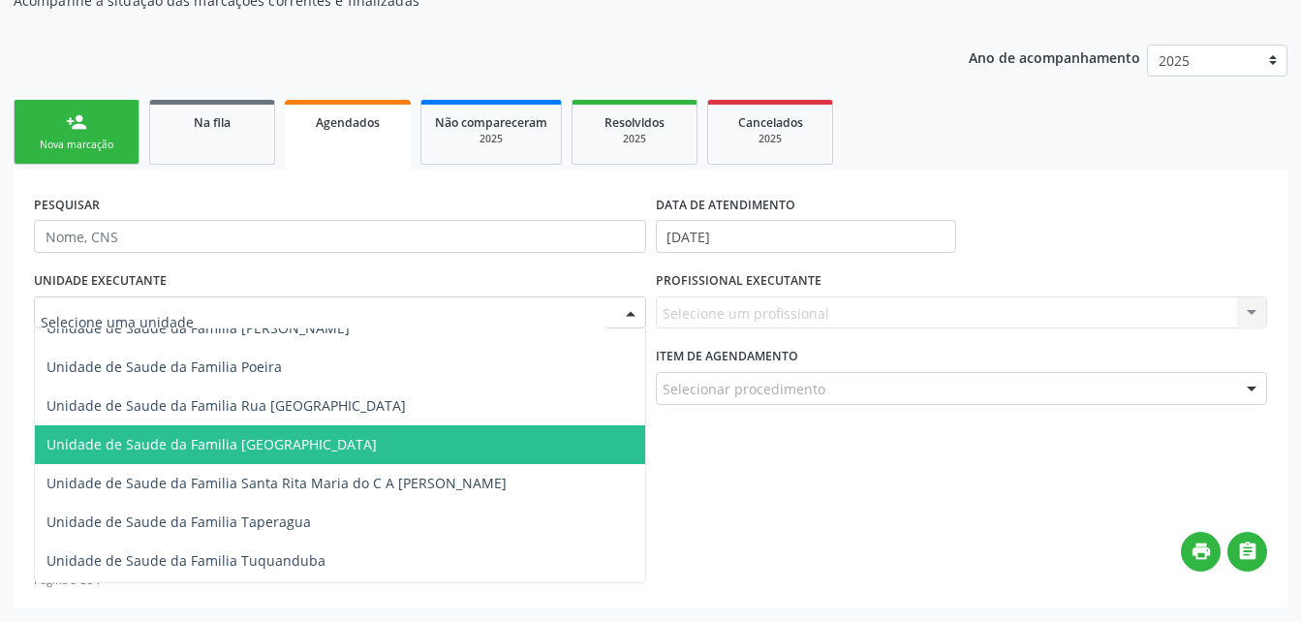
click at [219, 447] on span "Unidade de Saude da Familia [GEOGRAPHIC_DATA]" at bounding box center [212, 444] width 330 height 18
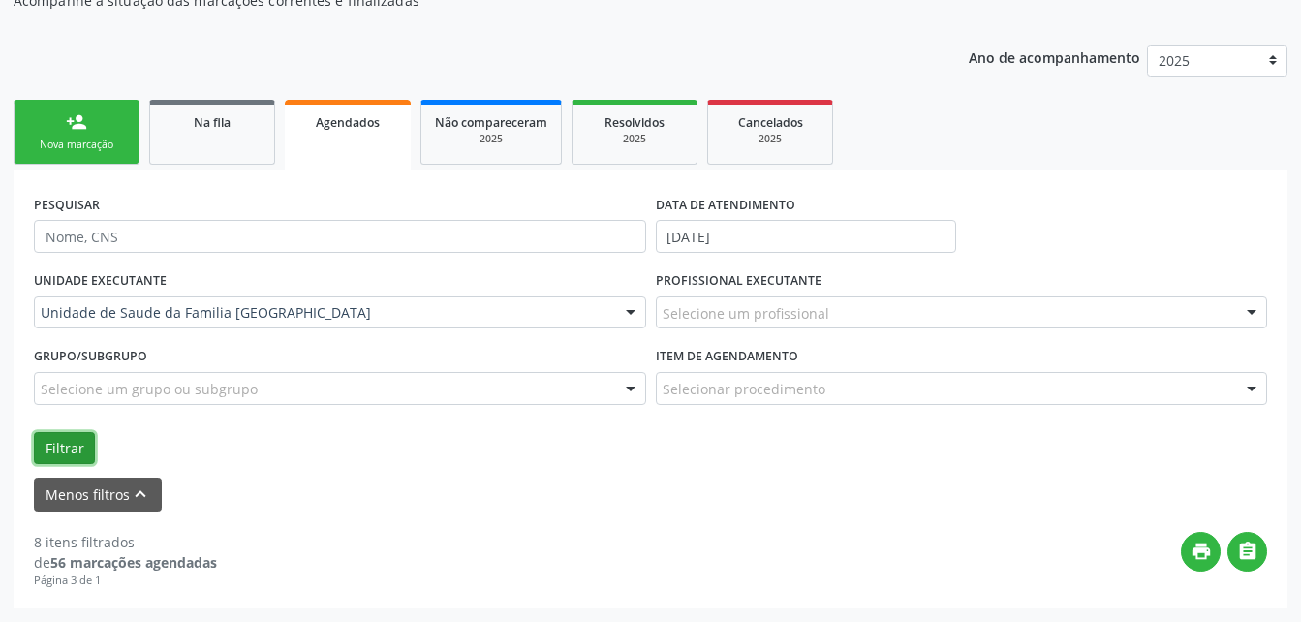
click at [60, 454] on button "Filtrar" at bounding box center [64, 448] width 61 height 33
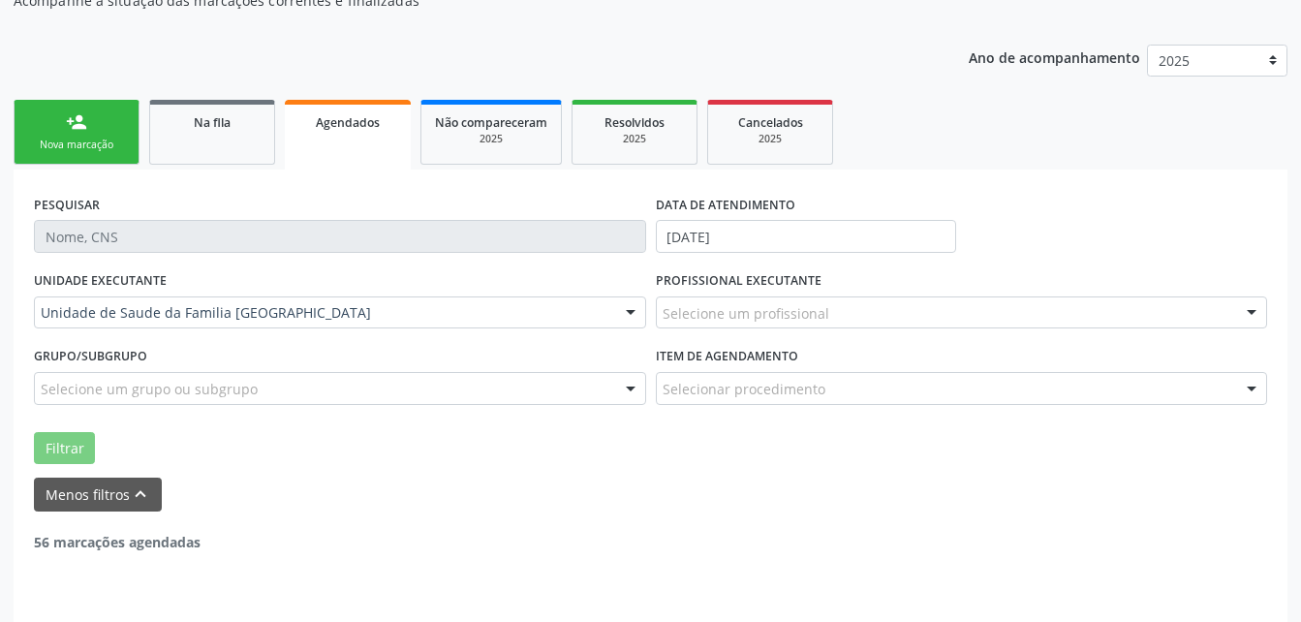
scroll to position [202, 0]
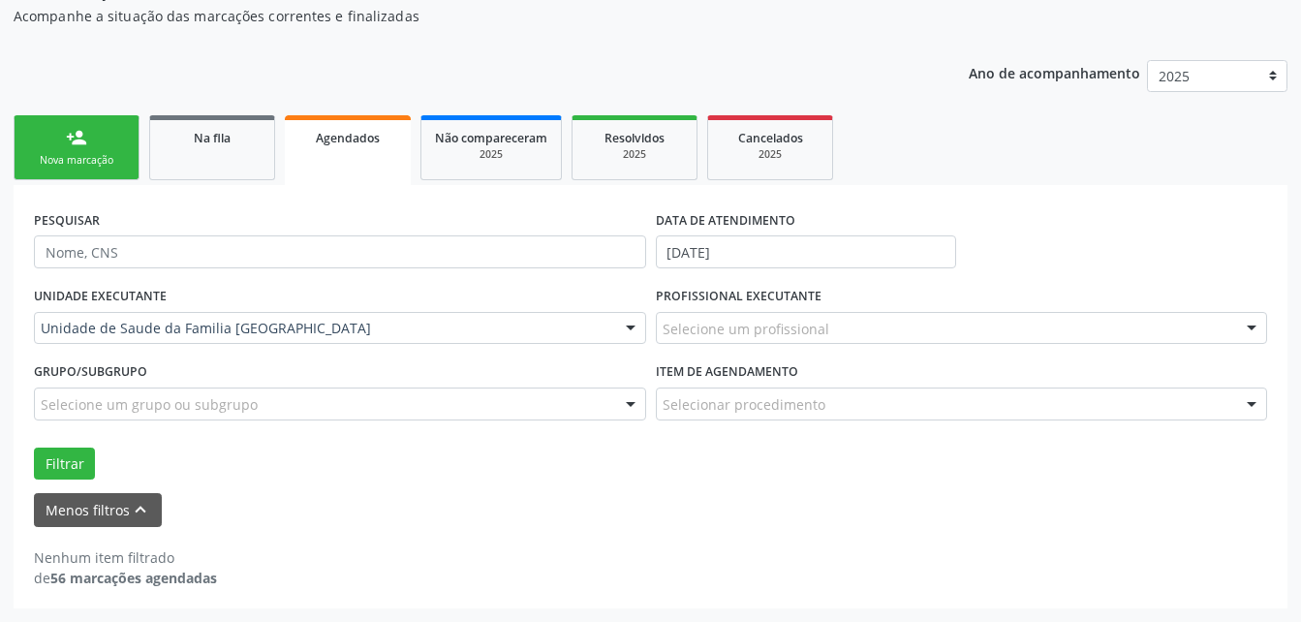
click at [635, 500] on div "Menos filtros keyboard_arrow_up" at bounding box center [650, 510] width 1243 height 34
click at [489, 146] on div "Não compareceram" at bounding box center [491, 137] width 112 height 20
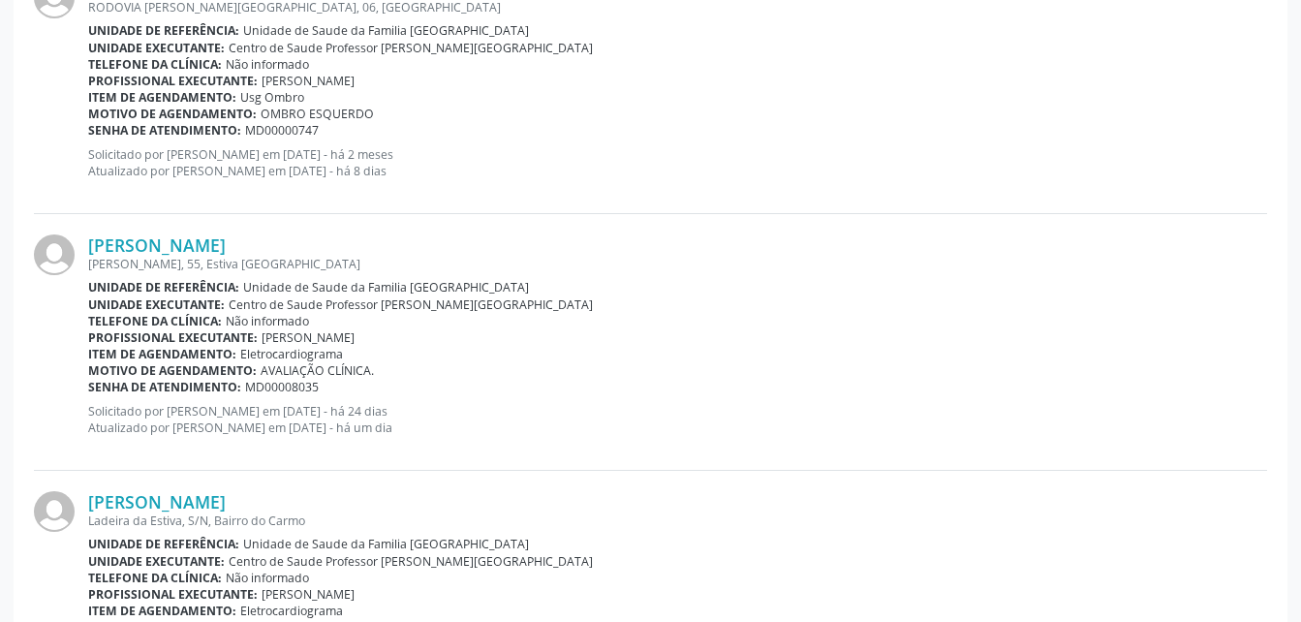
scroll to position [3907, 0]
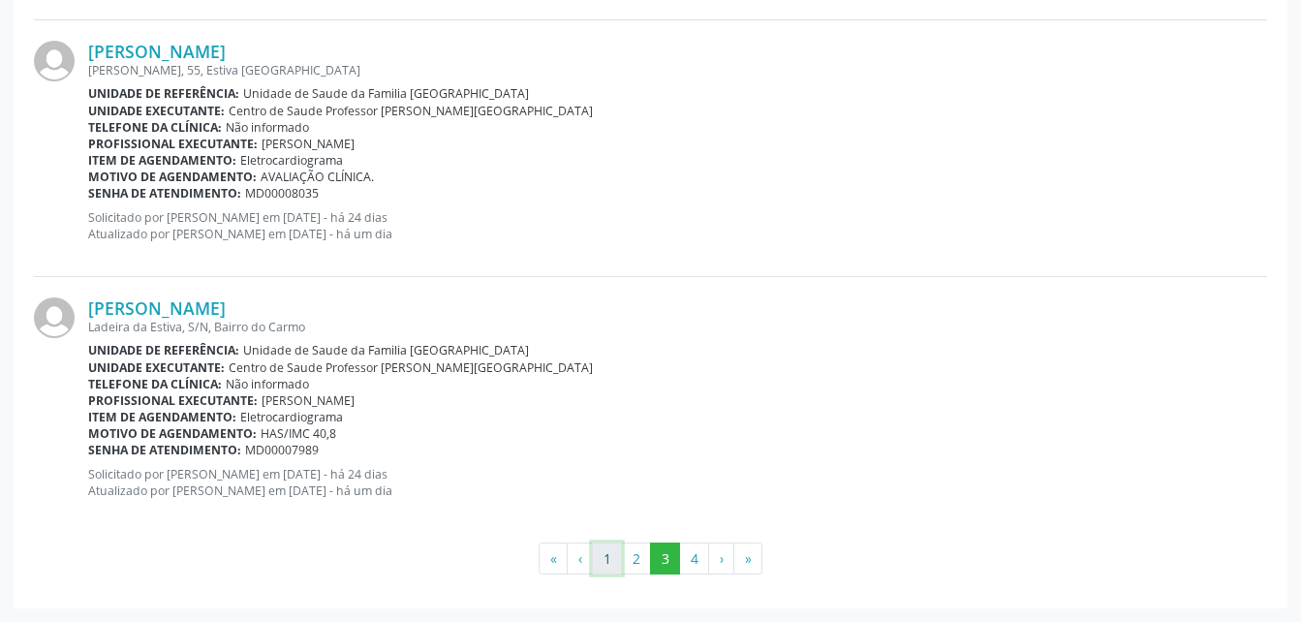
click at [606, 563] on button "1" at bounding box center [607, 559] width 30 height 33
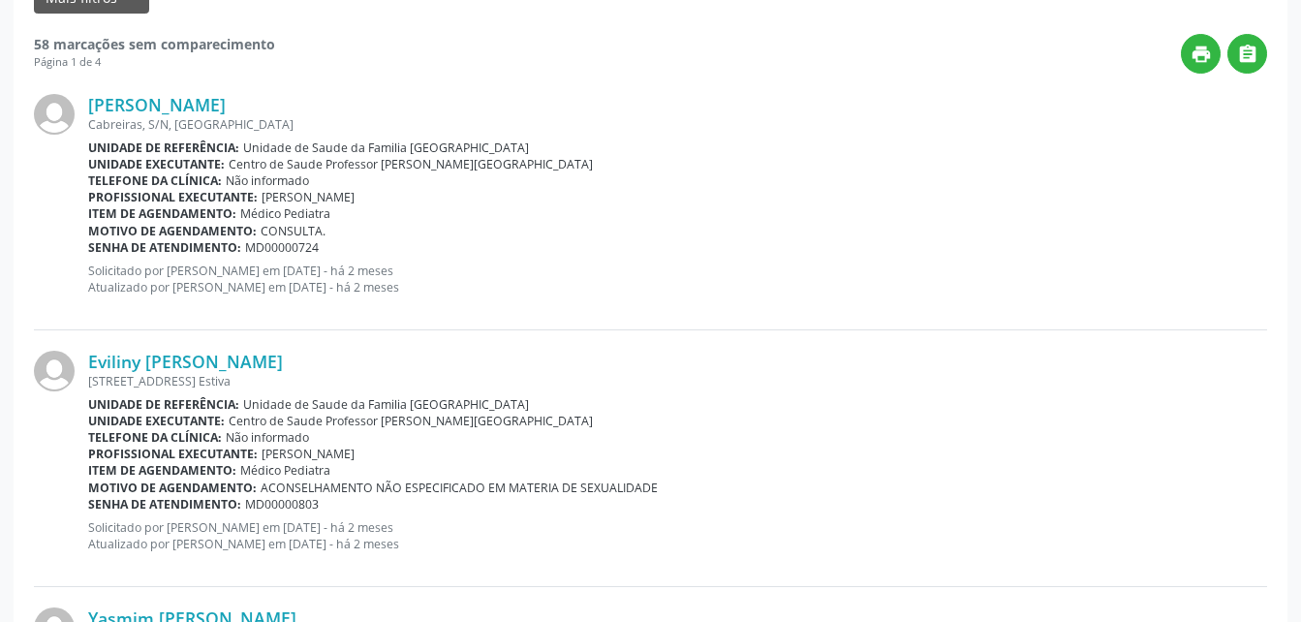
scroll to position [0, 0]
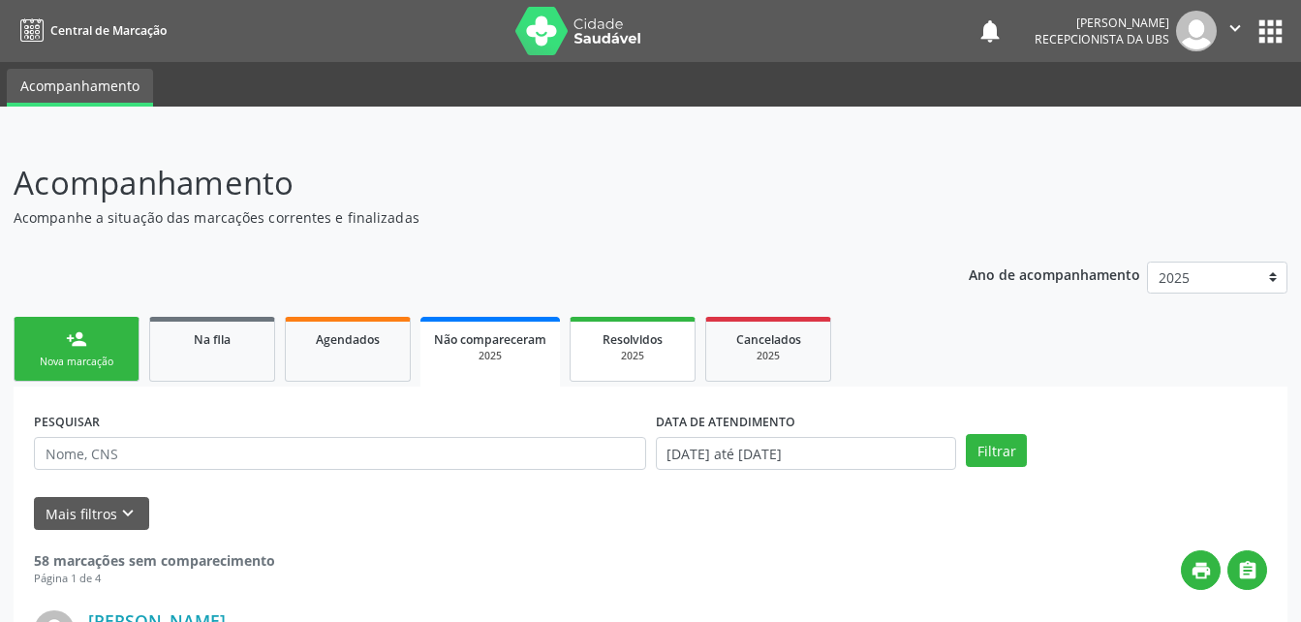
click at [640, 351] on div "2025" at bounding box center [632, 356] width 97 height 15
click at [799, 351] on div "2025" at bounding box center [770, 356] width 97 height 15
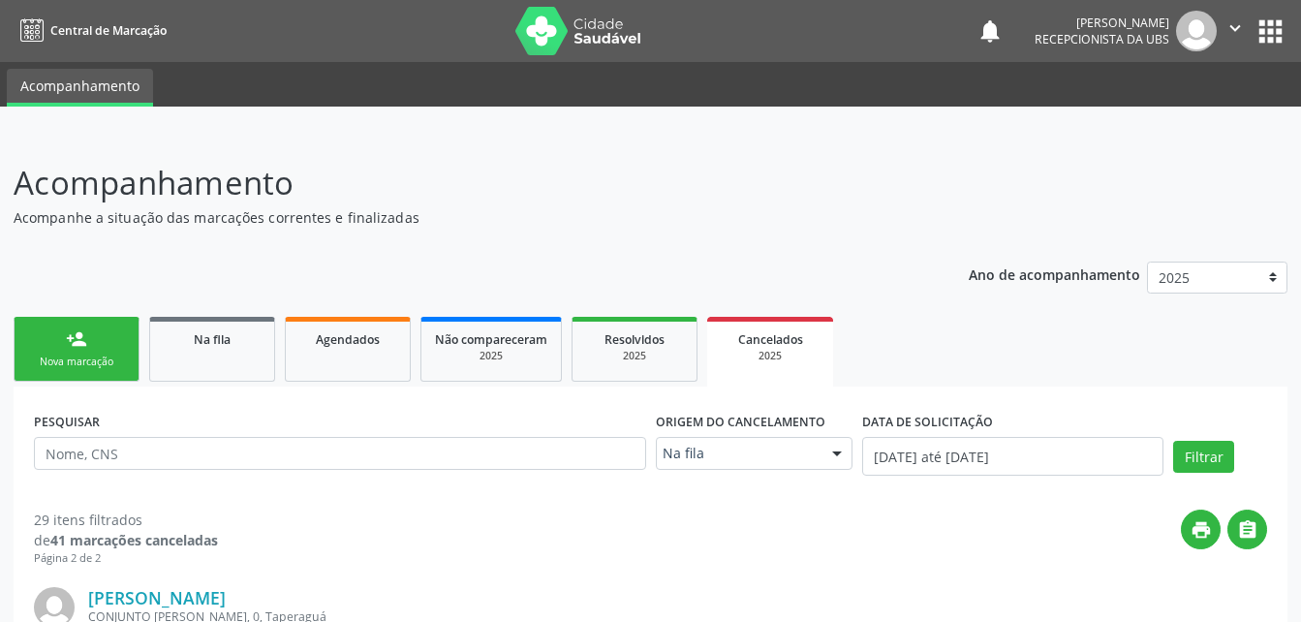
scroll to position [194, 0]
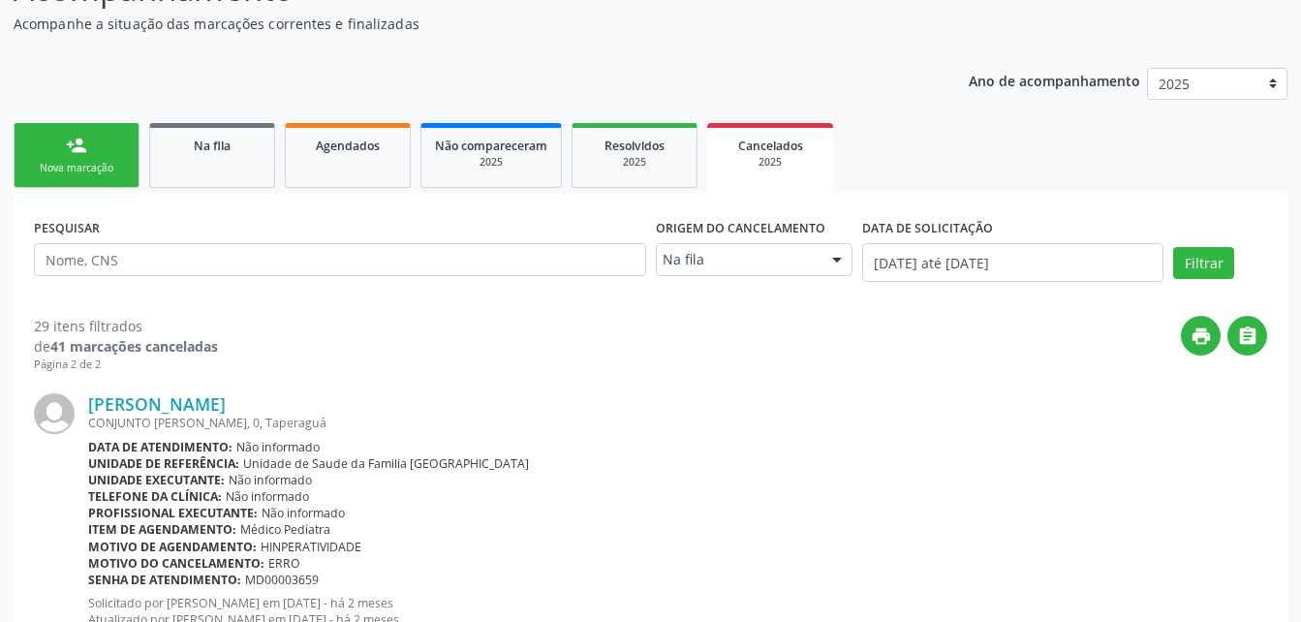
click at [51, 149] on link "person_add Nova marcação" at bounding box center [77, 155] width 126 height 65
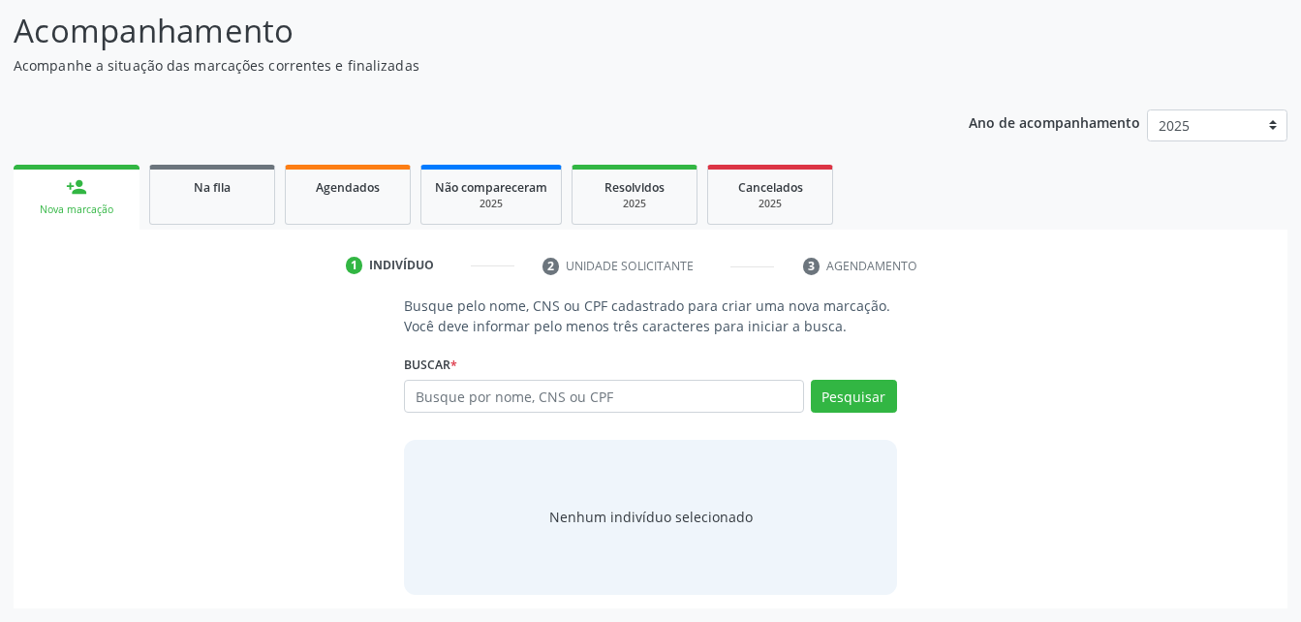
scroll to position [152, 0]
click at [847, 391] on button "Pesquisar" at bounding box center [854, 396] width 86 height 33
click at [481, 183] on span "Não compareceram" at bounding box center [491, 187] width 112 height 16
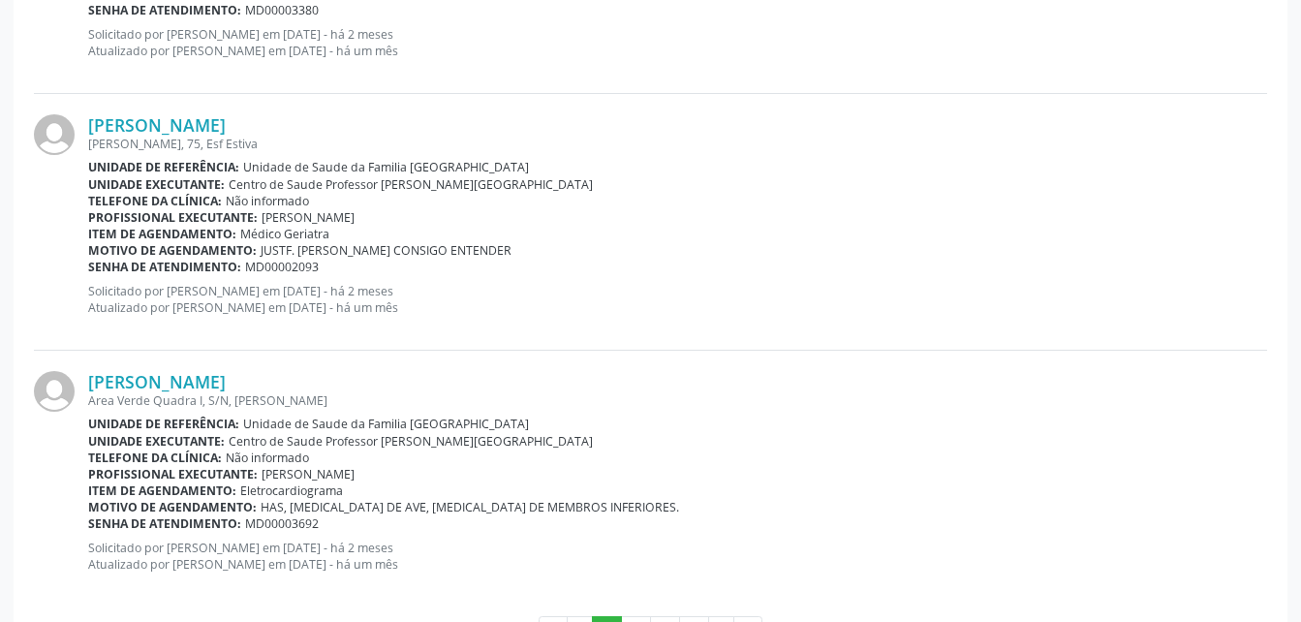
scroll to position [3907, 0]
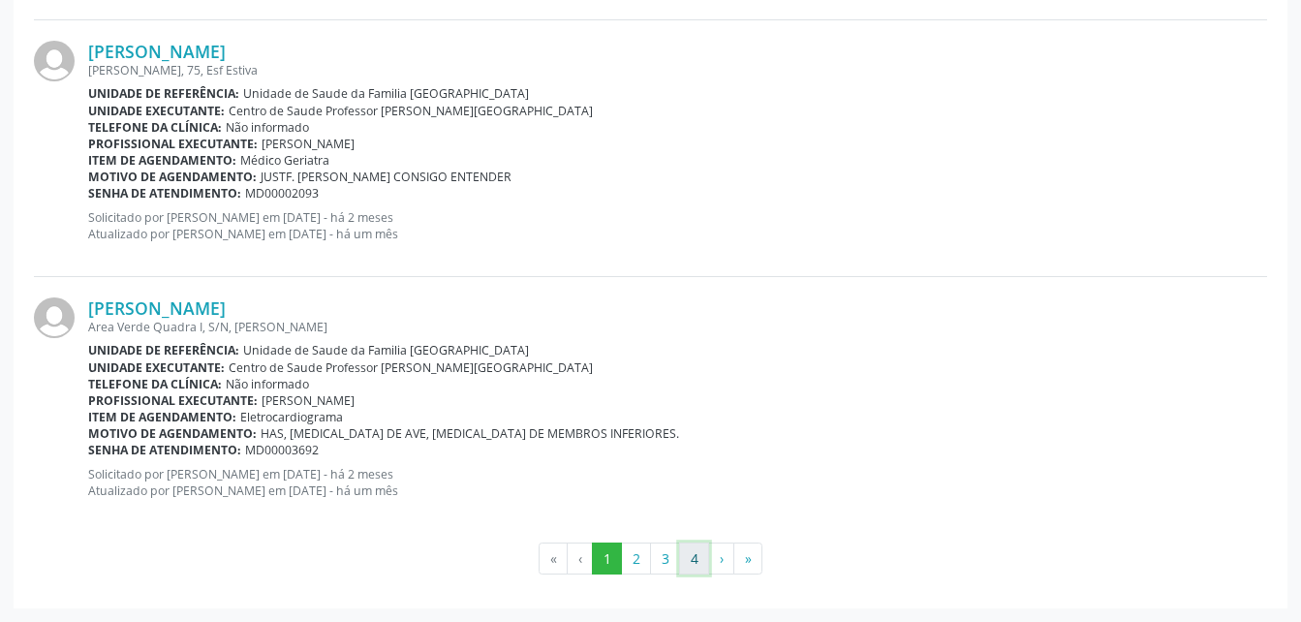
click at [689, 569] on button "4" at bounding box center [694, 559] width 30 height 33
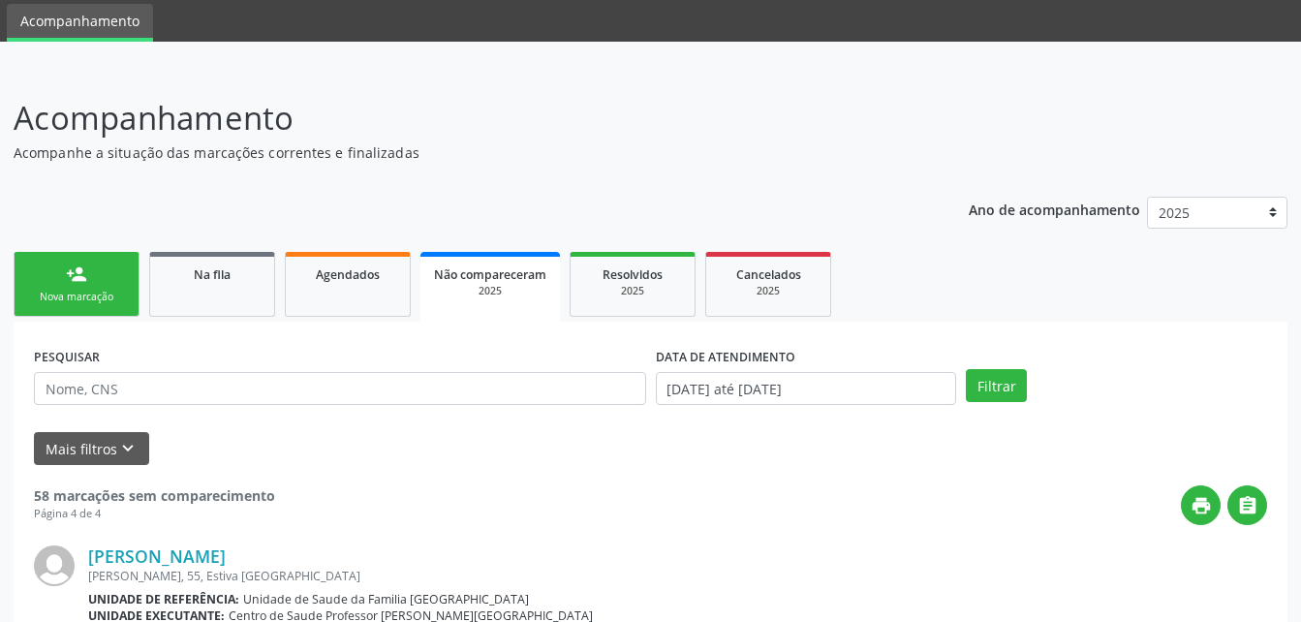
scroll to position [3394, 0]
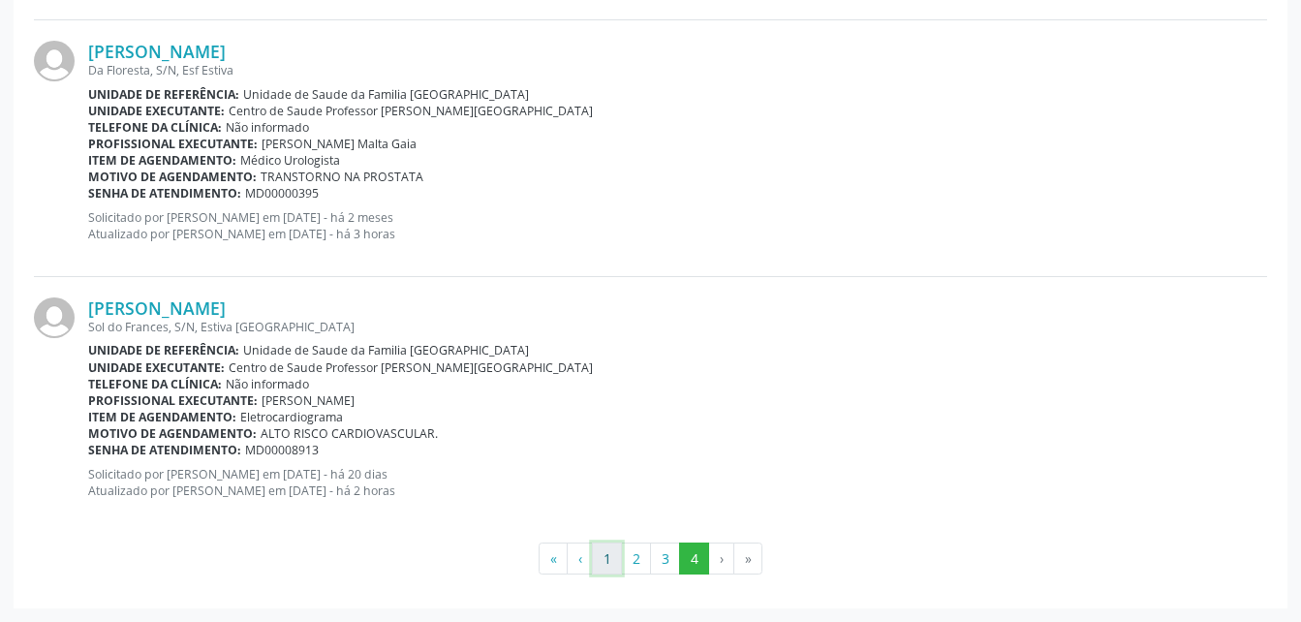
click at [598, 560] on button "1" at bounding box center [607, 559] width 30 height 33
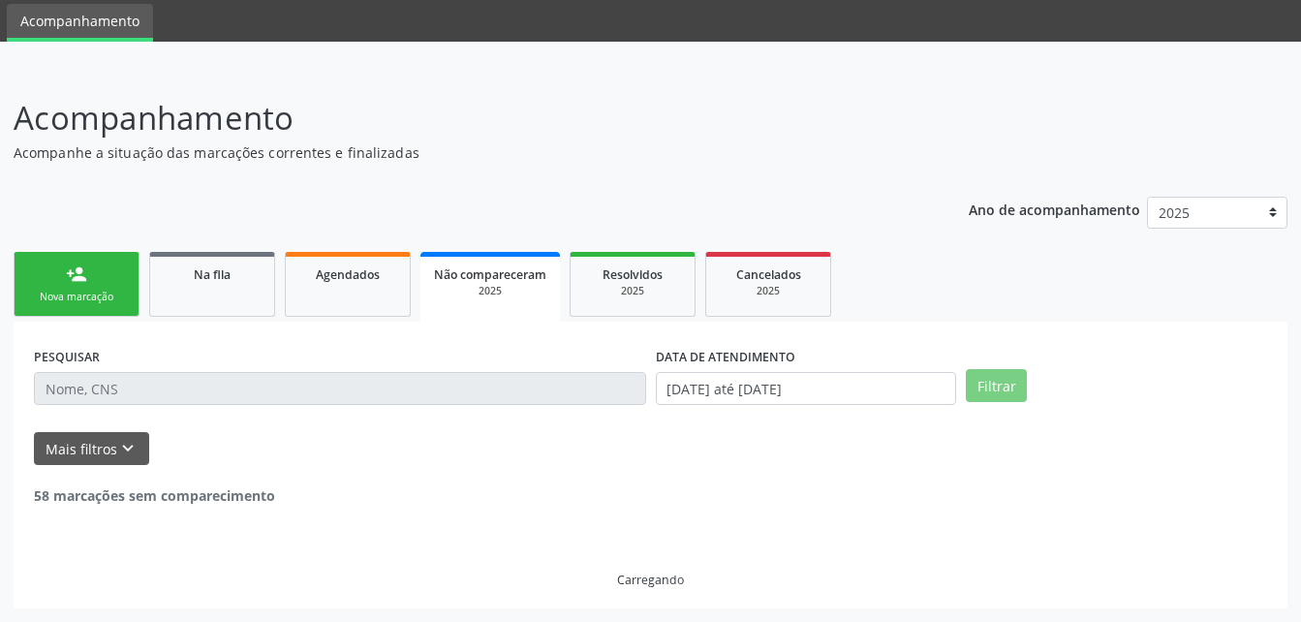
scroll to position [3517, 0]
